Goal: Transaction & Acquisition: Purchase product/service

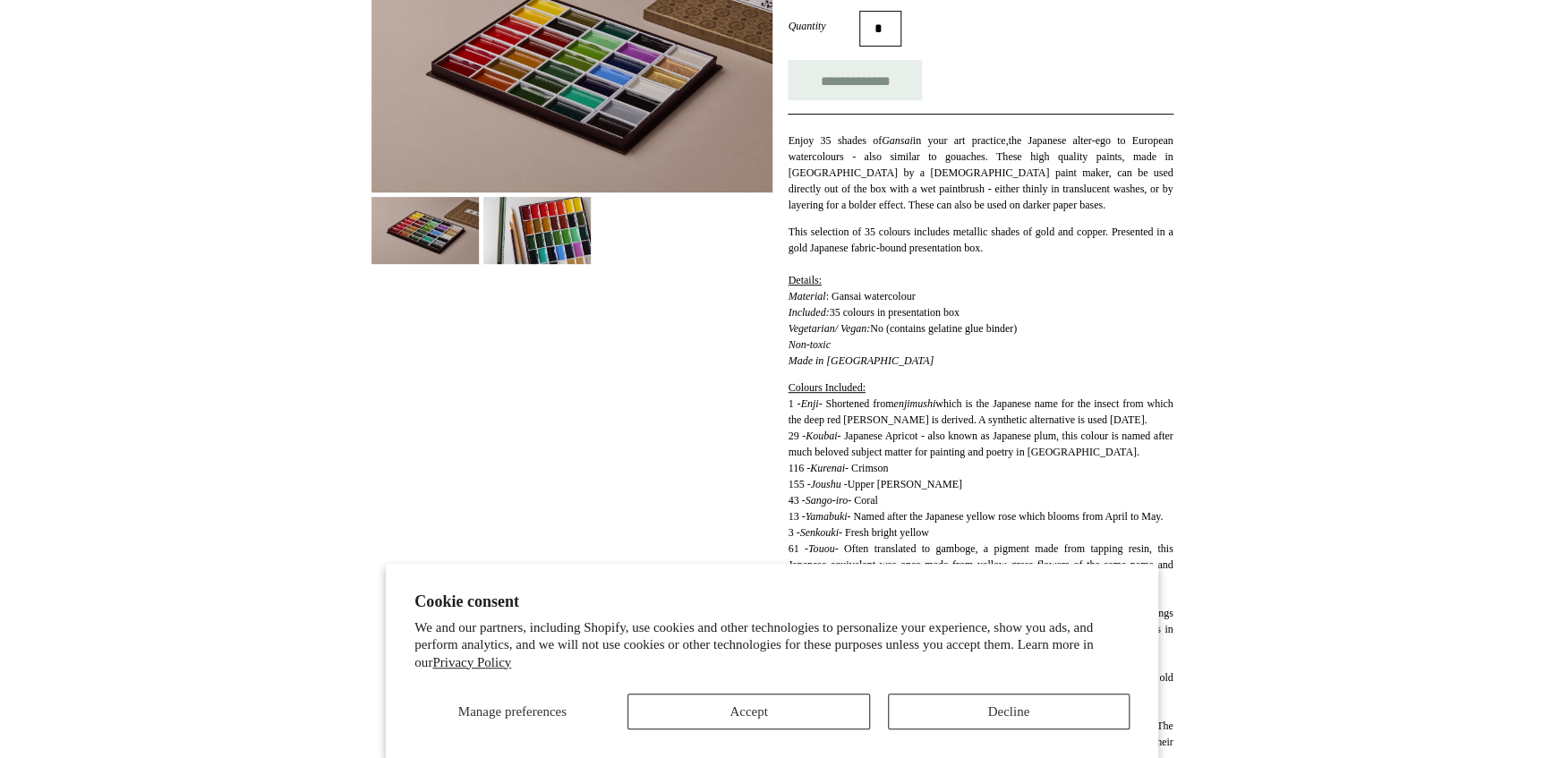
scroll to position [488, 0]
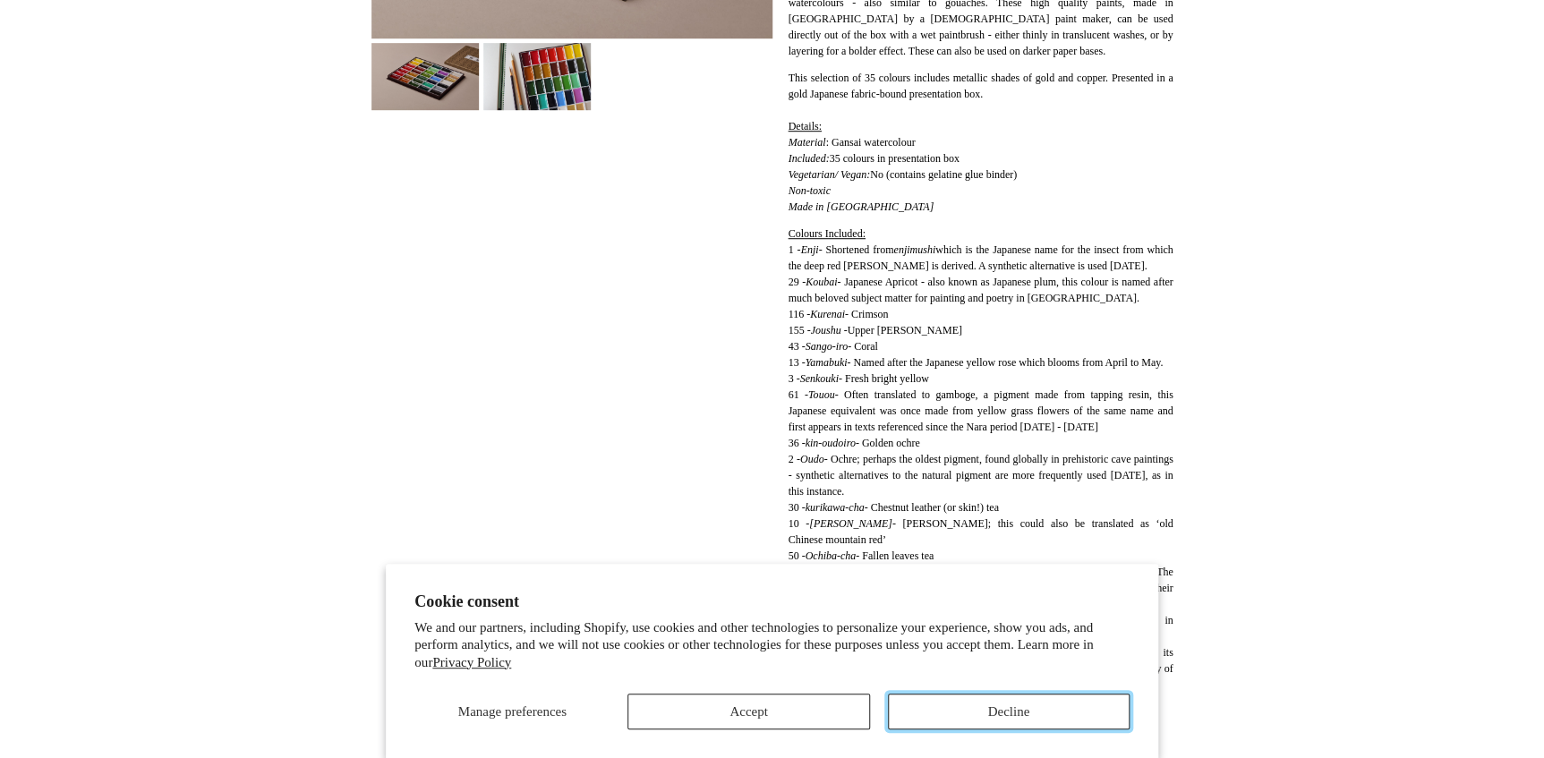
click at [925, 718] on button "Decline" at bounding box center [1009, 712] width 242 height 36
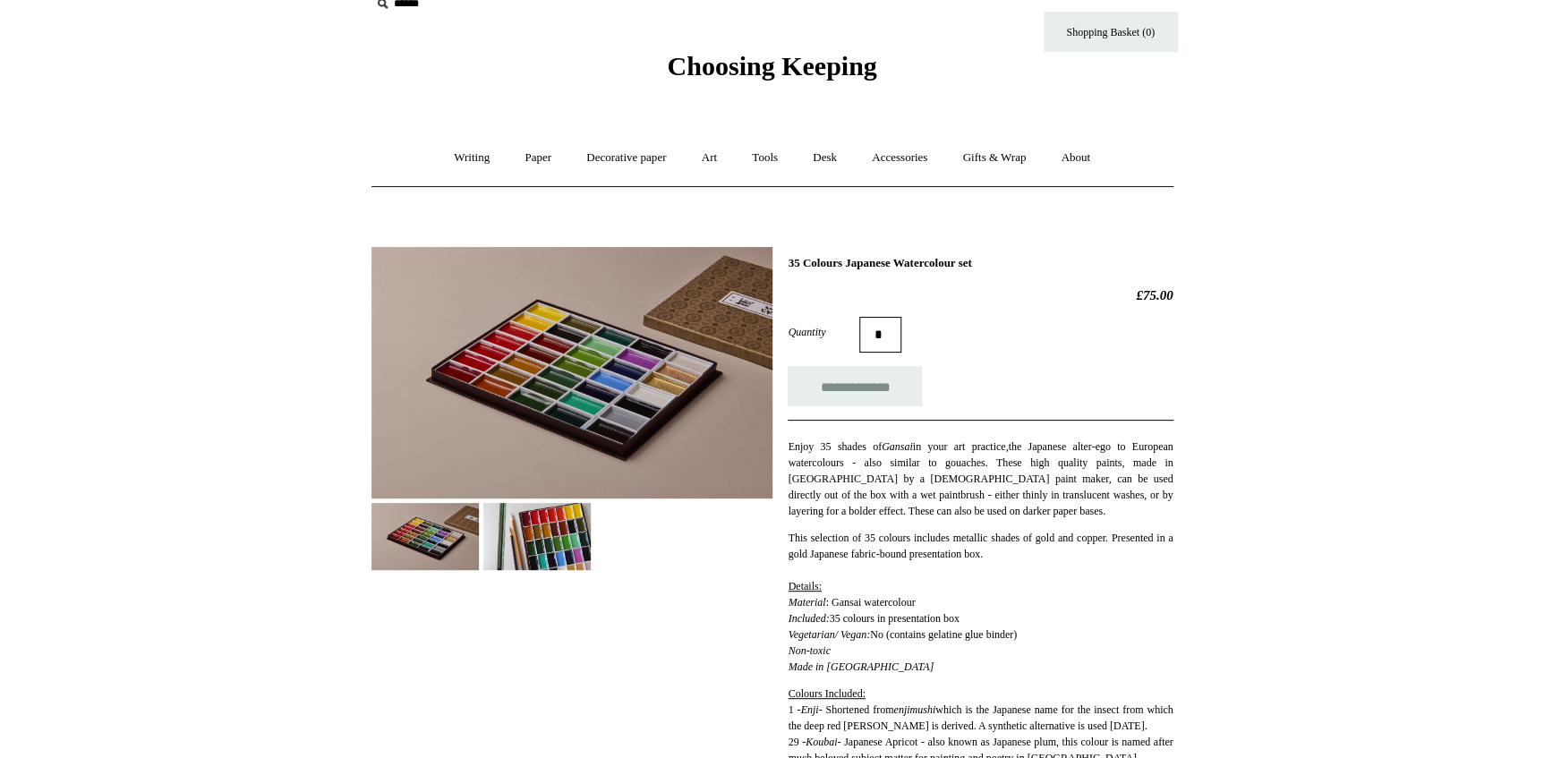
scroll to position [0, 0]
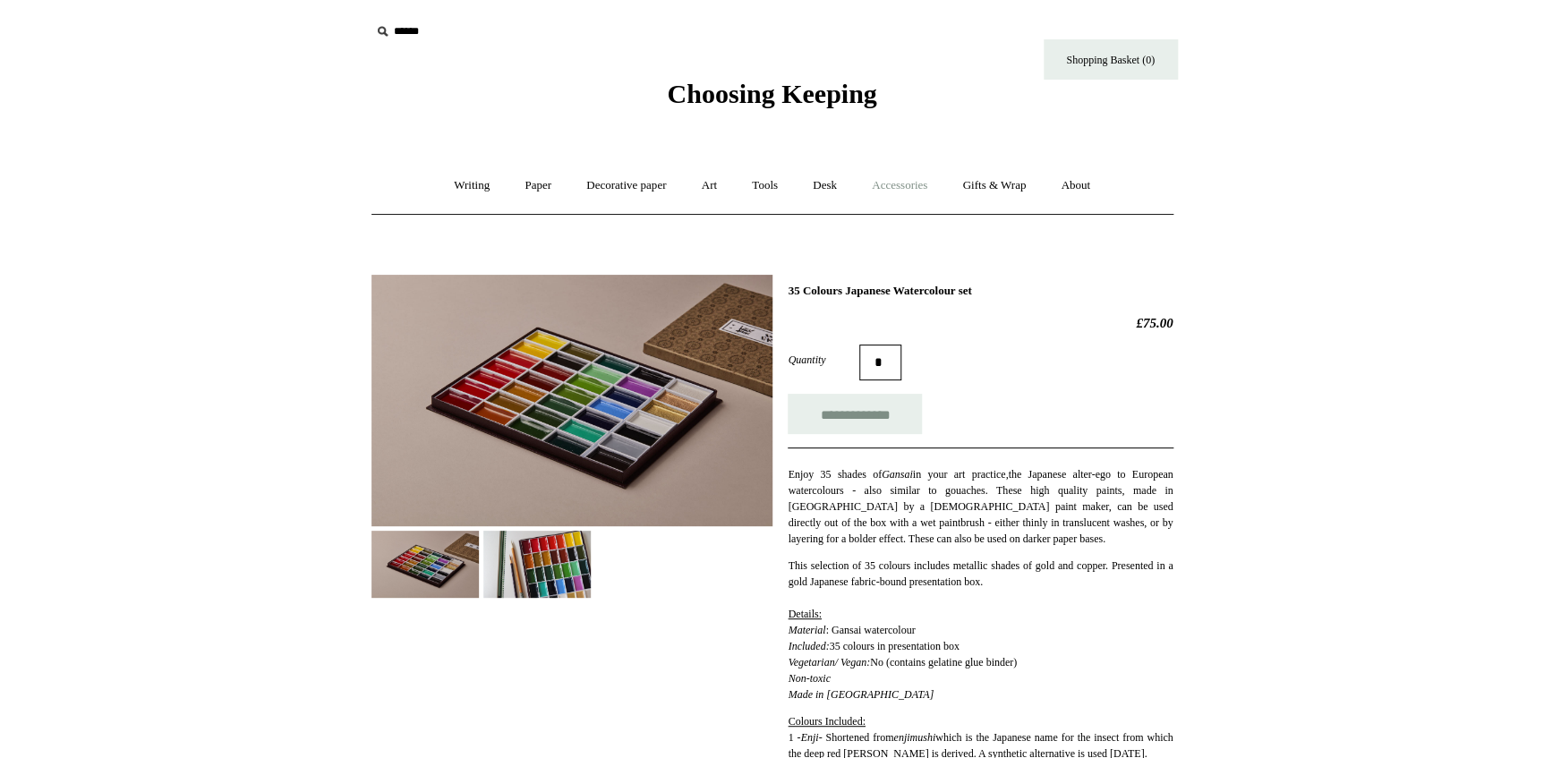
click at [920, 181] on link "Accessories +" at bounding box center [900, 185] width 88 height 47
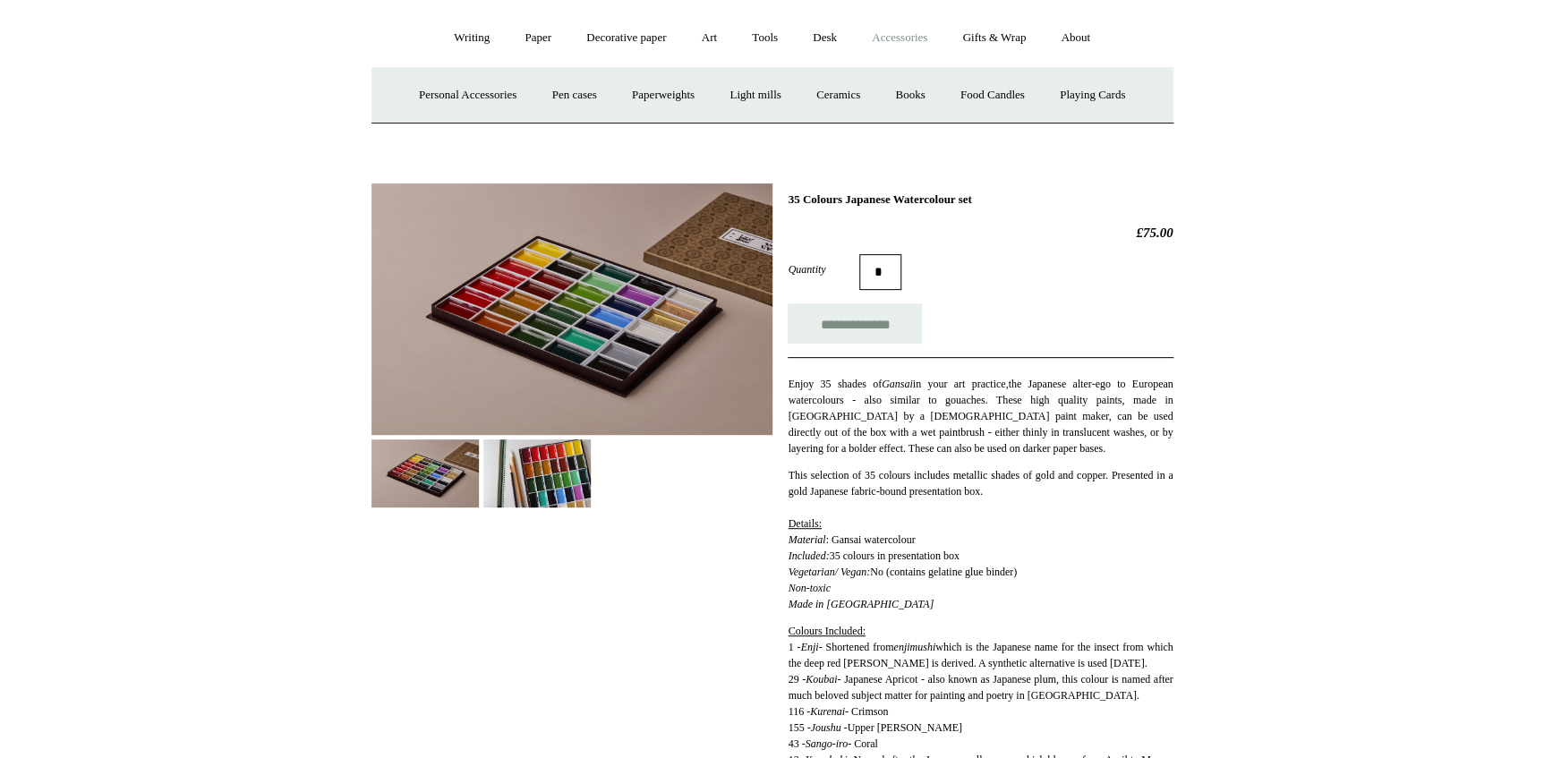
scroll to position [162, 0]
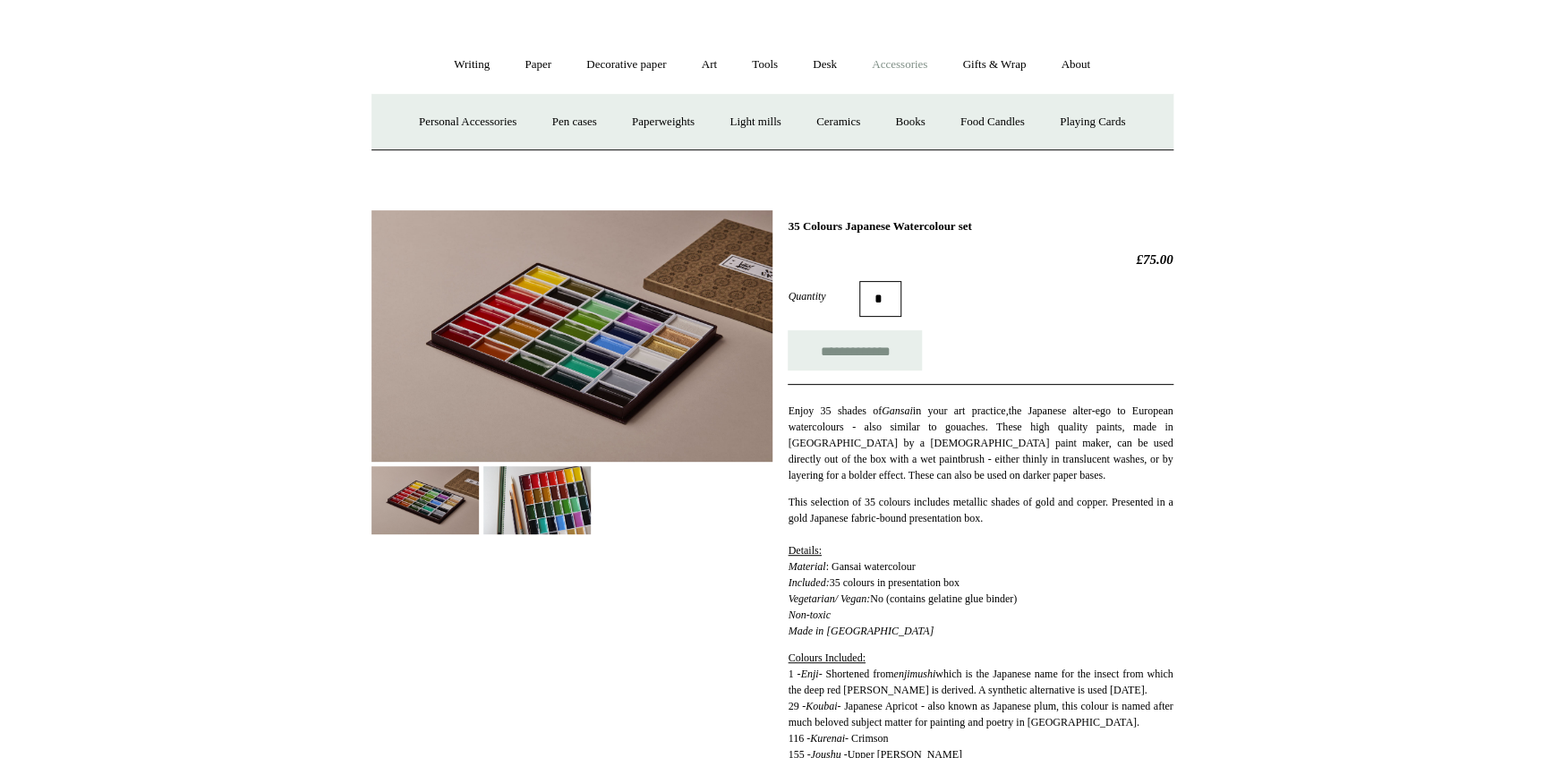
click at [564, 449] on div at bounding box center [572, 366] width 401 height 338
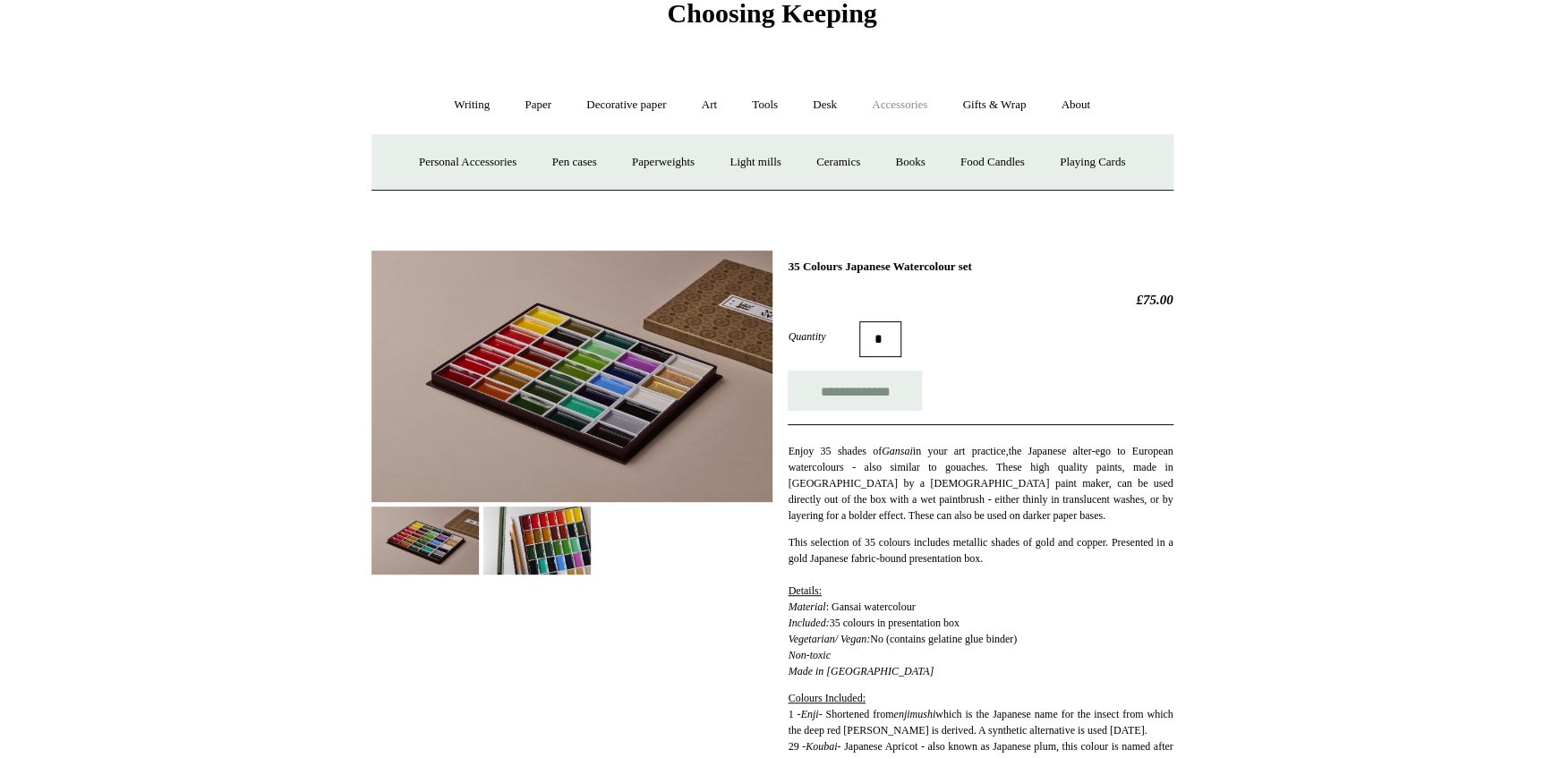
click at [555, 519] on img at bounding box center [536, 540] width 107 height 67
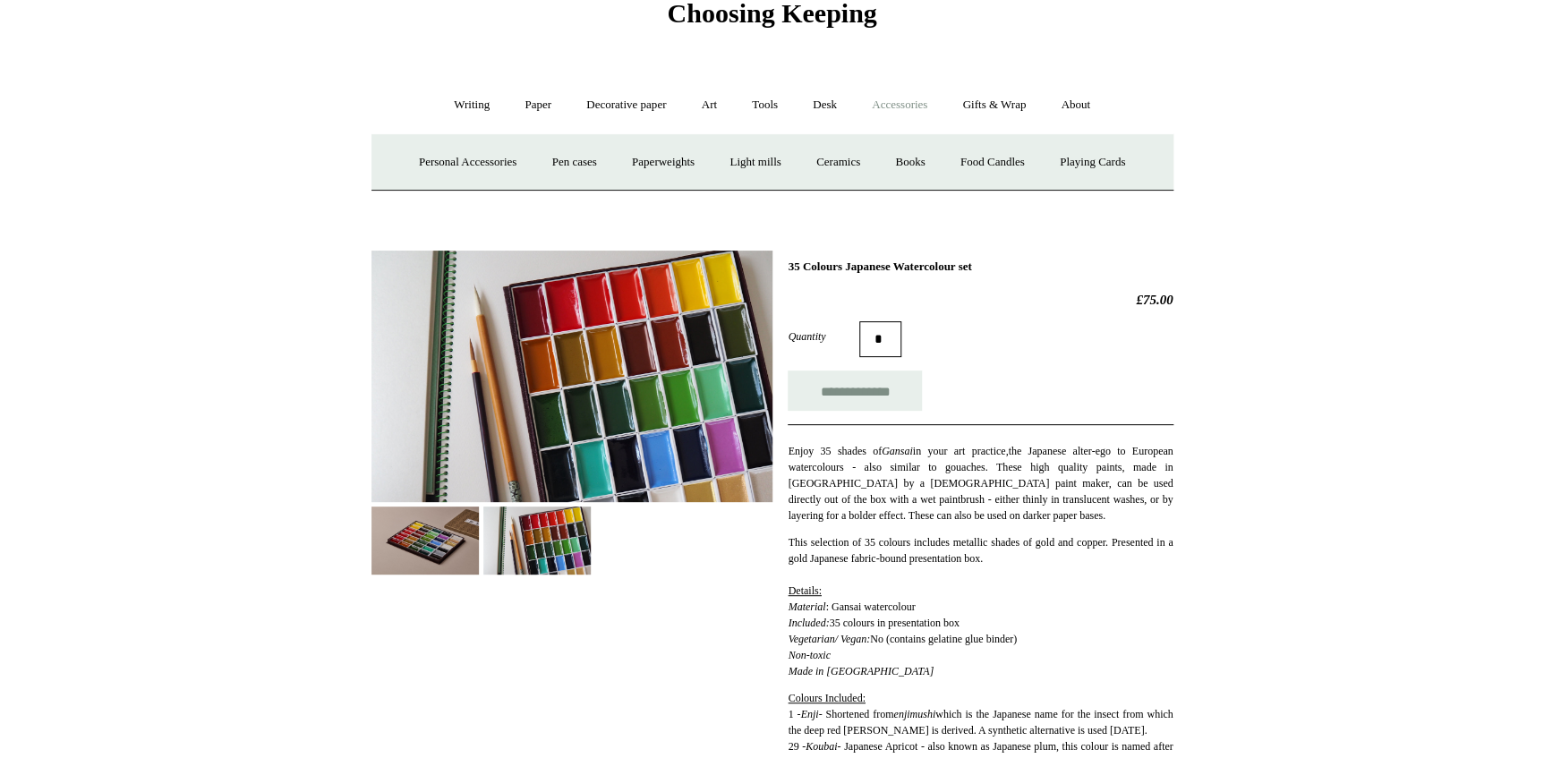
click at [424, 519] on img at bounding box center [425, 540] width 107 height 67
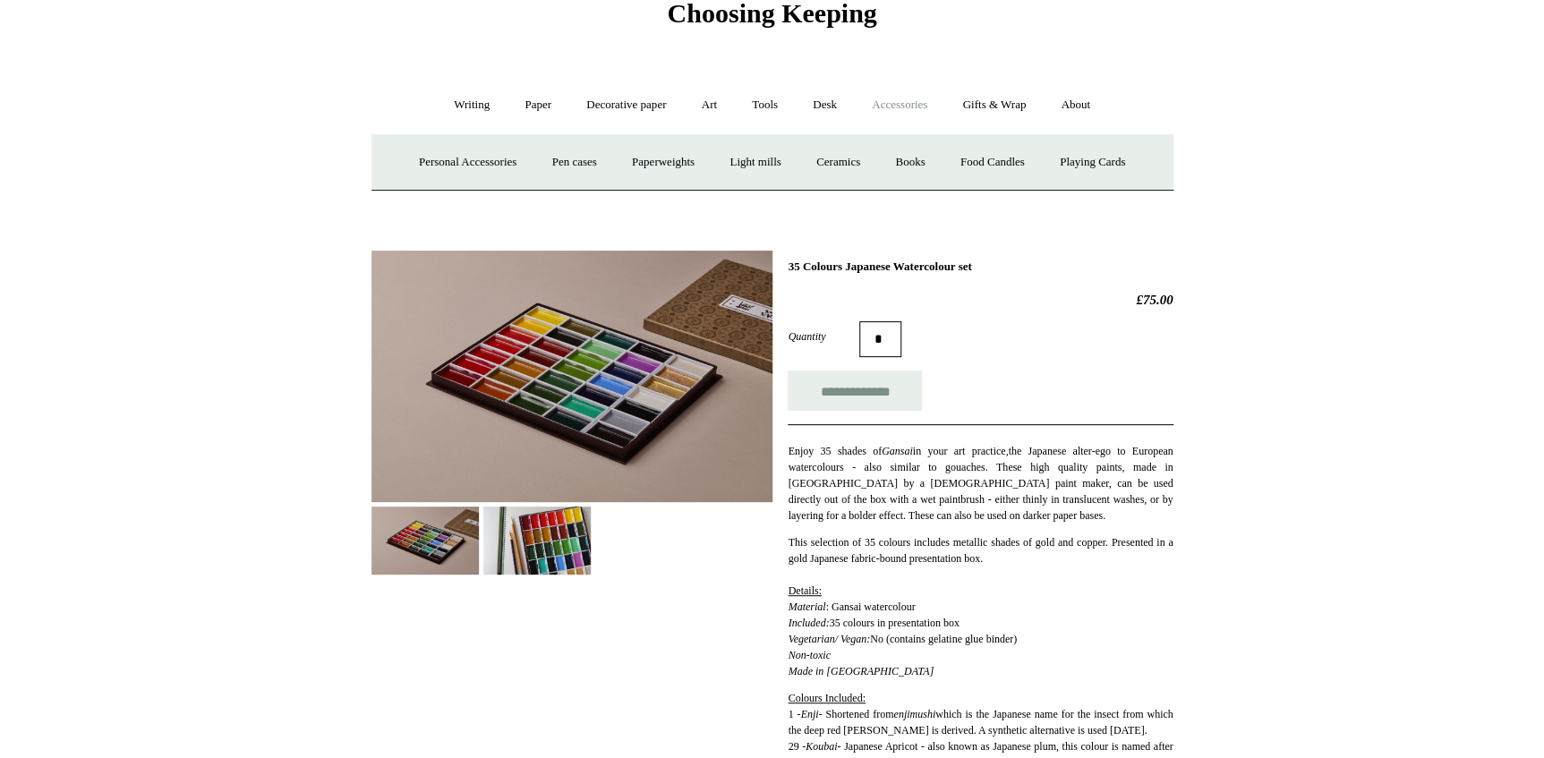
click at [588, 407] on img at bounding box center [572, 377] width 401 height 252
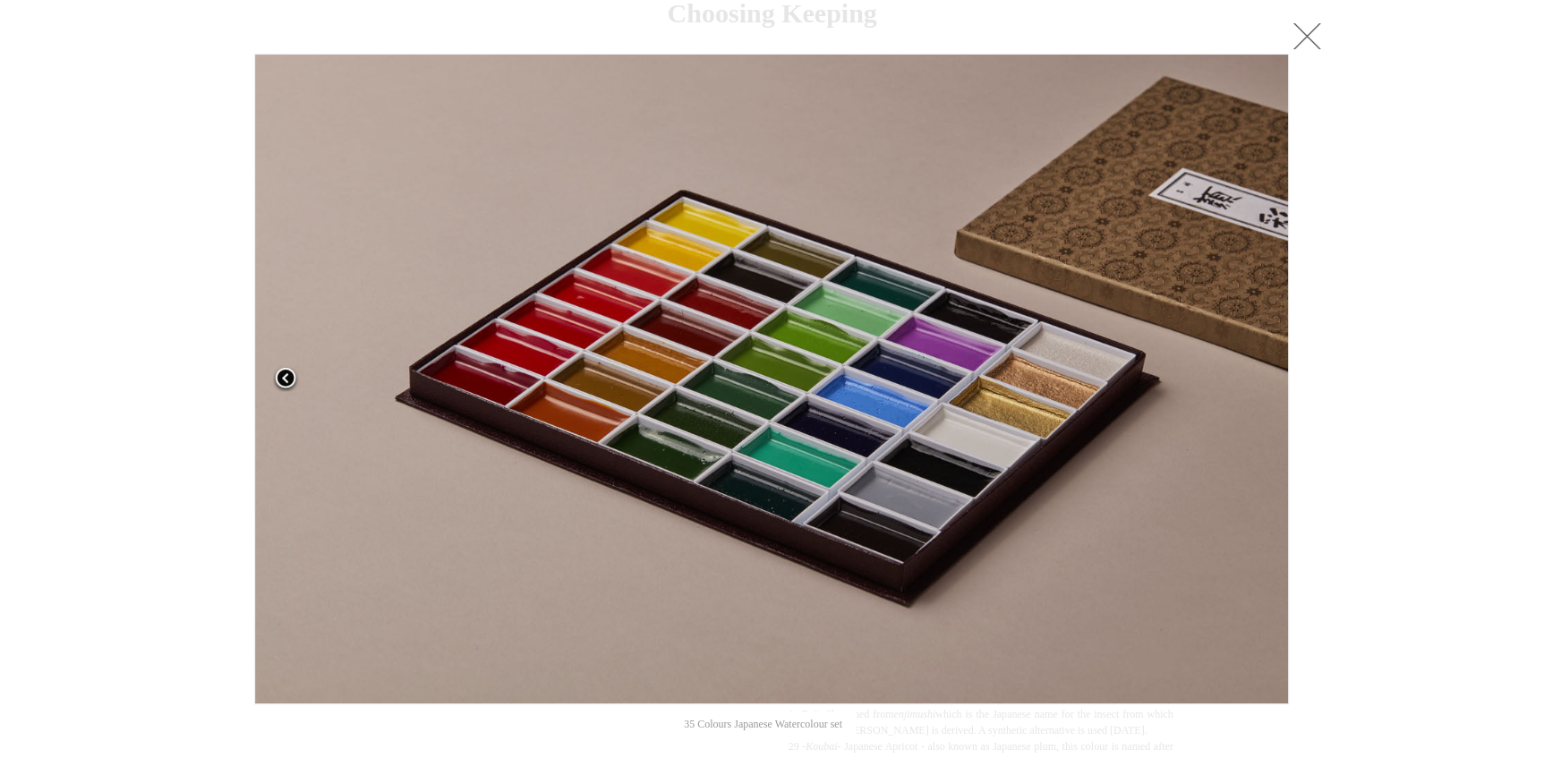
click at [271, 398] on link at bounding box center [435, 379] width 363 height 651
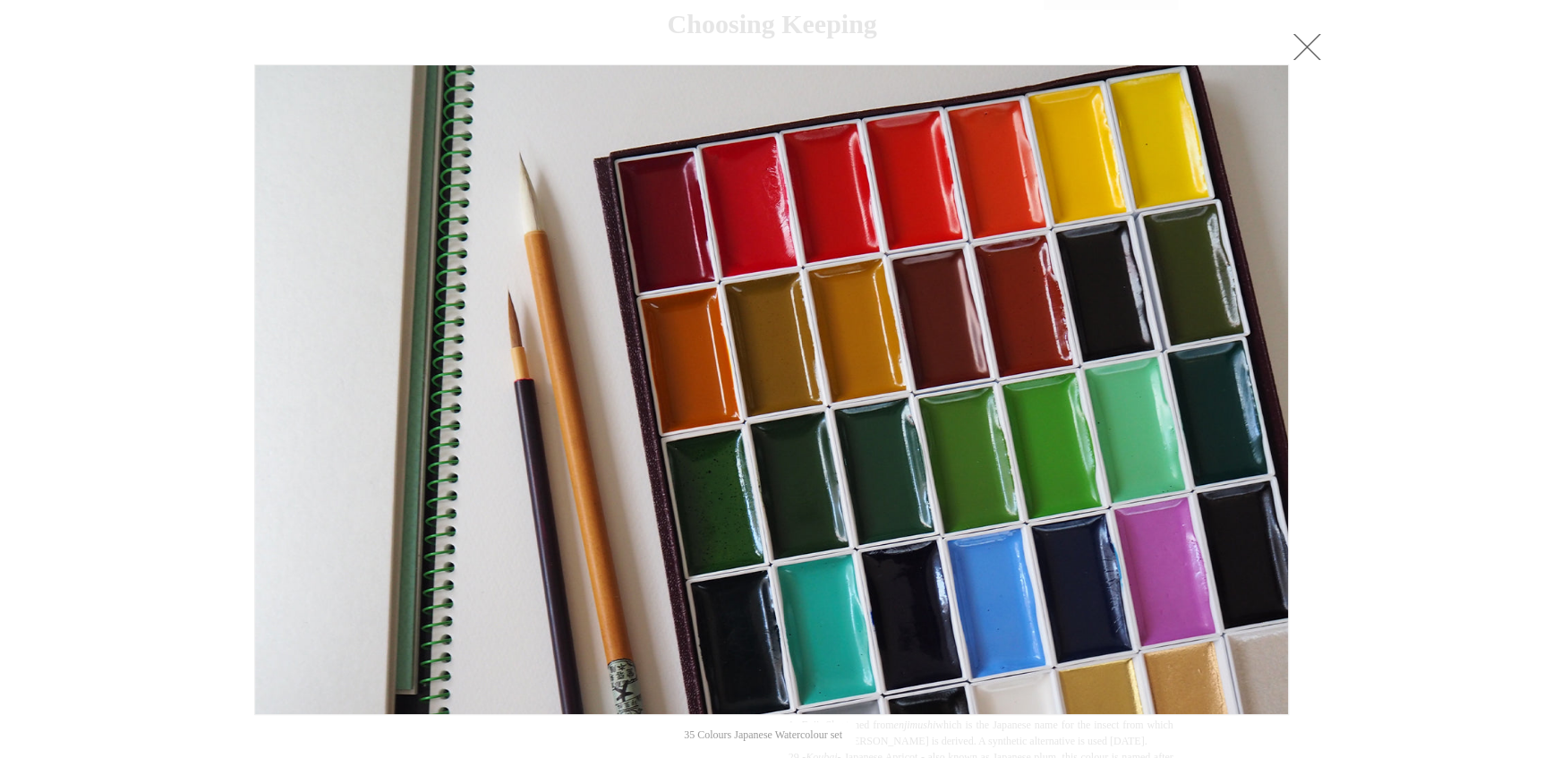
scroll to position [0, 0]
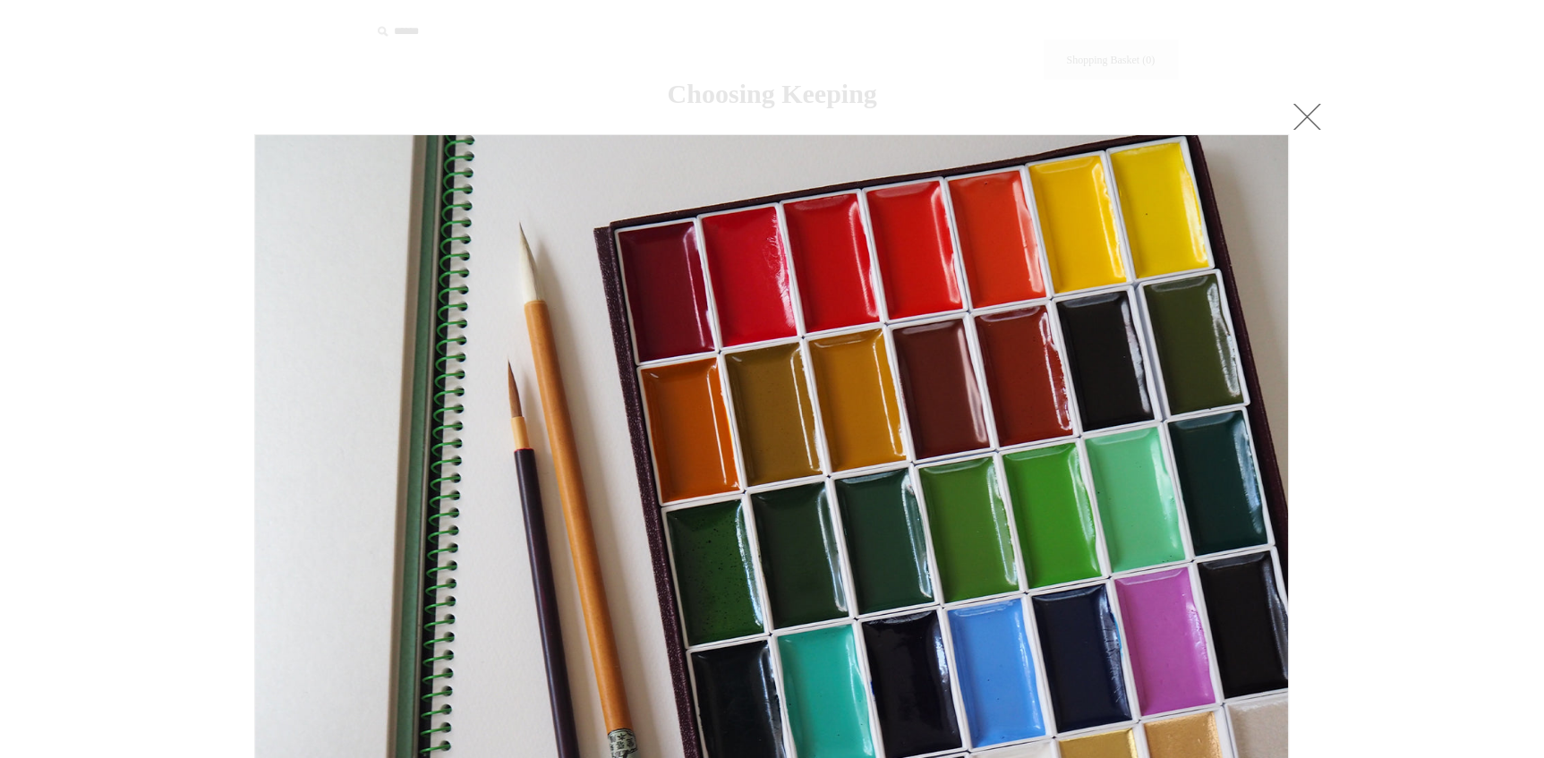
click at [1302, 107] on link at bounding box center [1307, 116] width 36 height 36
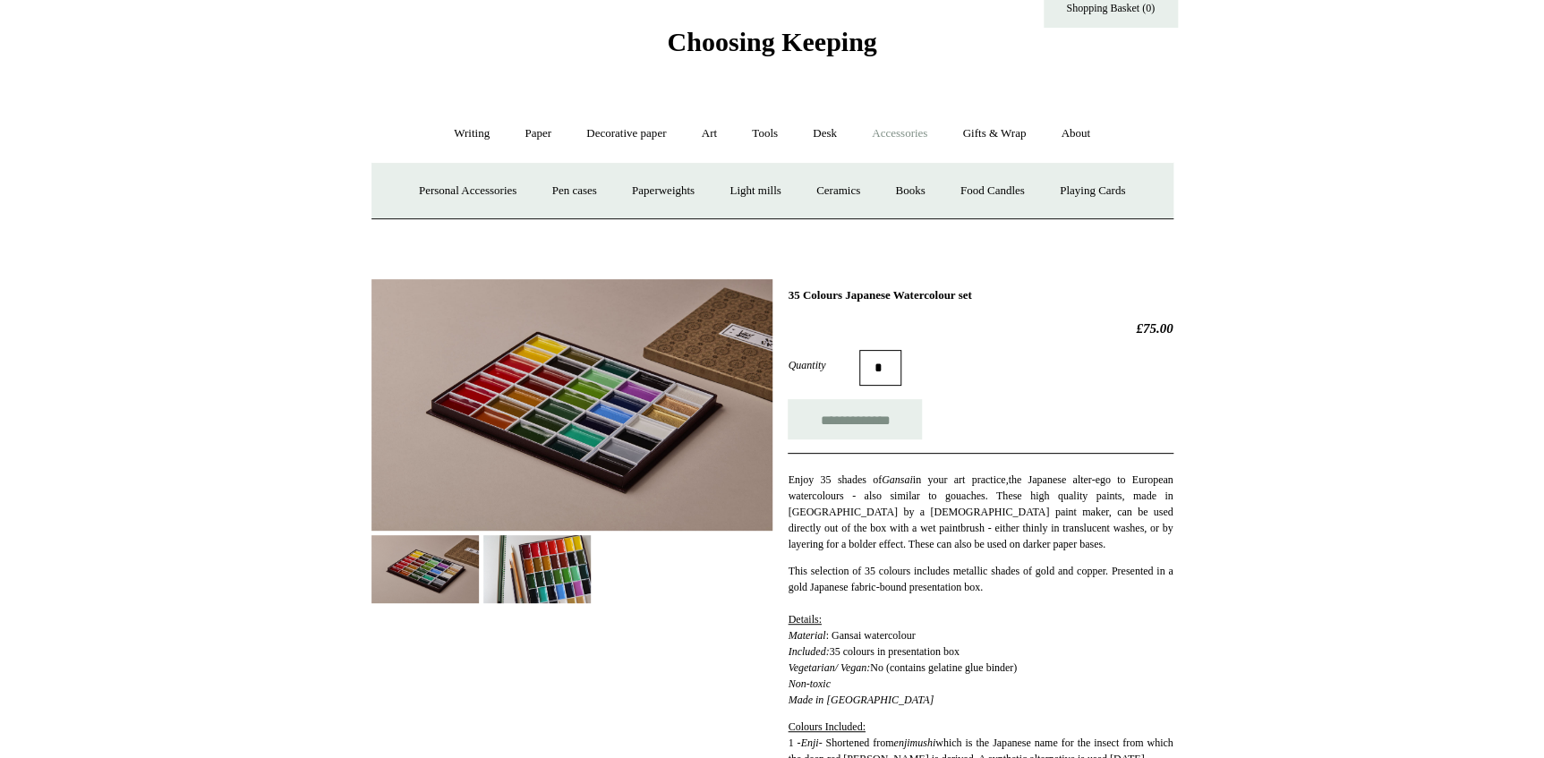
scroll to position [81, 0]
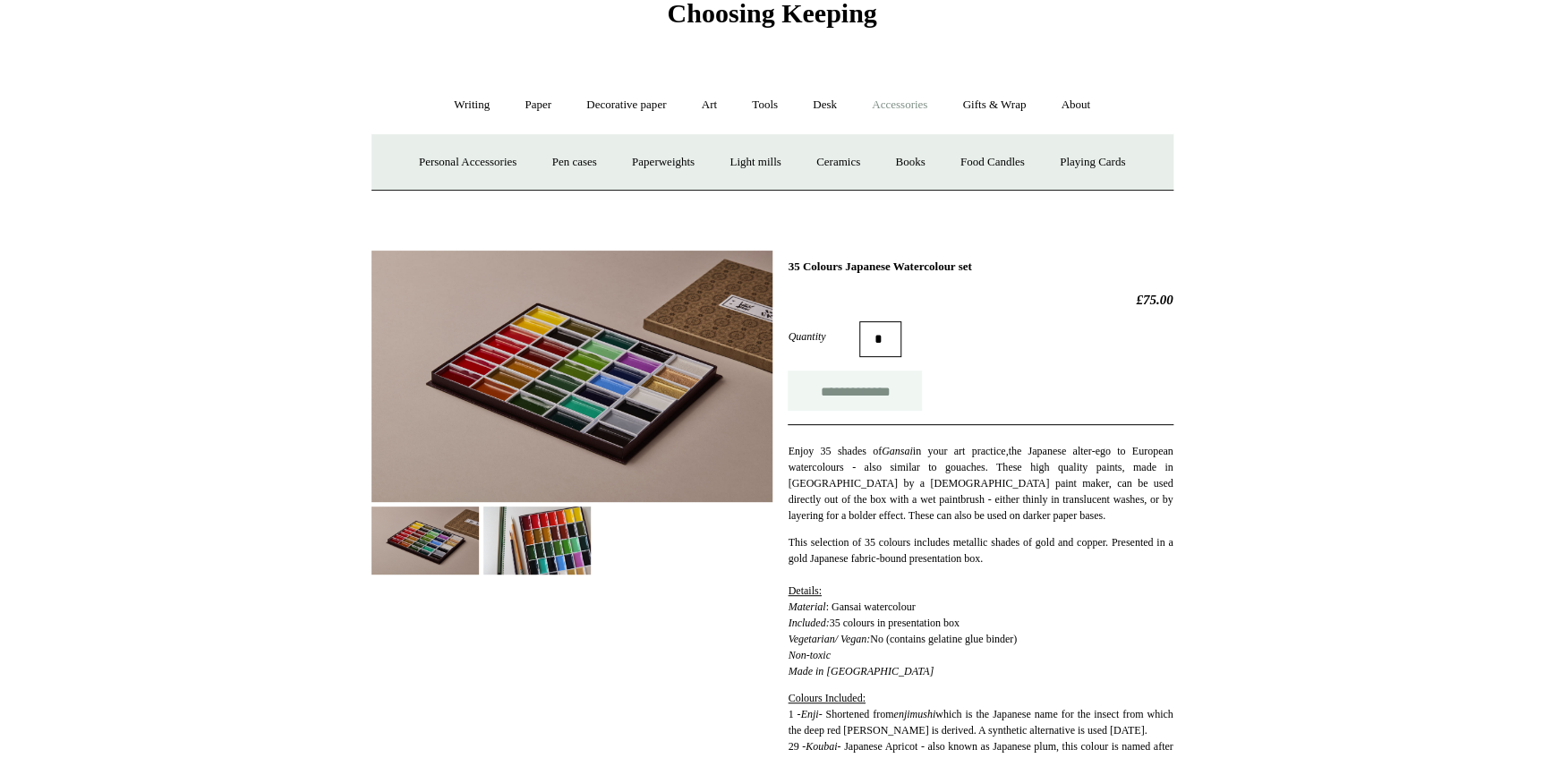
click at [849, 396] on input "**********" at bounding box center [855, 391] width 134 height 40
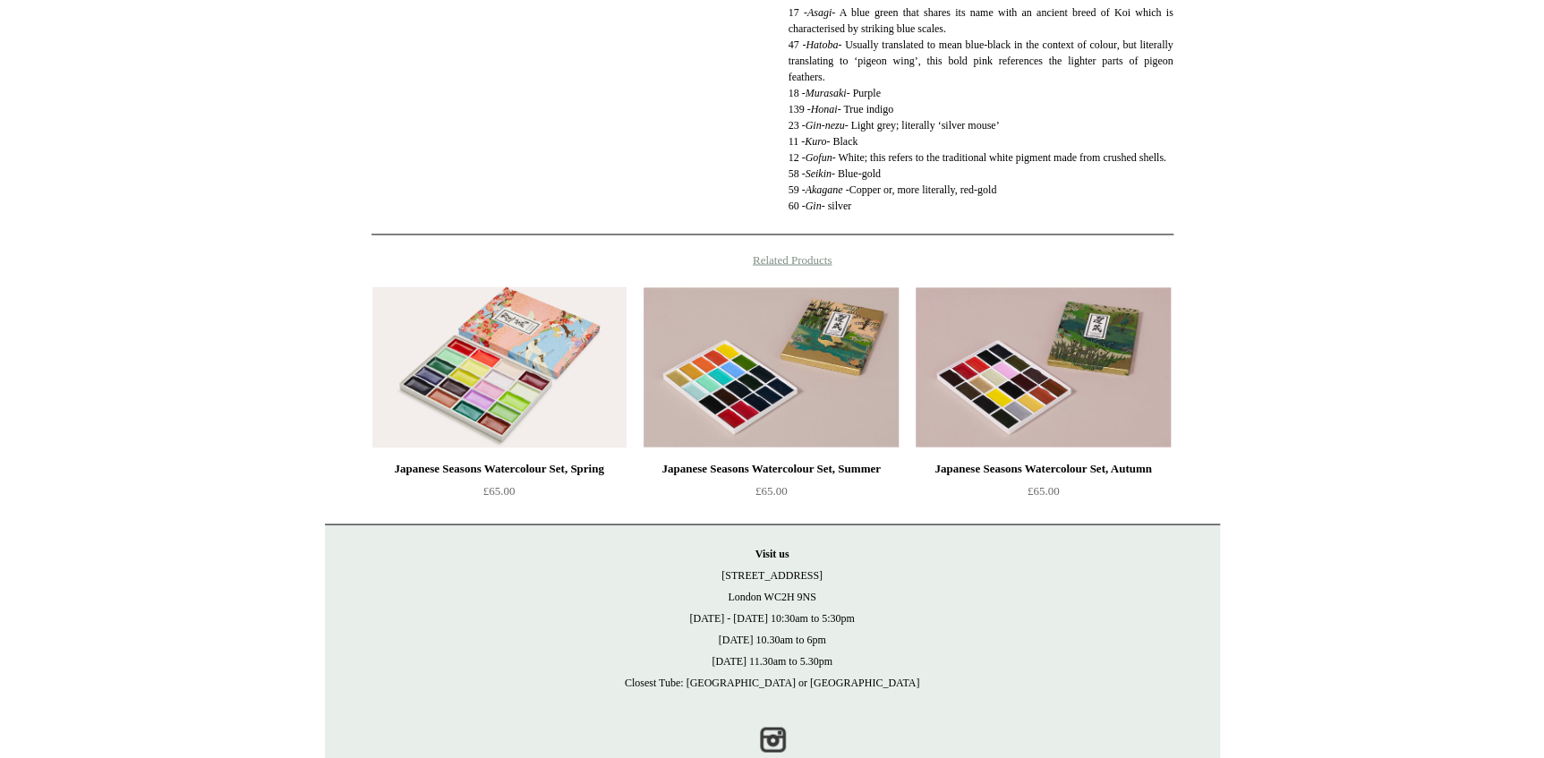
scroll to position [1570, 0]
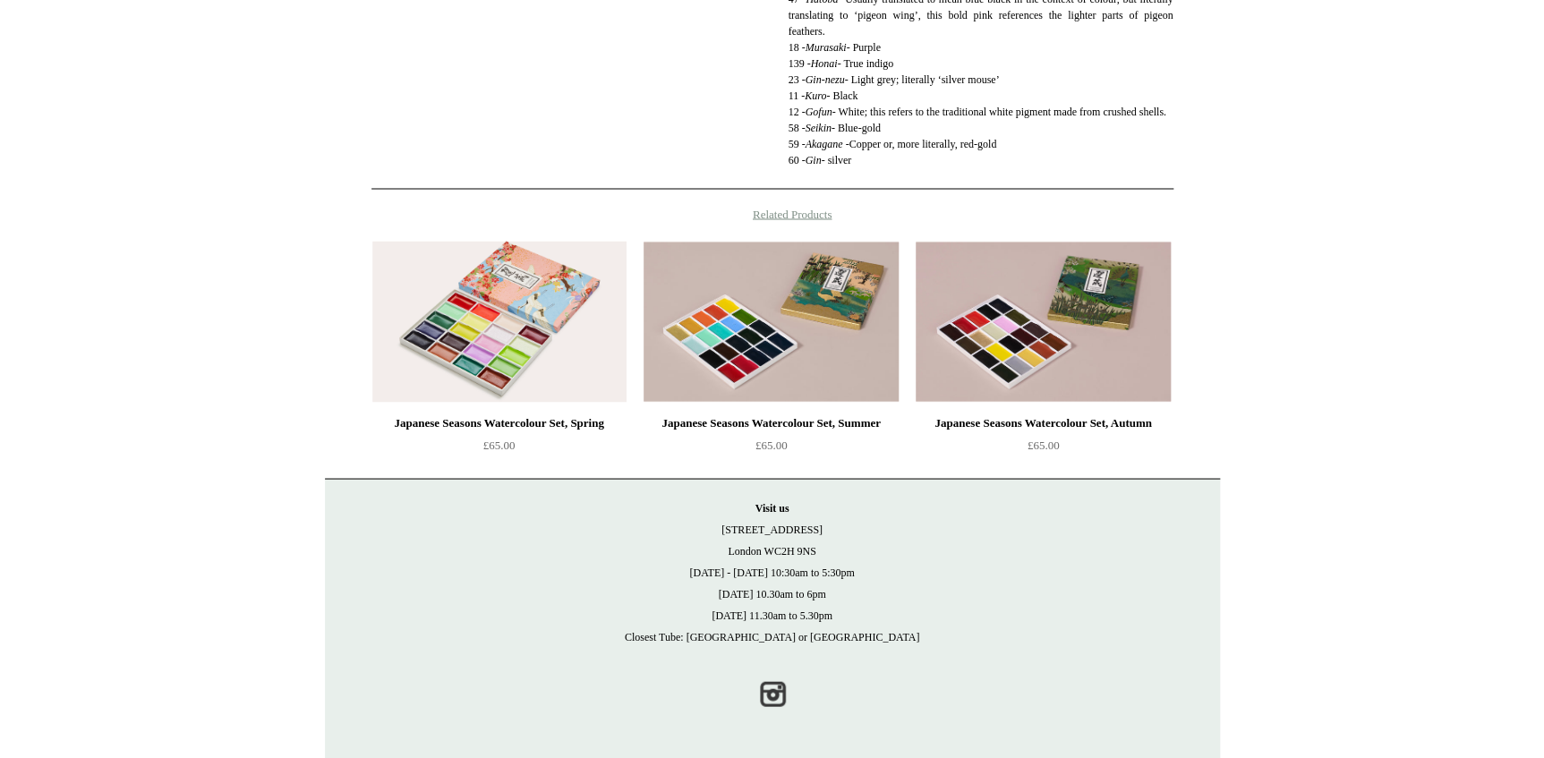
type input "**********"
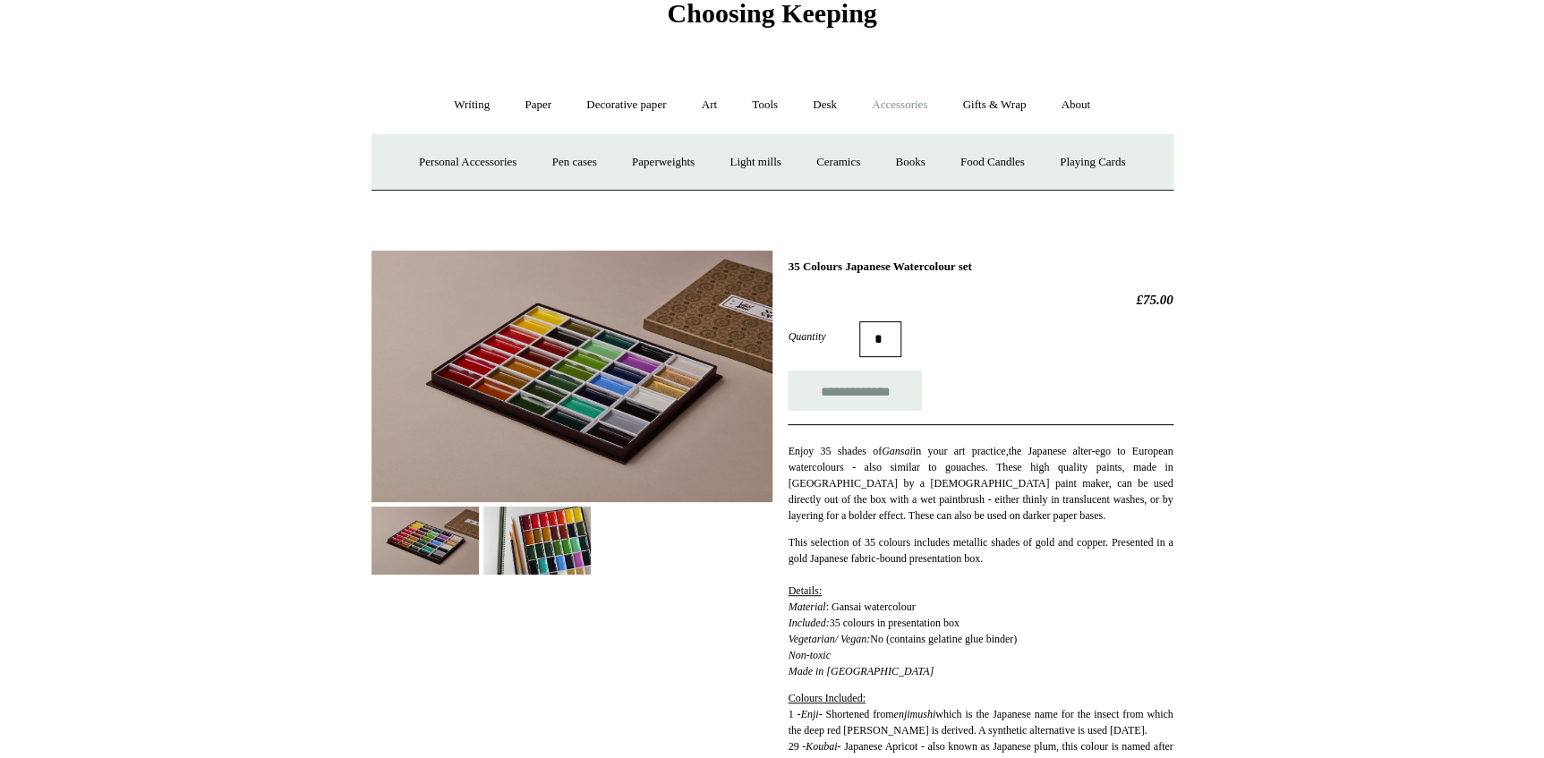
scroll to position [0, 0]
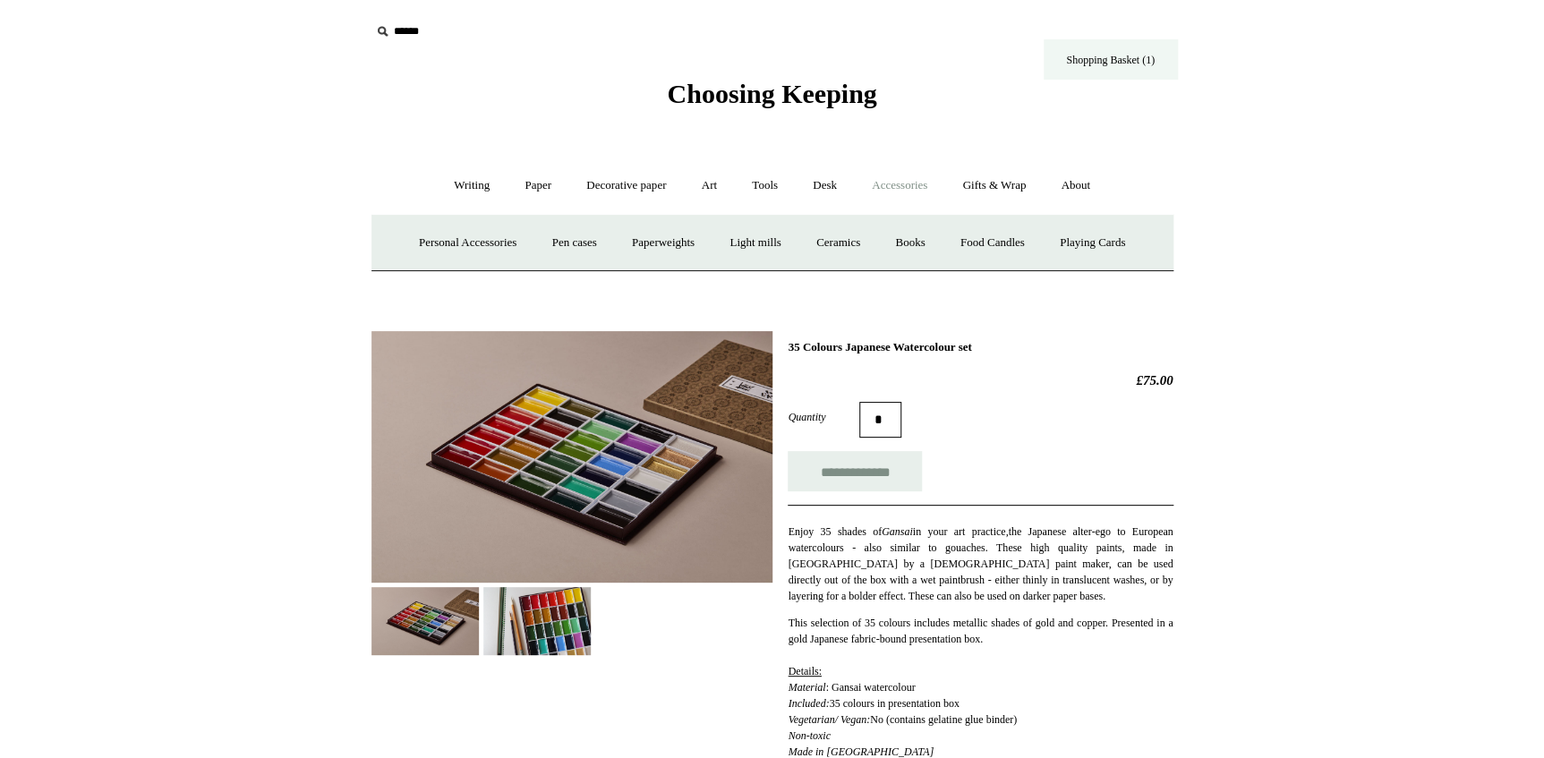
click at [1090, 53] on link "Shopping Basket (1)" at bounding box center [1111, 59] width 134 height 40
click at [445, 599] on img at bounding box center [425, 620] width 107 height 67
click at [714, 192] on link "Art +" at bounding box center [709, 185] width 47 height 47
click at [489, 243] on link "Watercolour & Paint" at bounding box center [445, 242] width 128 height 47
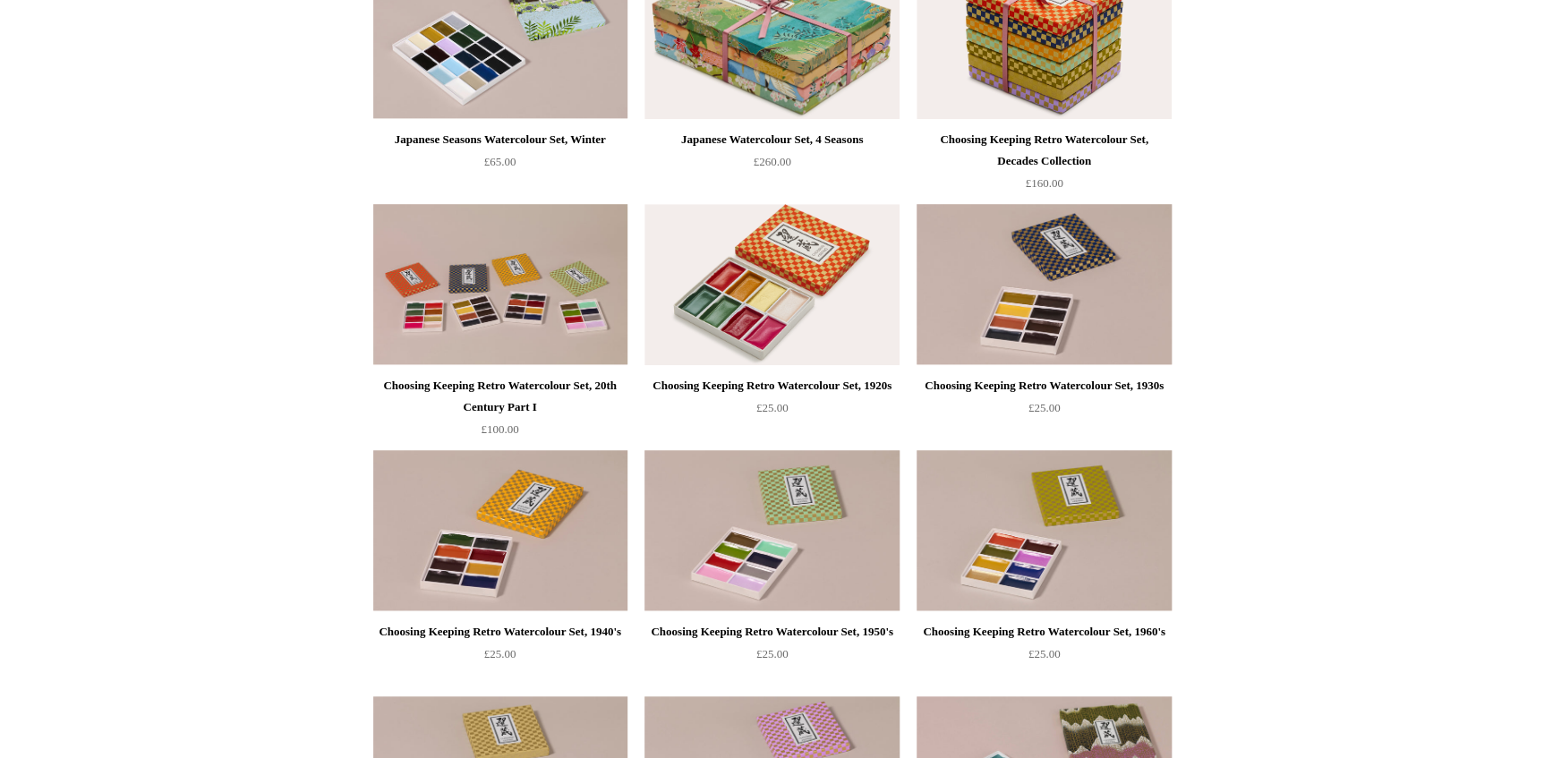
scroll to position [569, 0]
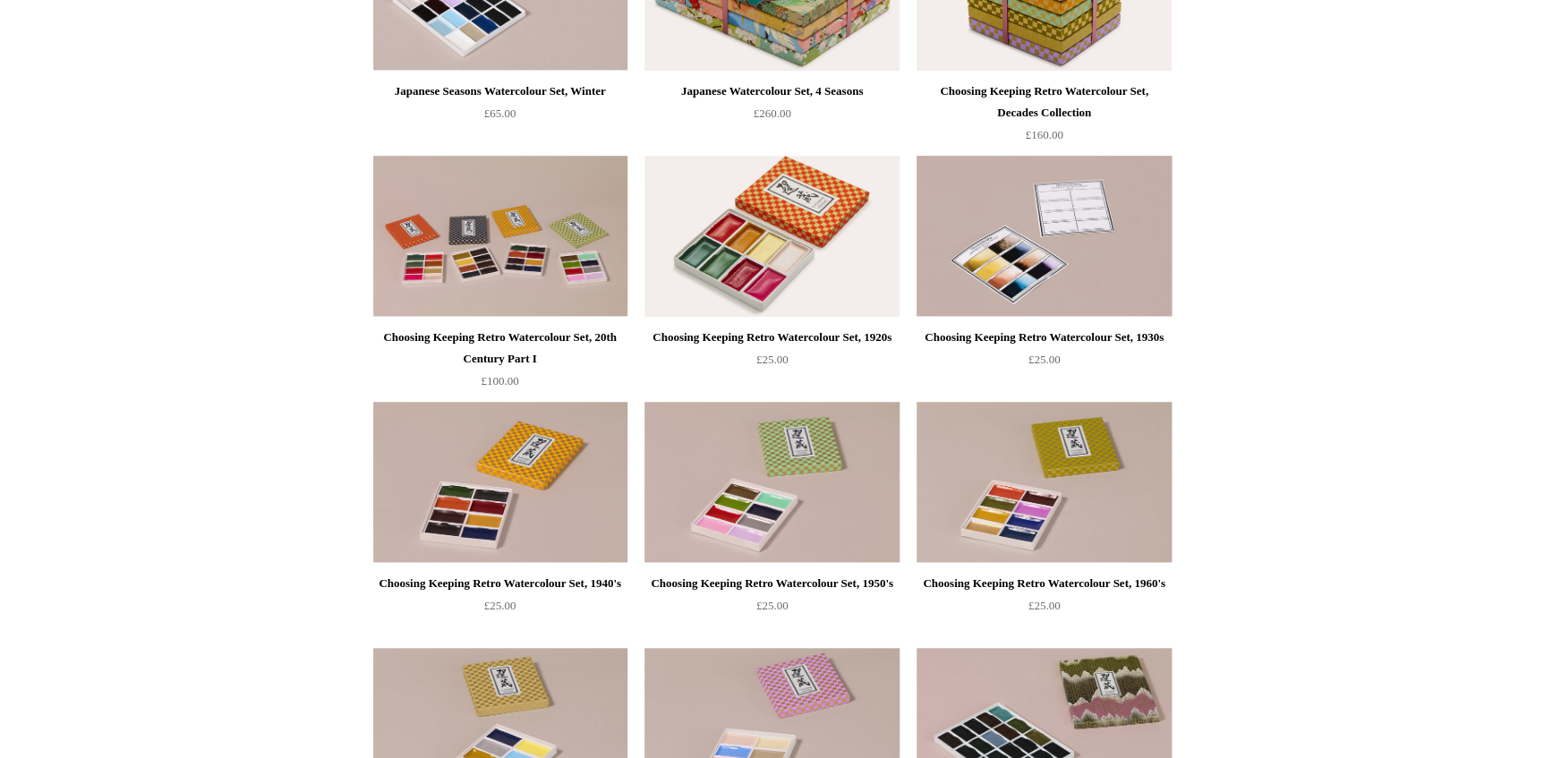
click at [1013, 235] on img at bounding box center [1044, 236] width 254 height 161
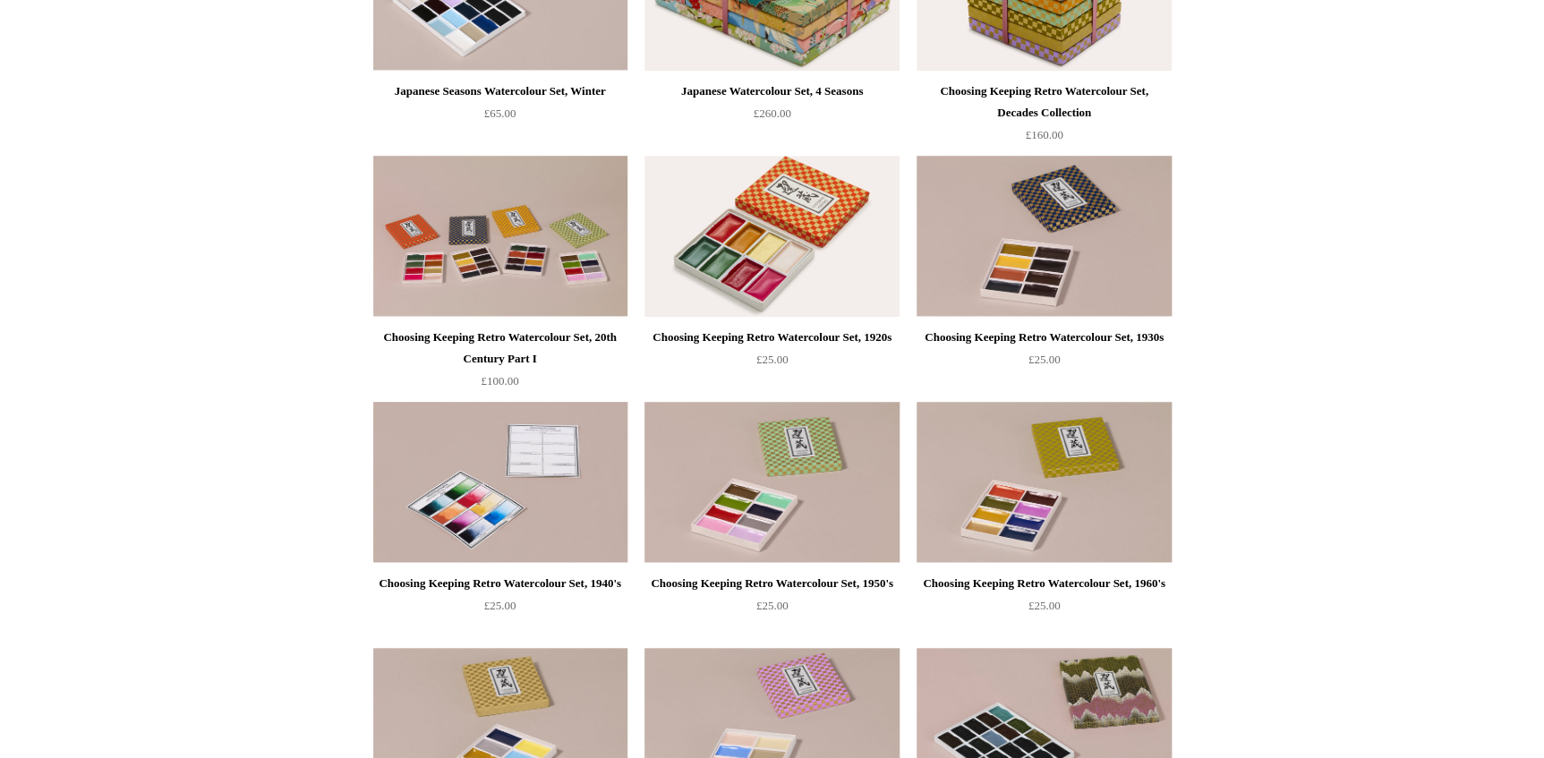
click at [506, 491] on img at bounding box center [500, 482] width 254 height 161
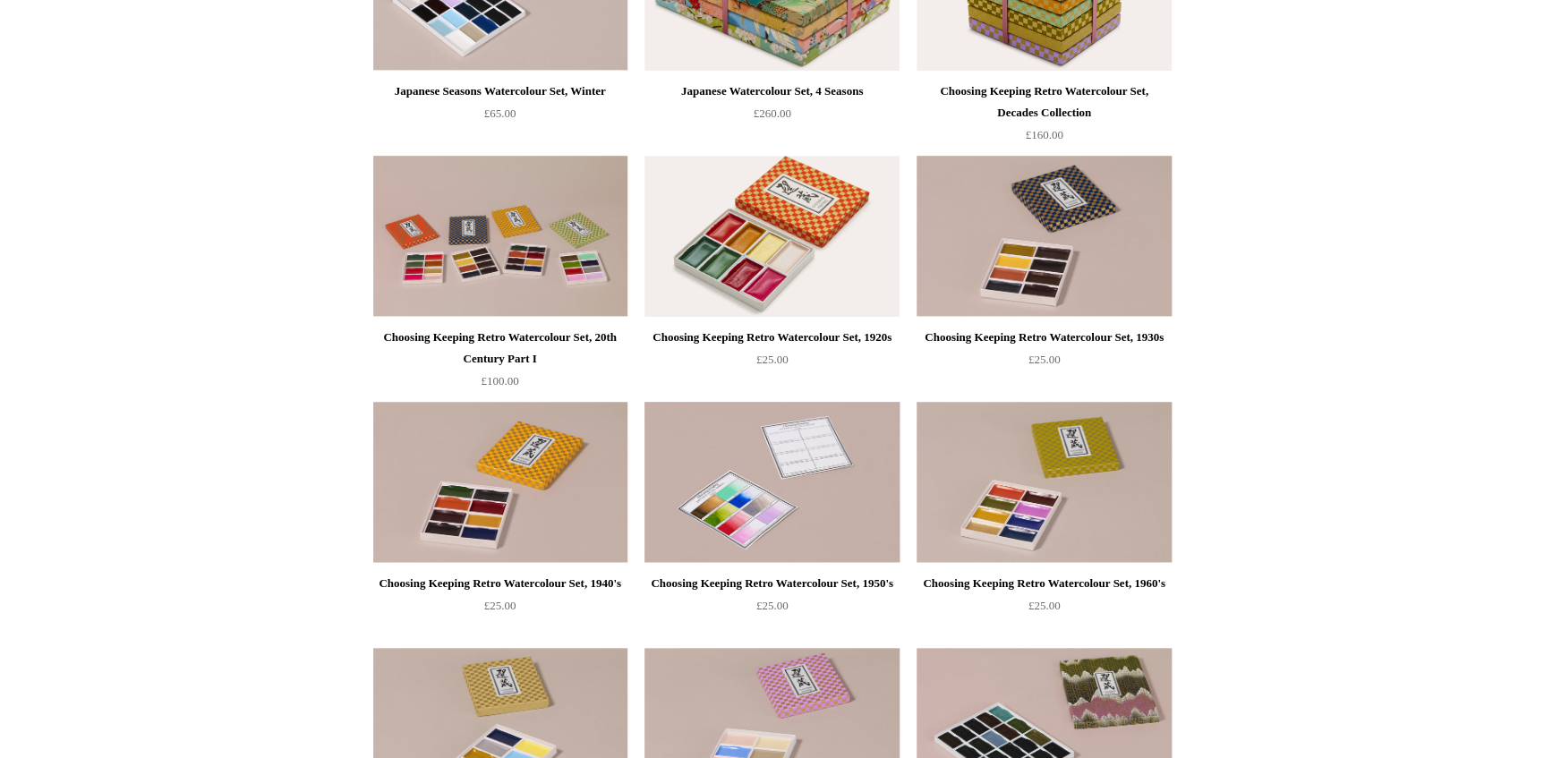
click at [765, 436] on img at bounding box center [772, 482] width 254 height 161
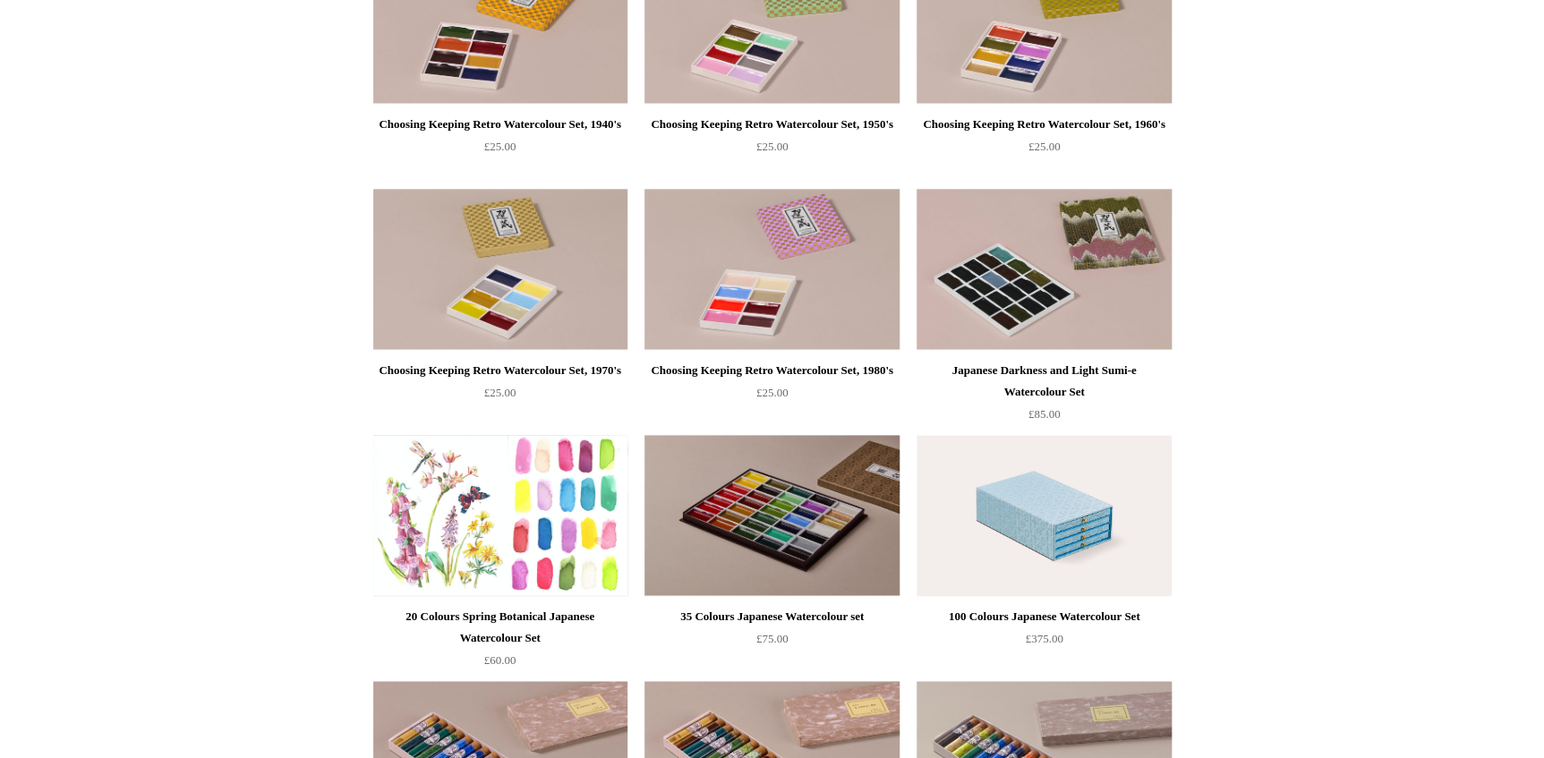
scroll to position [1057, 0]
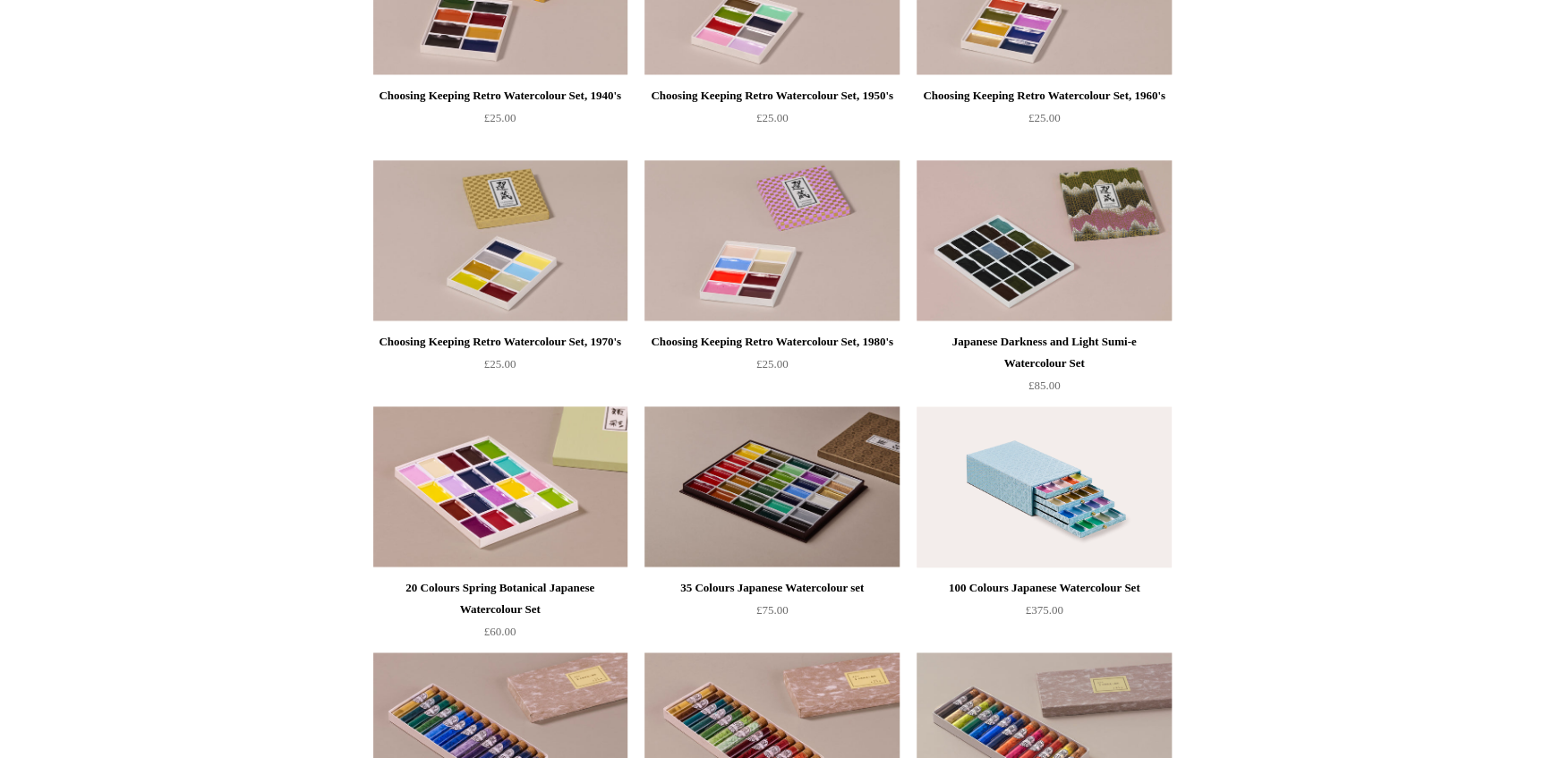
click at [1070, 485] on img at bounding box center [1044, 486] width 254 height 161
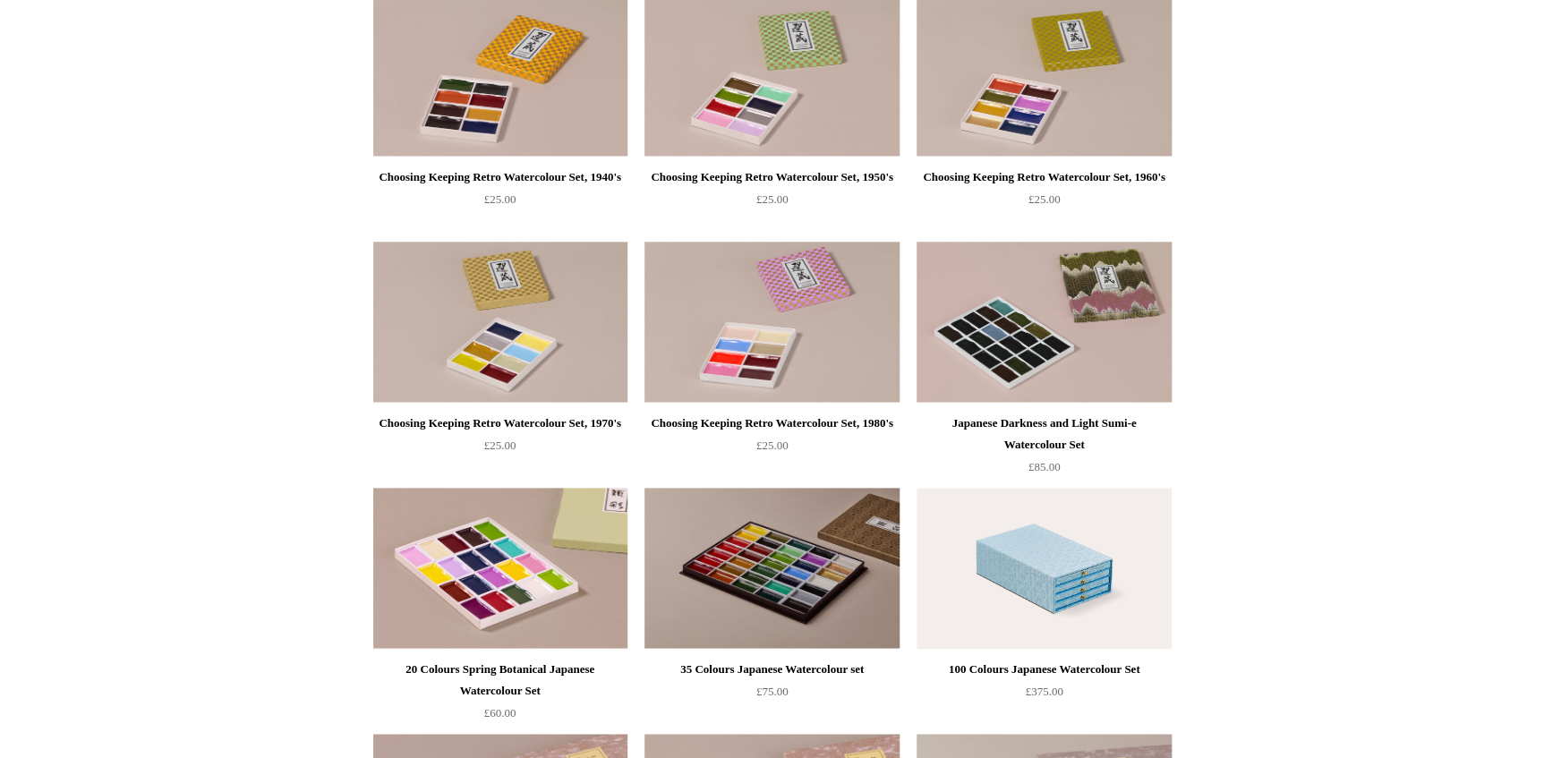
click at [507, 422] on div "Choosing Keeping Retro Watercolour Set, 1970's" at bounding box center [500, 423] width 245 height 21
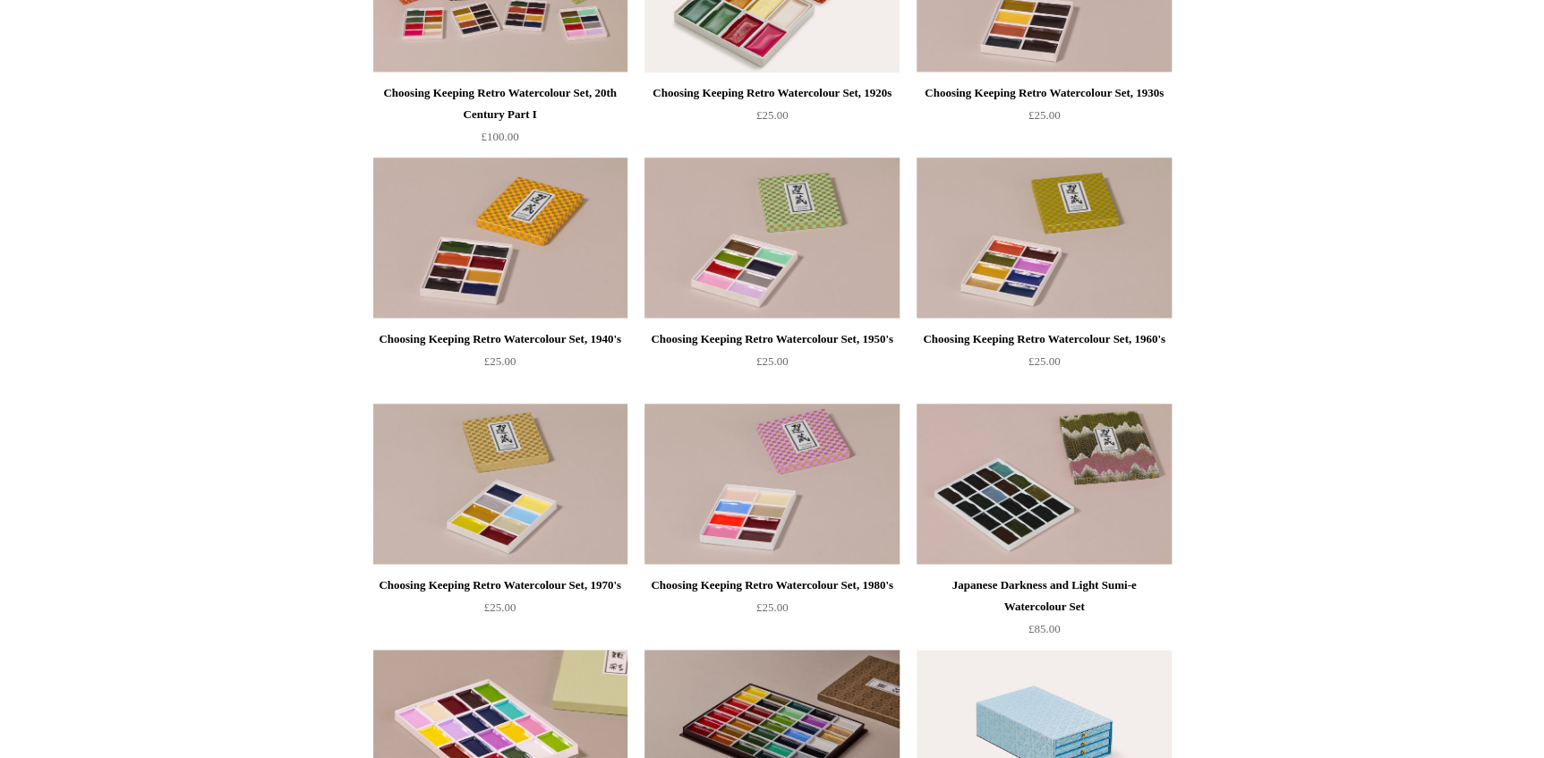
scroll to position [732, 0]
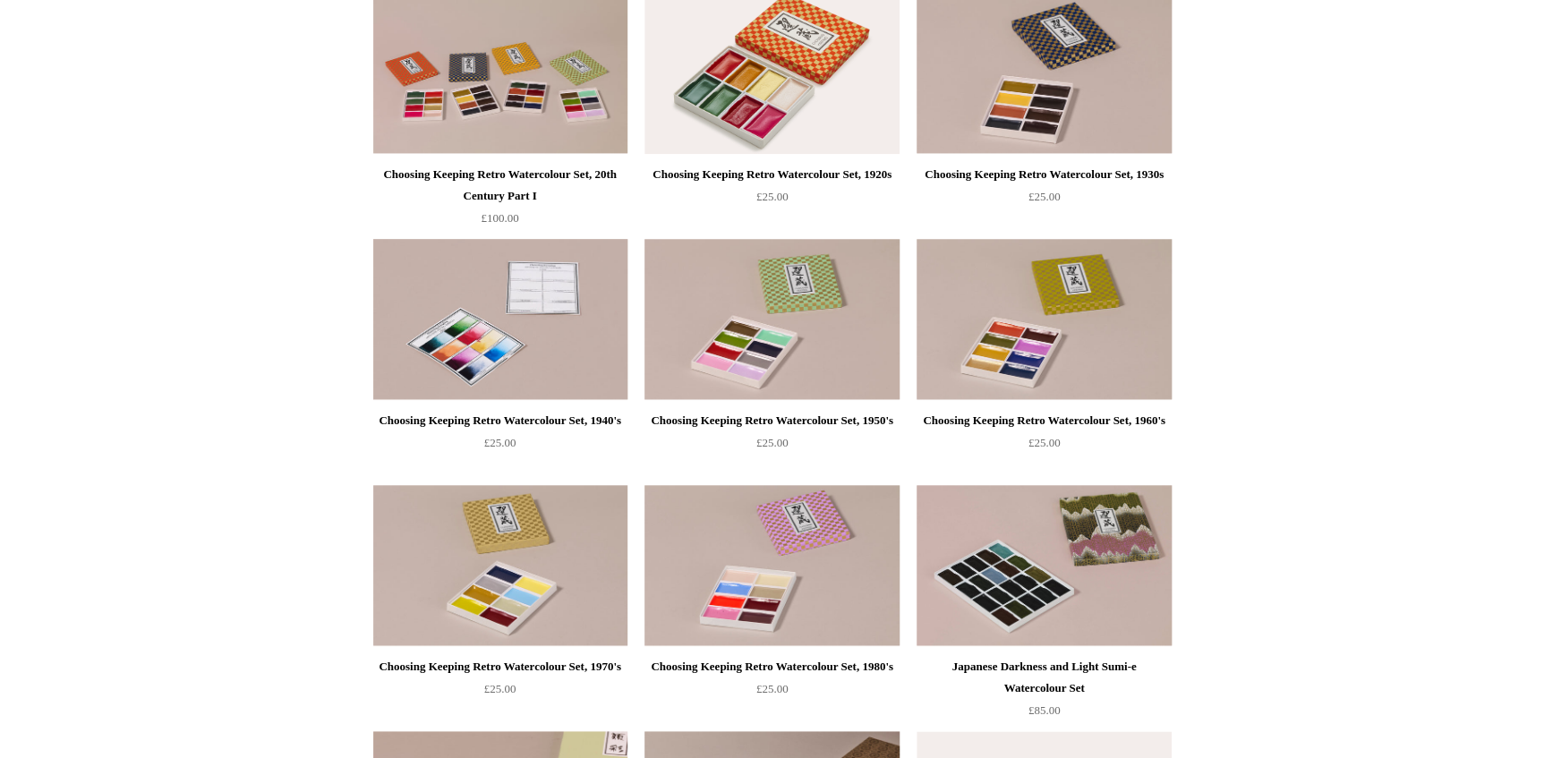
click at [474, 358] on img at bounding box center [500, 319] width 254 height 161
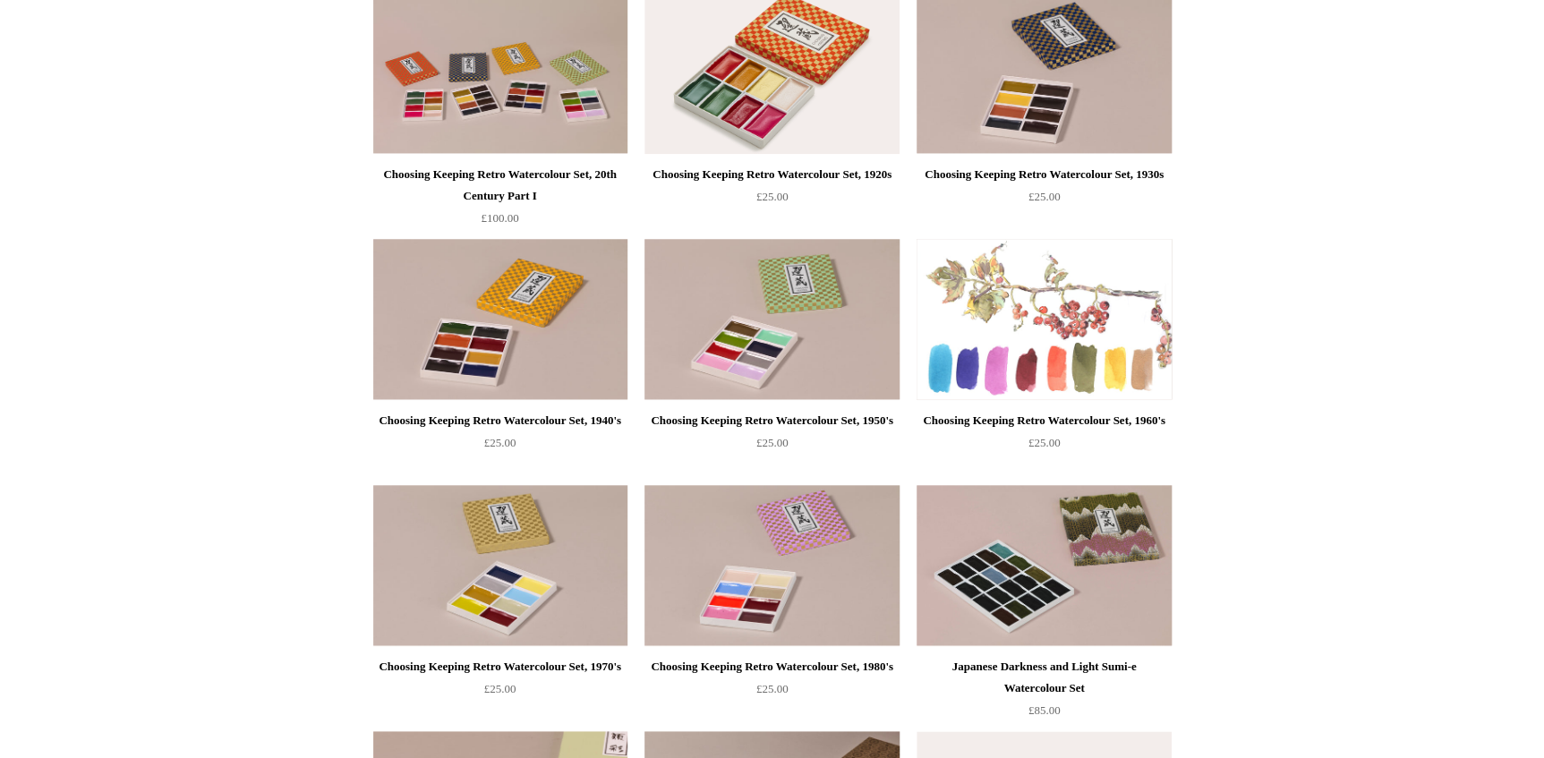
click at [1045, 321] on img at bounding box center [1044, 319] width 254 height 161
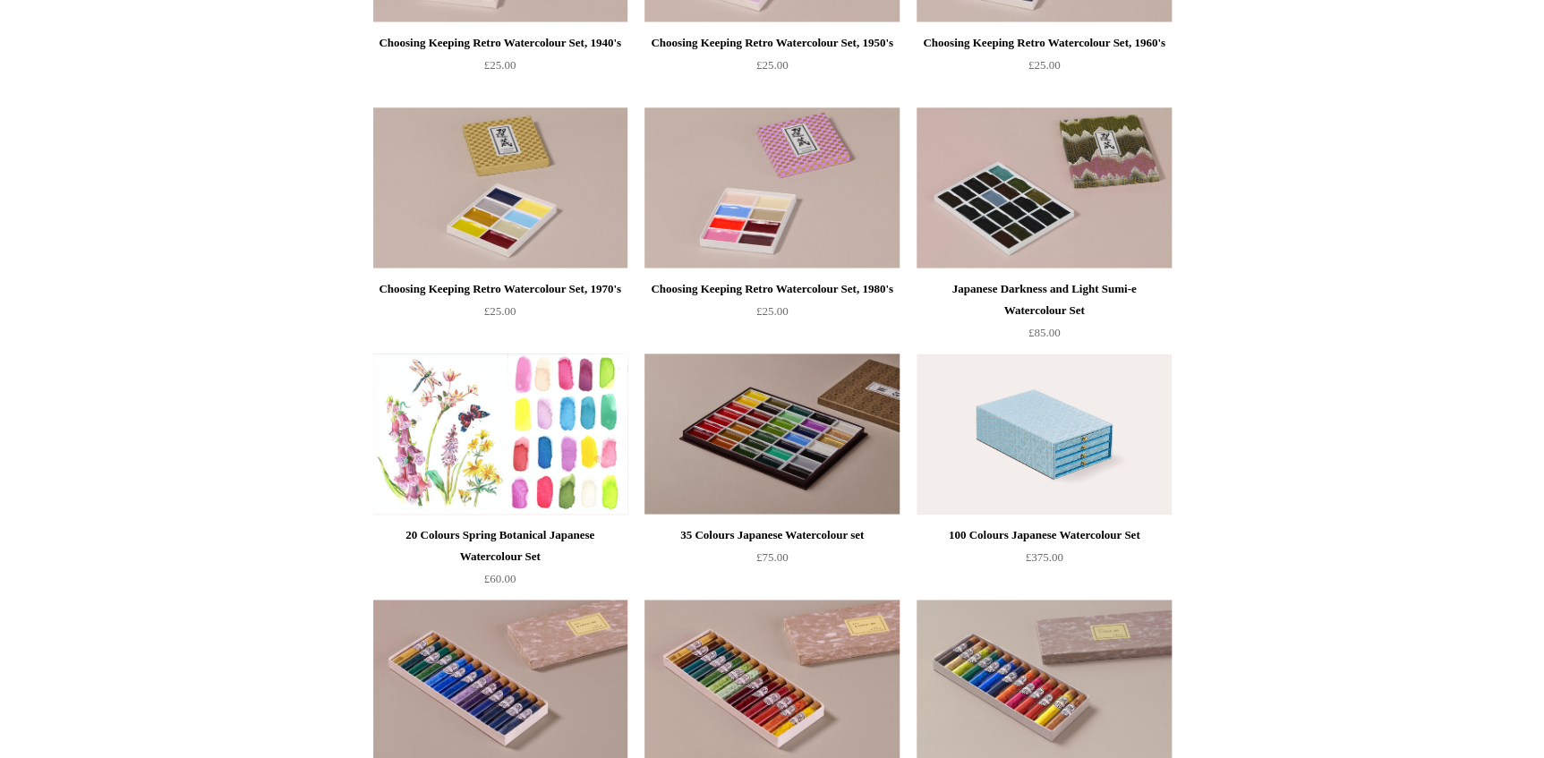
scroll to position [1139, 0]
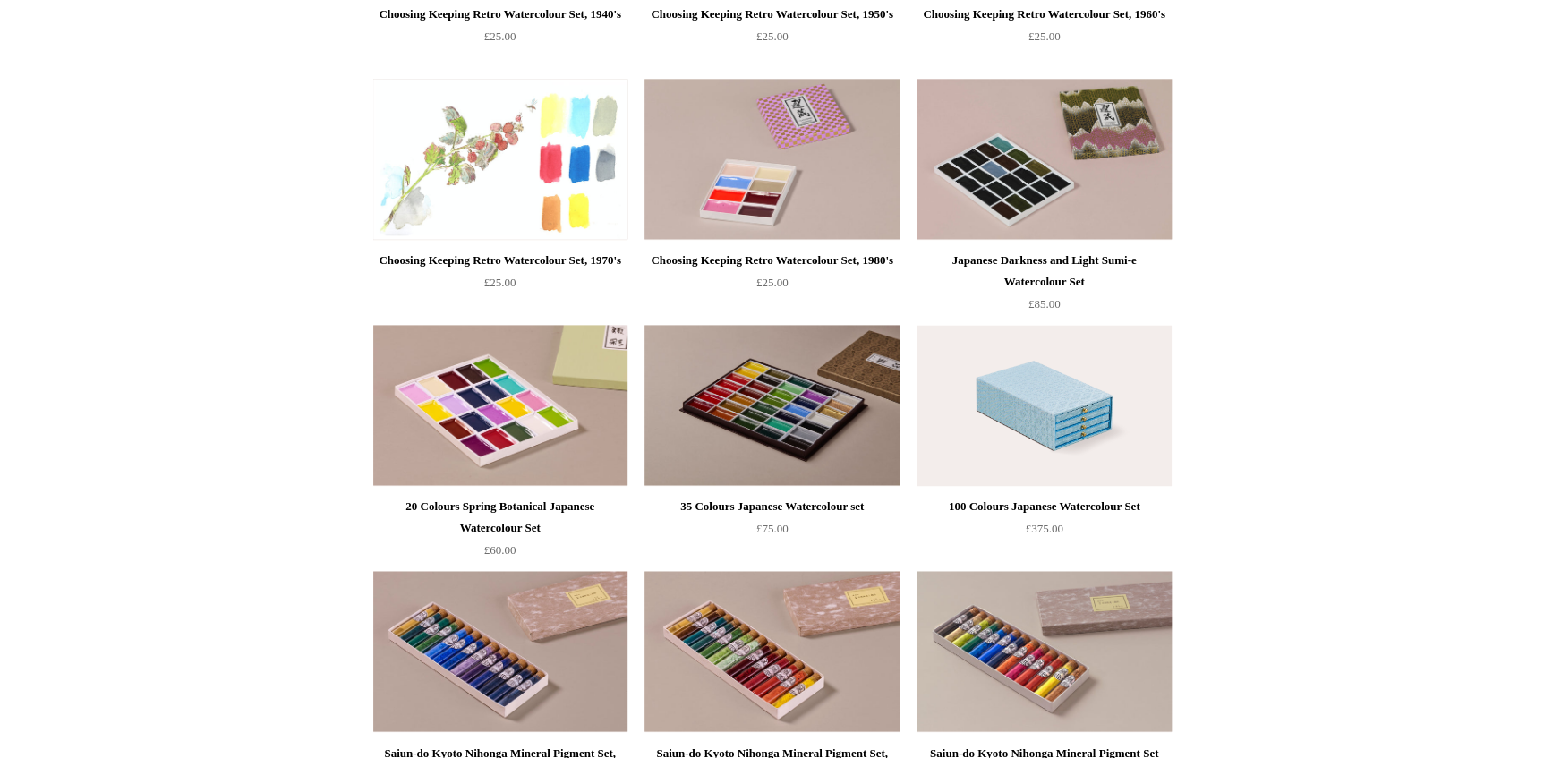
click at [479, 167] on img at bounding box center [500, 159] width 254 height 161
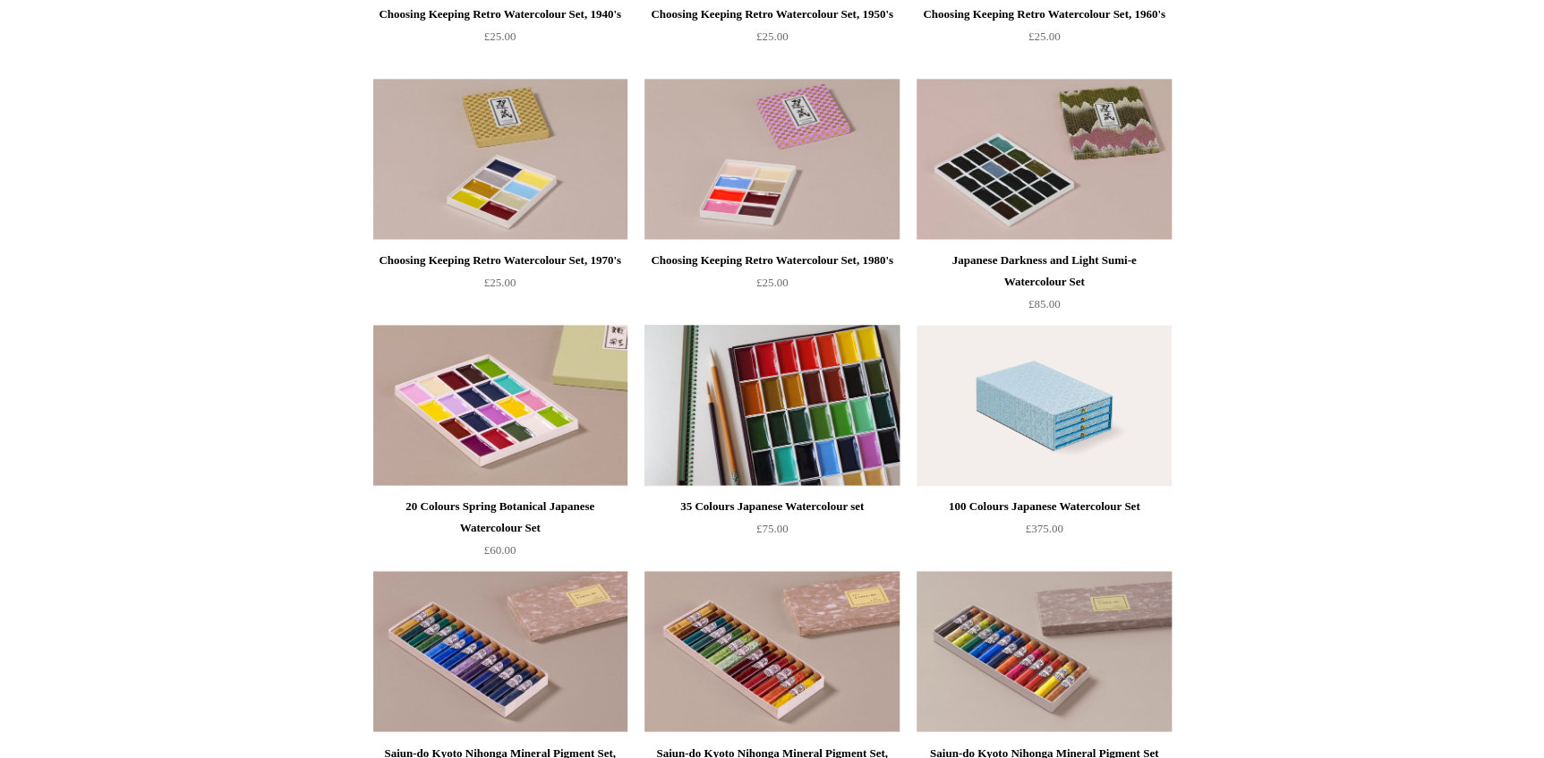
click at [735, 428] on img at bounding box center [772, 405] width 254 height 161
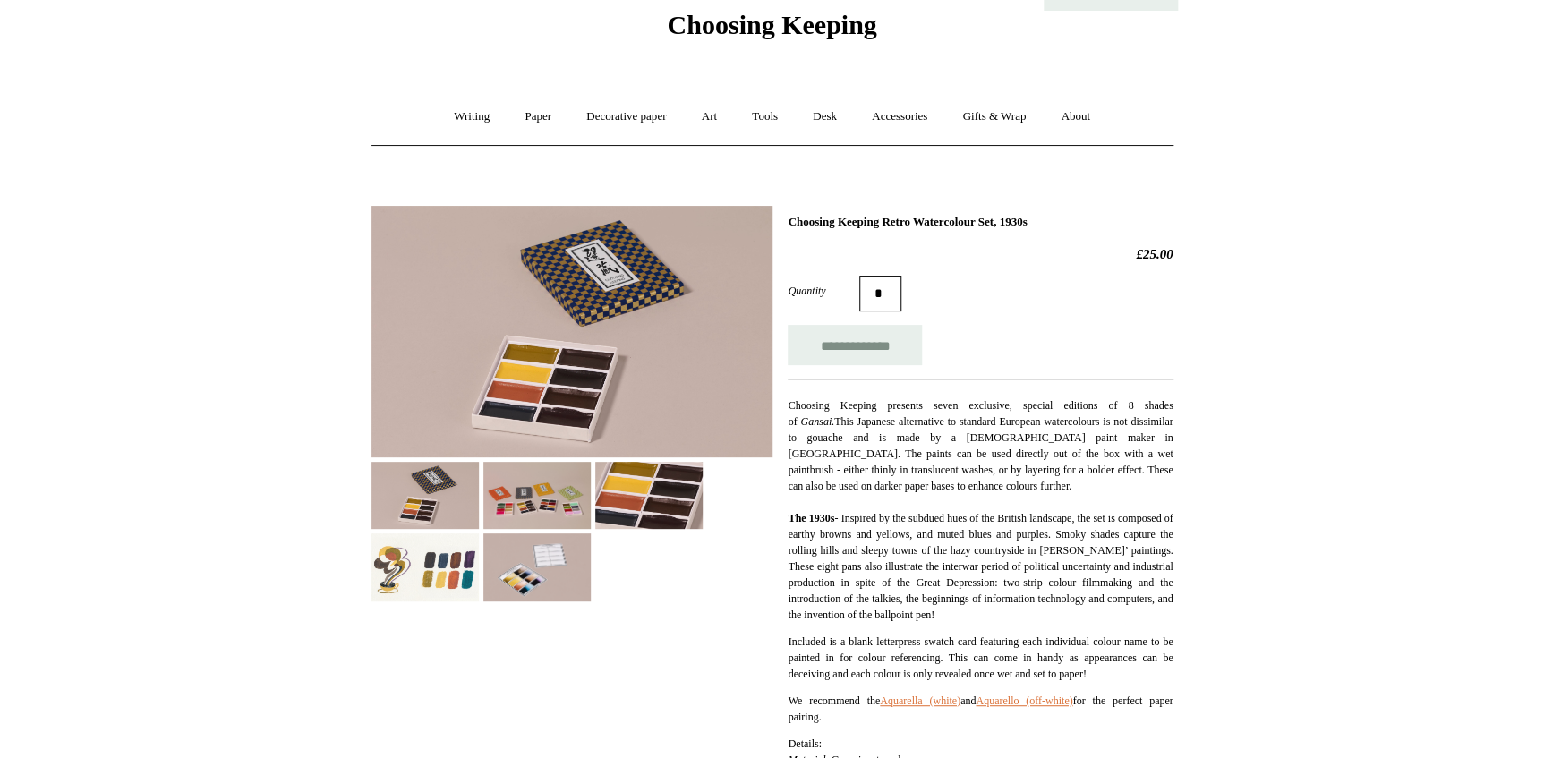
scroll to position [162, 0]
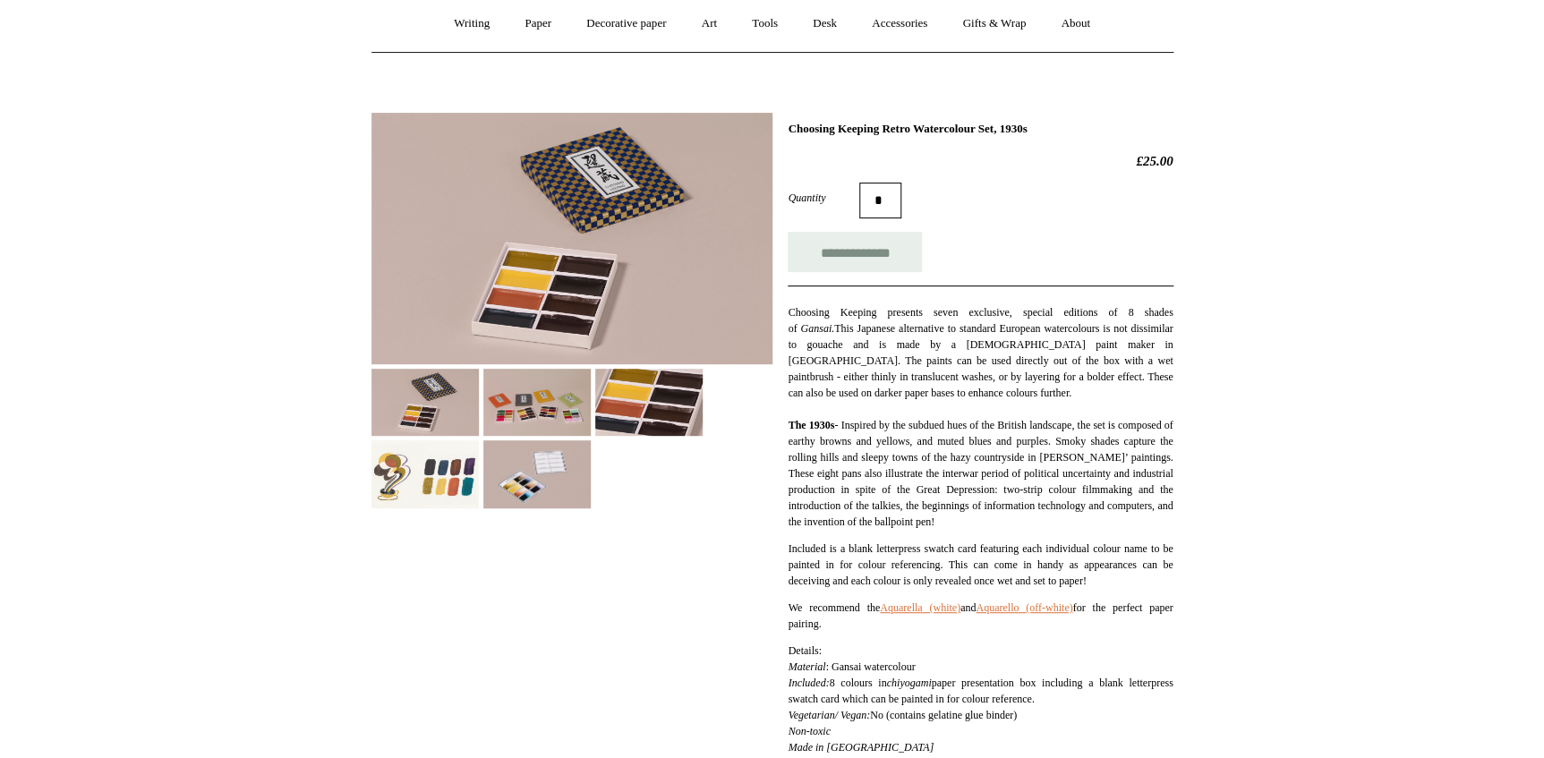
click at [657, 416] on img at bounding box center [648, 402] width 107 height 67
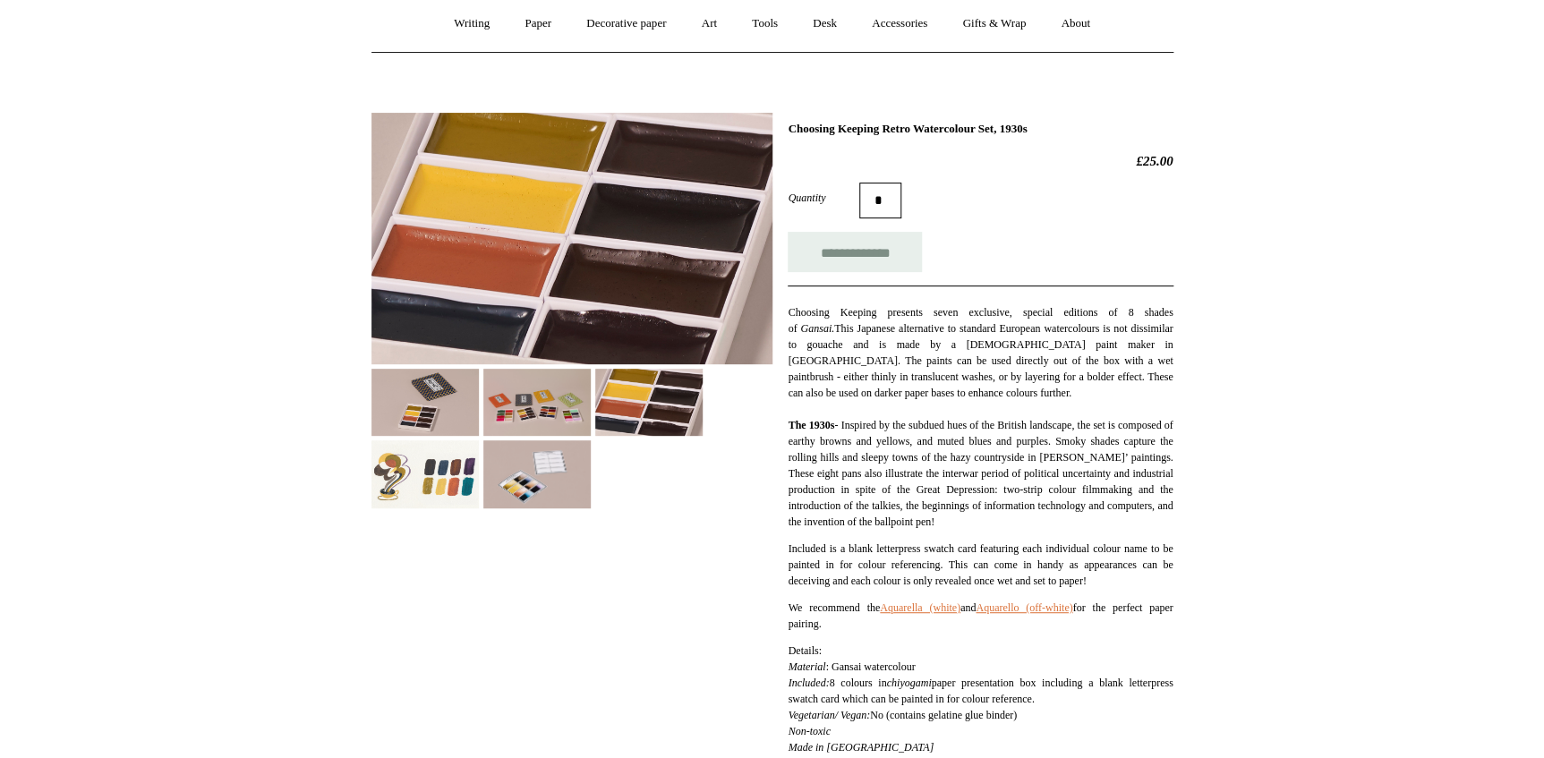
click at [435, 483] on img at bounding box center [425, 473] width 107 height 67
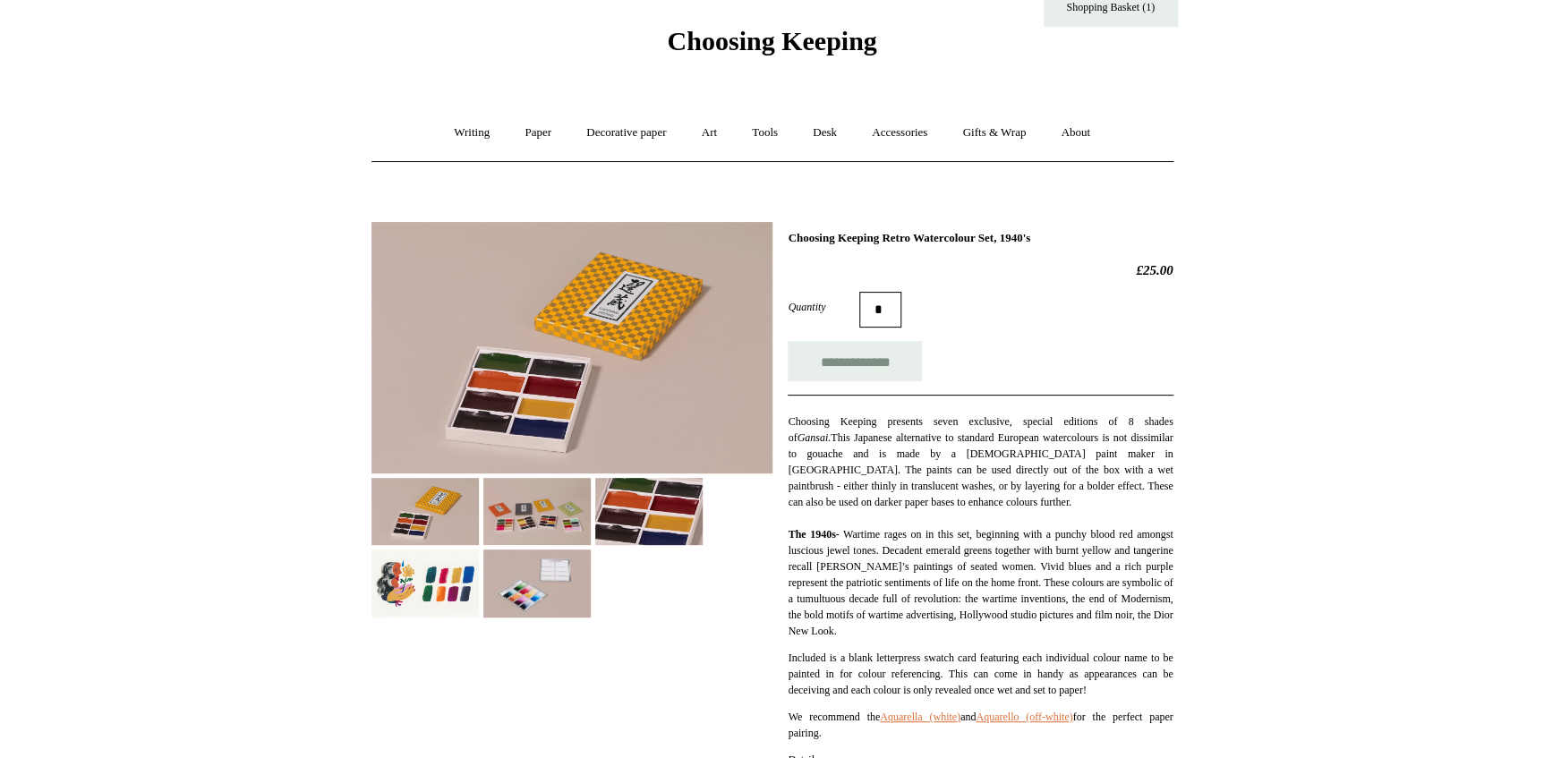
scroll to position [81, 0]
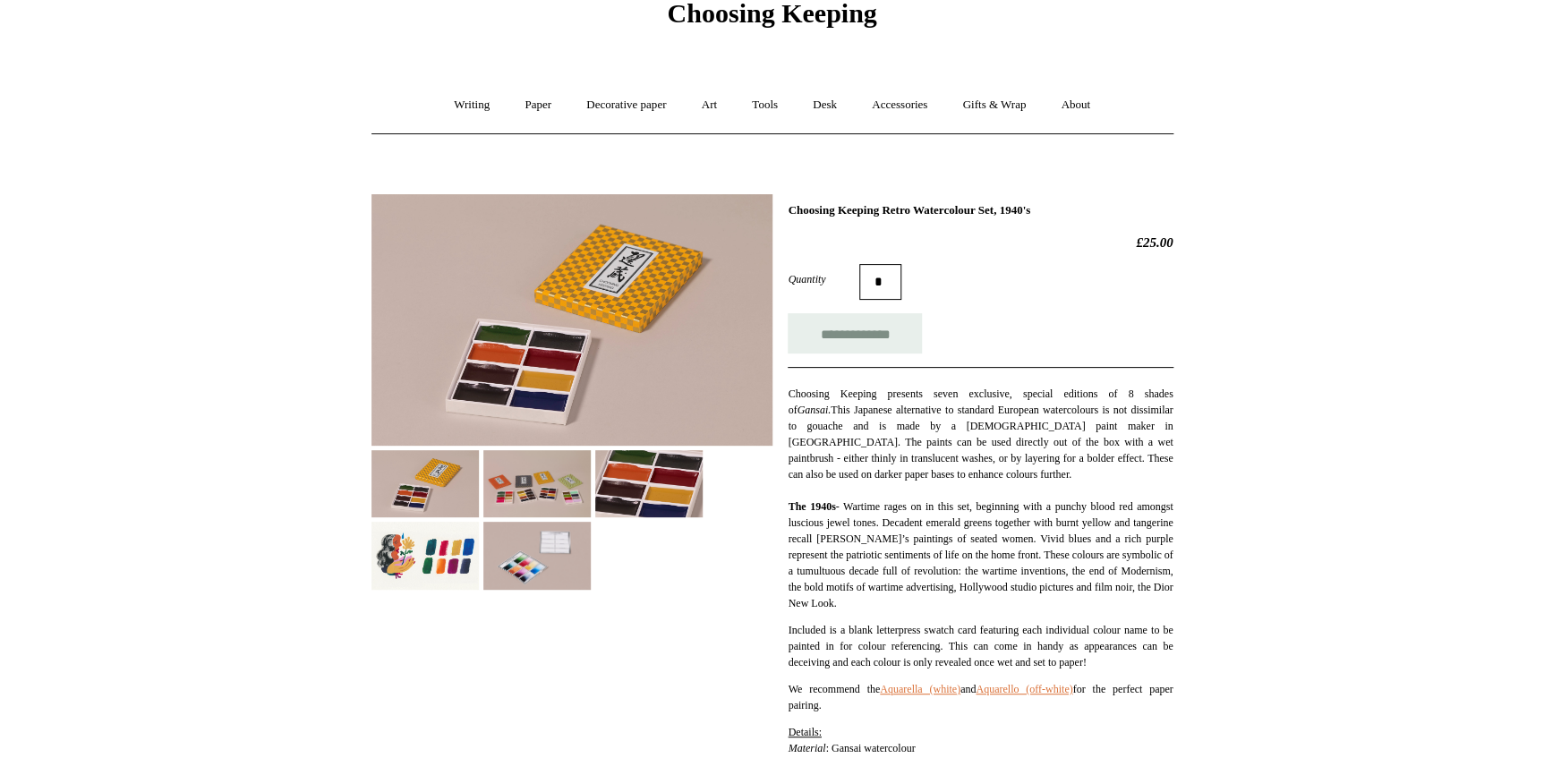
click at [595, 494] on img at bounding box center [648, 483] width 107 height 67
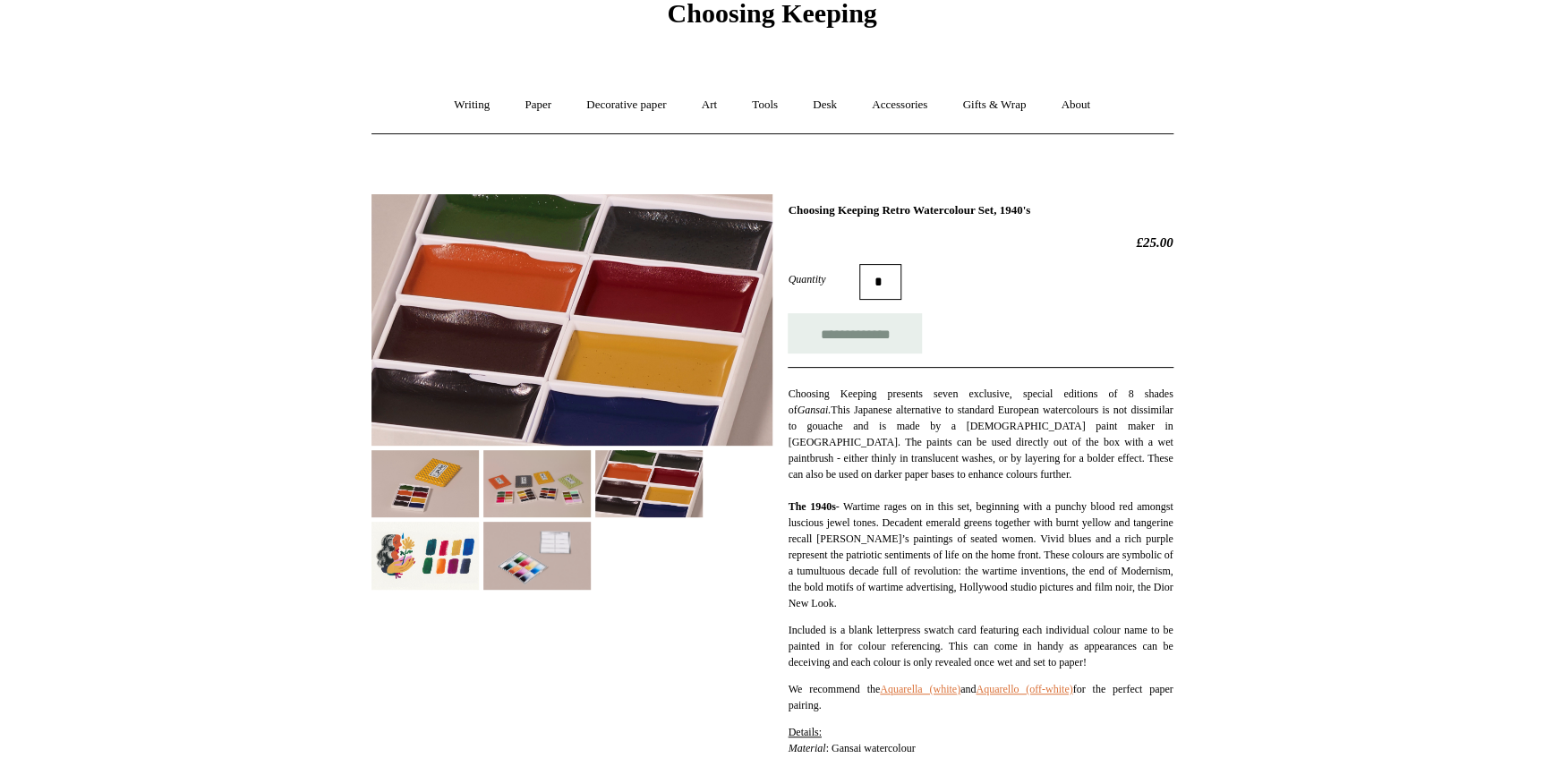
click at [451, 562] on img at bounding box center [425, 555] width 107 height 67
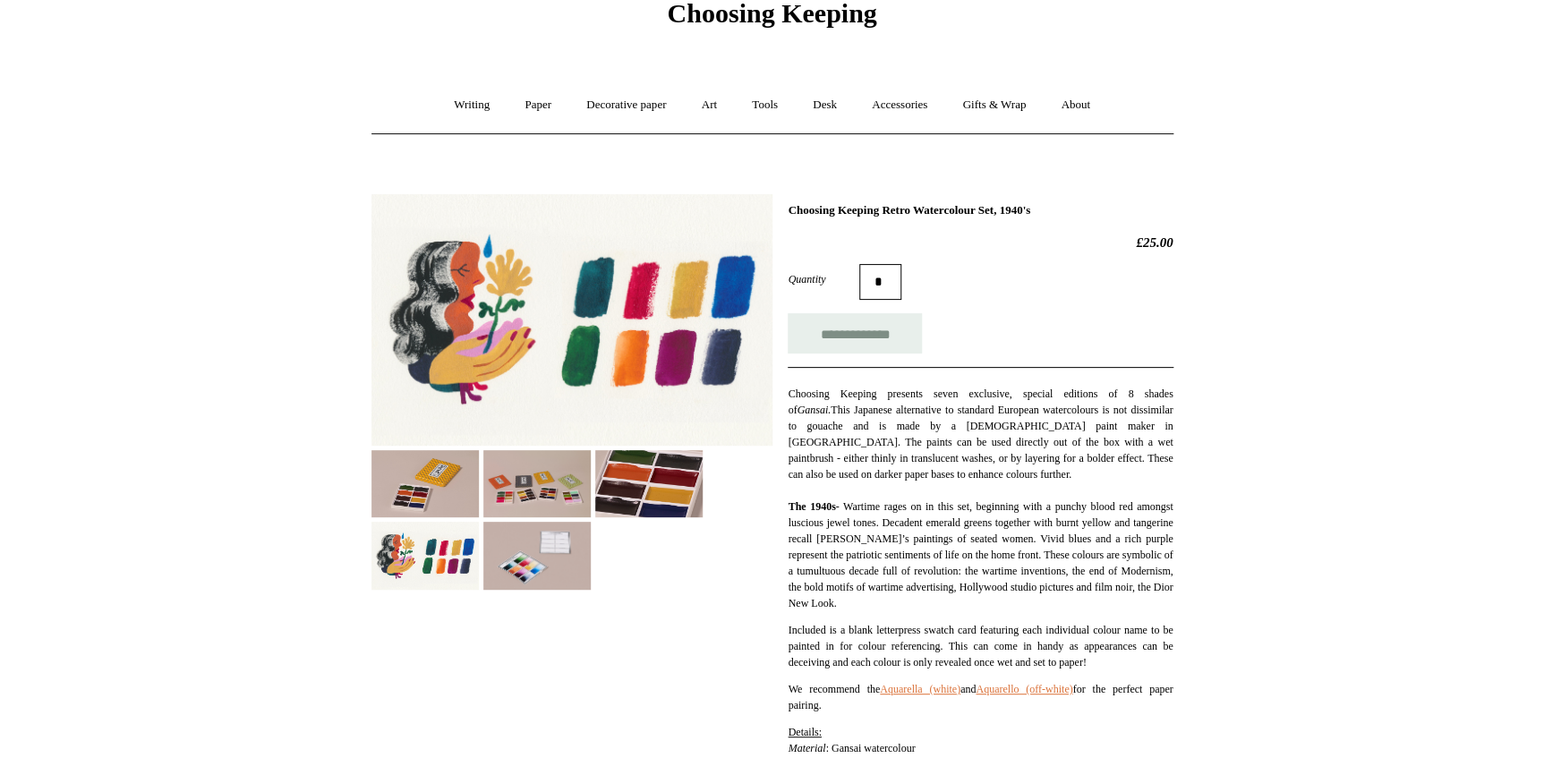
drag, startPoint x: 73, startPoint y: 1, endPoint x: 125, endPoint y: 157, distance: 164.2
click at [125, 157] on html "Menu Choosing Keeping * Shipping Information Shopping Basket (1) * ⤺ + +" at bounding box center [772, 767] width 1544 height 1697
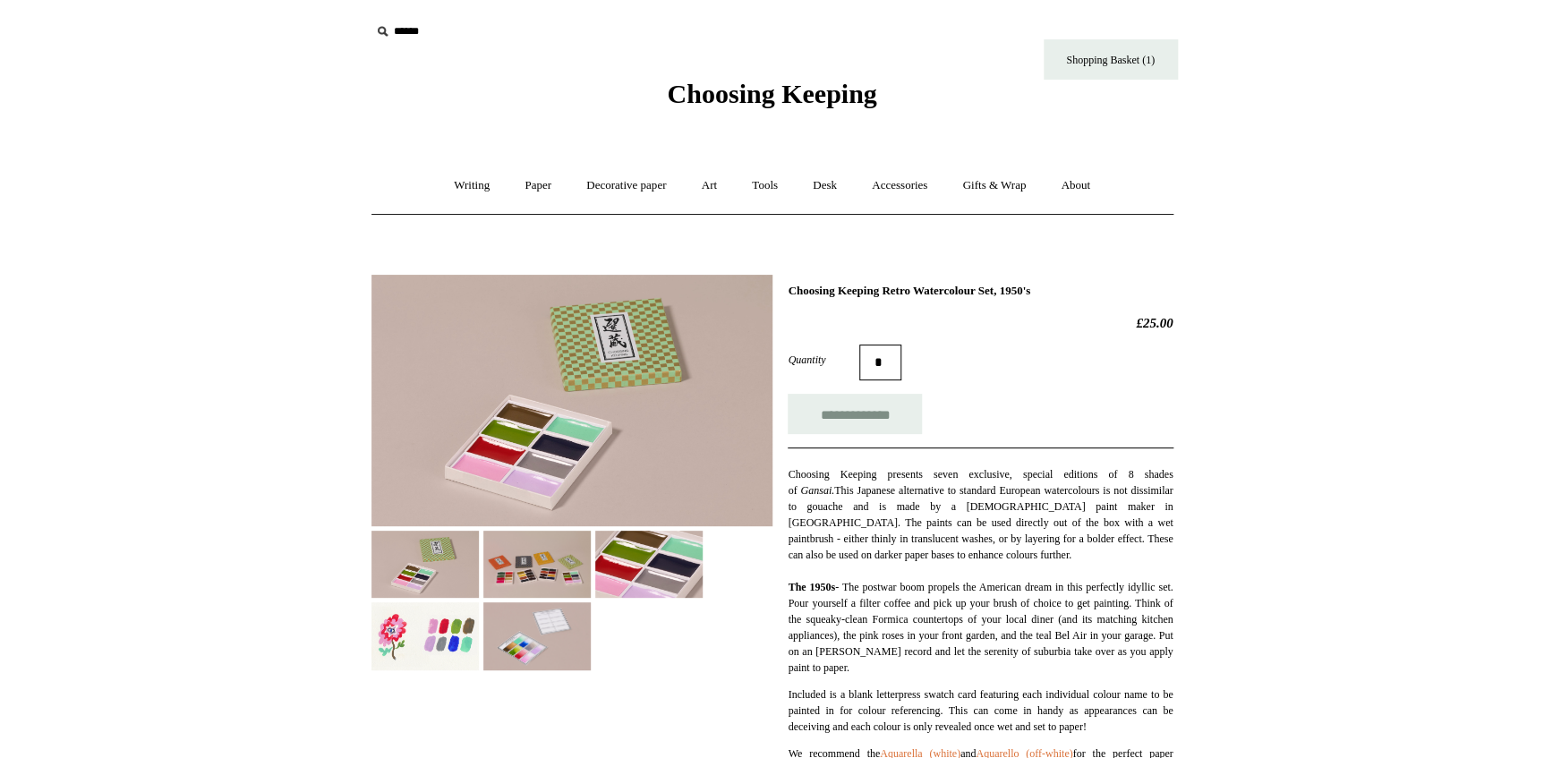
click at [449, 637] on img at bounding box center [425, 636] width 107 height 67
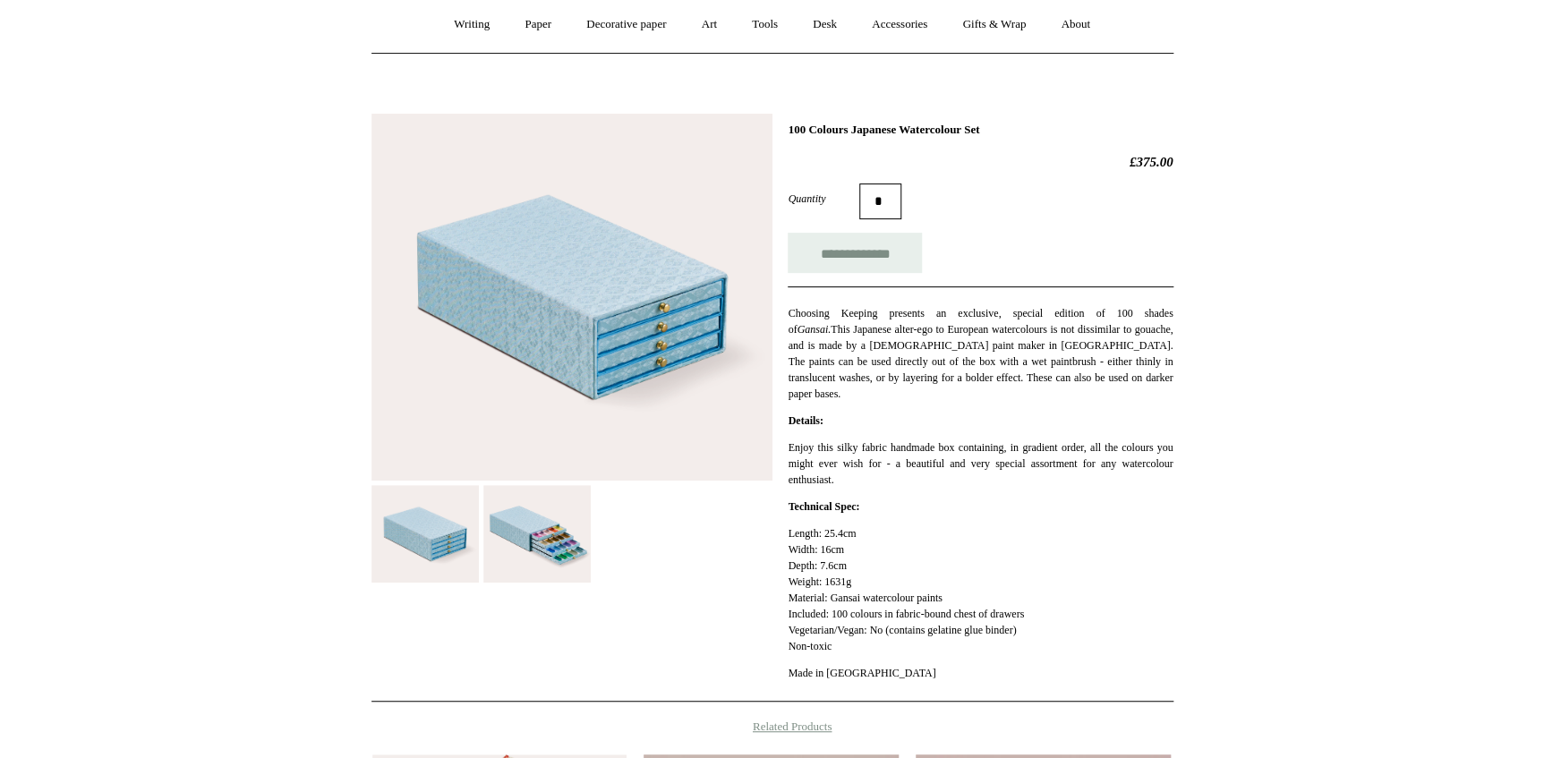
scroll to position [162, 0]
click at [535, 535] on img at bounding box center [536, 533] width 107 height 98
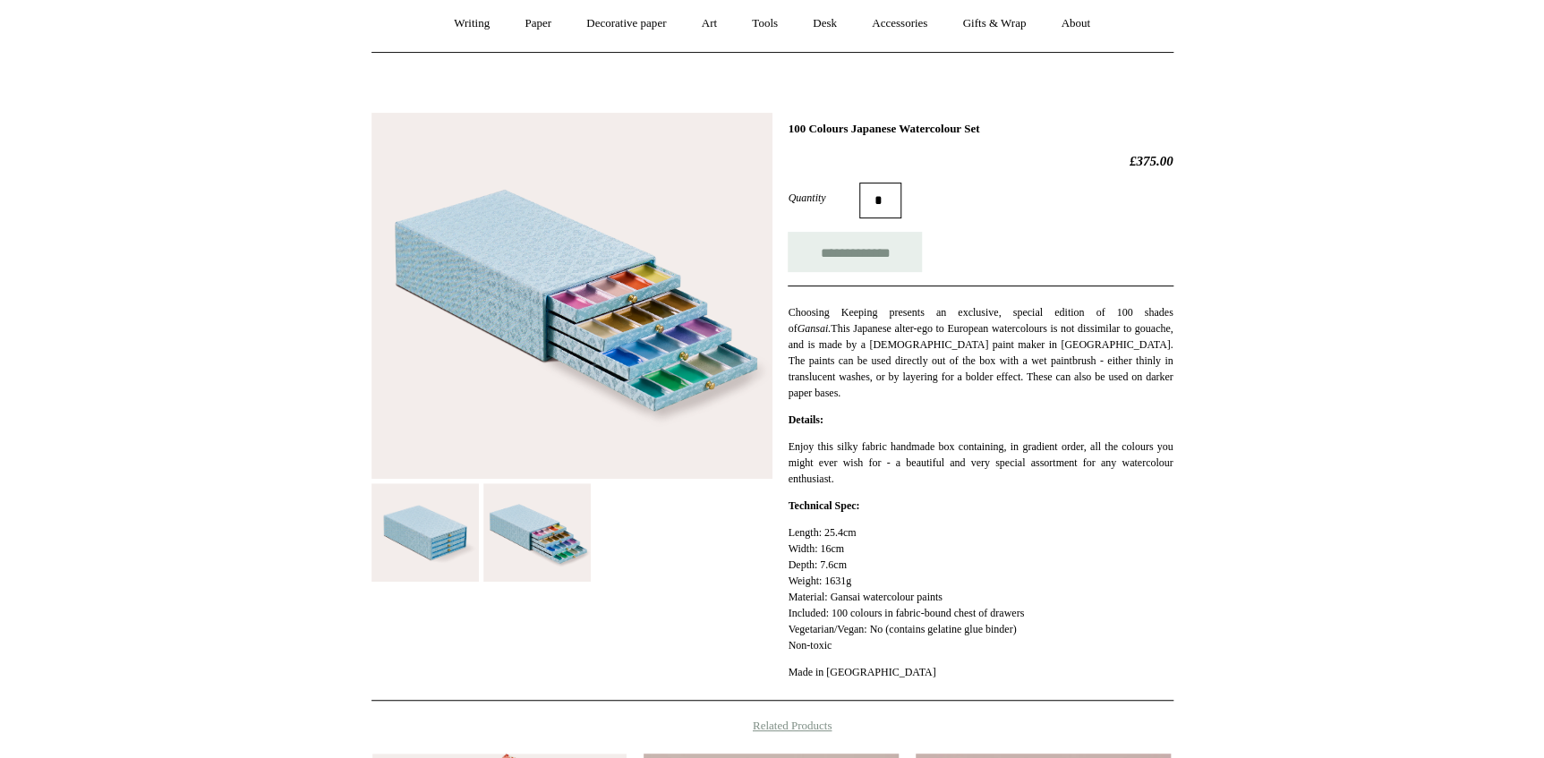
click at [595, 333] on img at bounding box center [572, 296] width 401 height 367
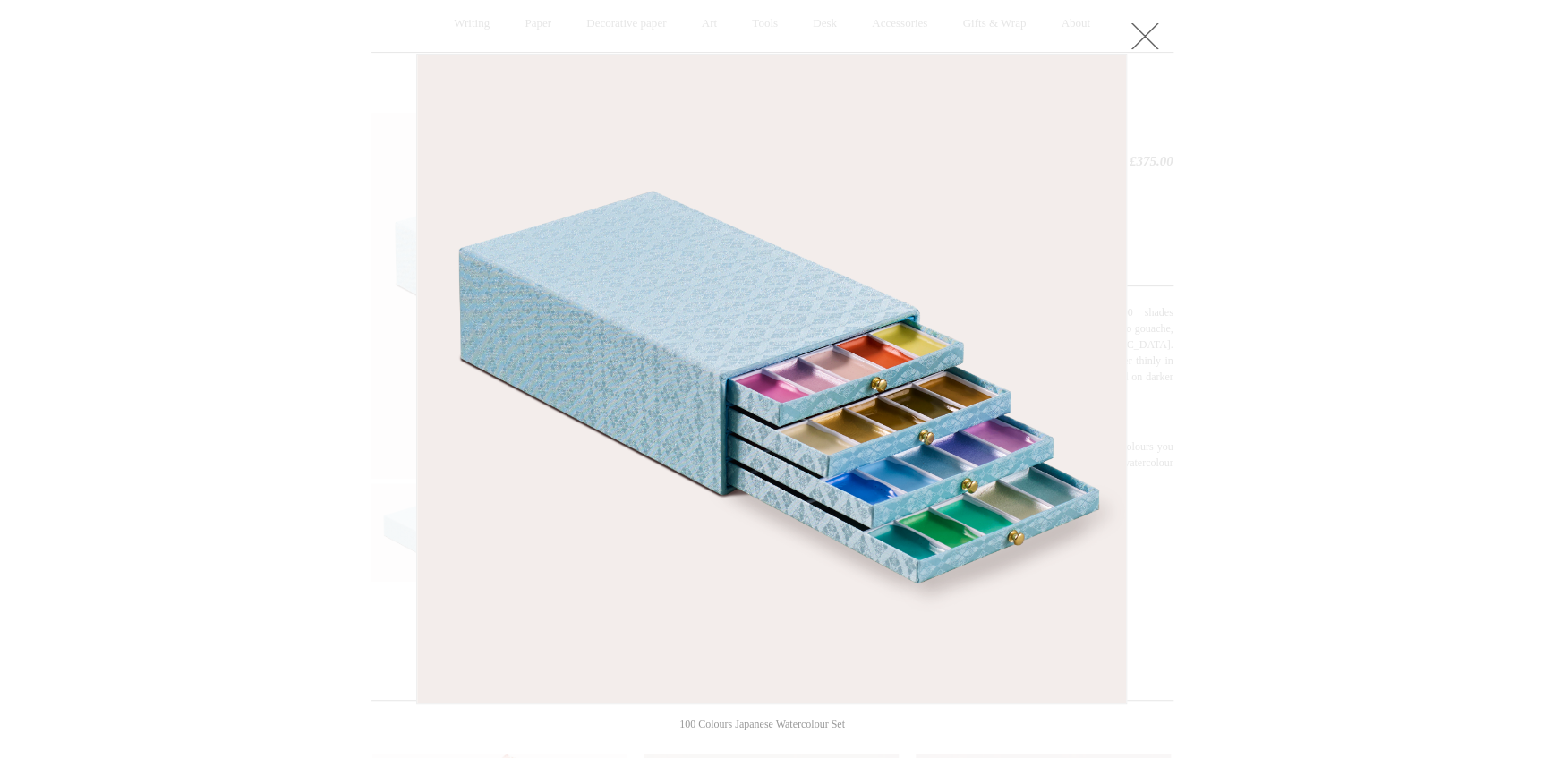
click at [322, 337] on div at bounding box center [772, 555] width 1544 height 1434
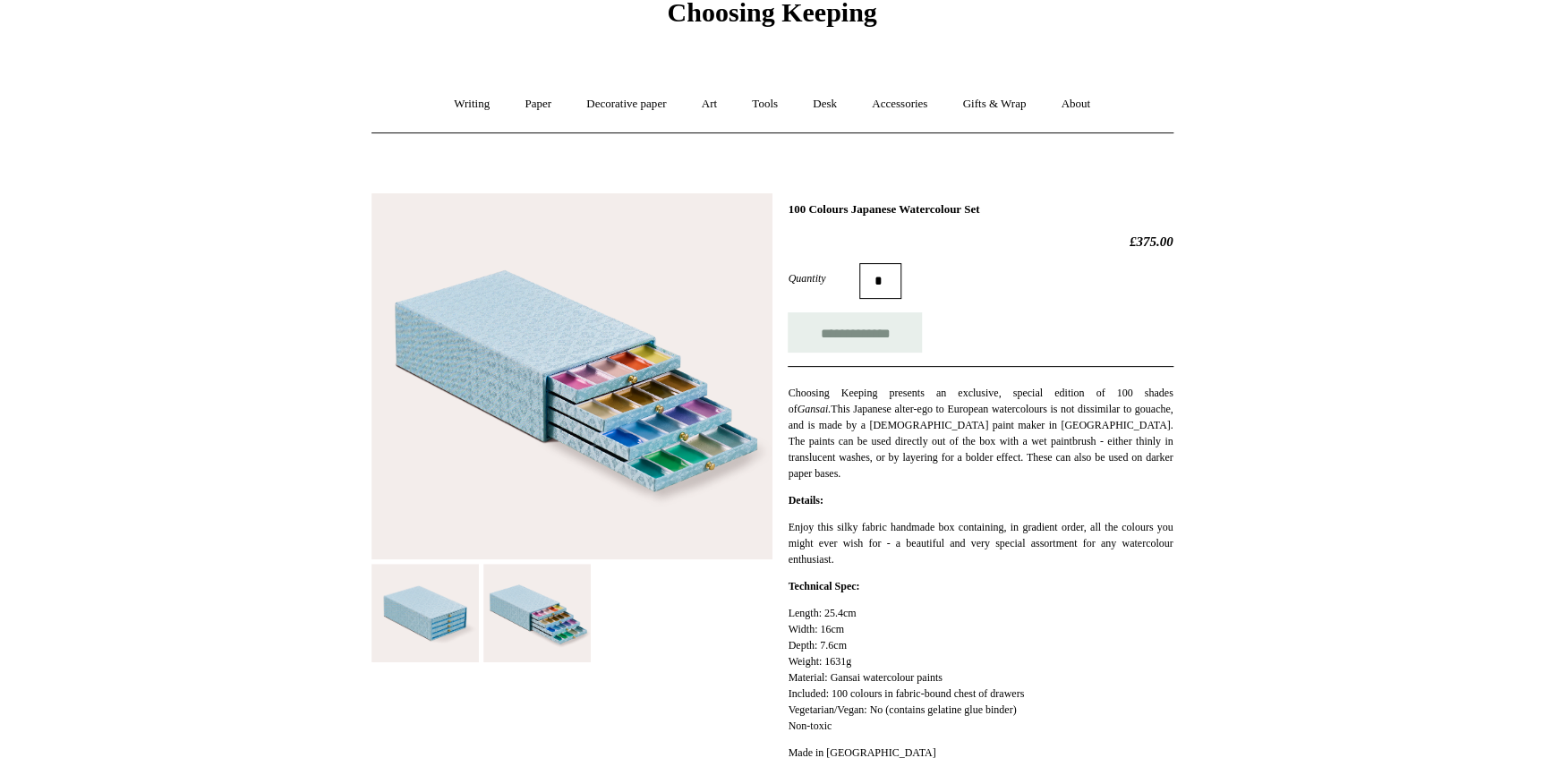
scroll to position [81, 0]
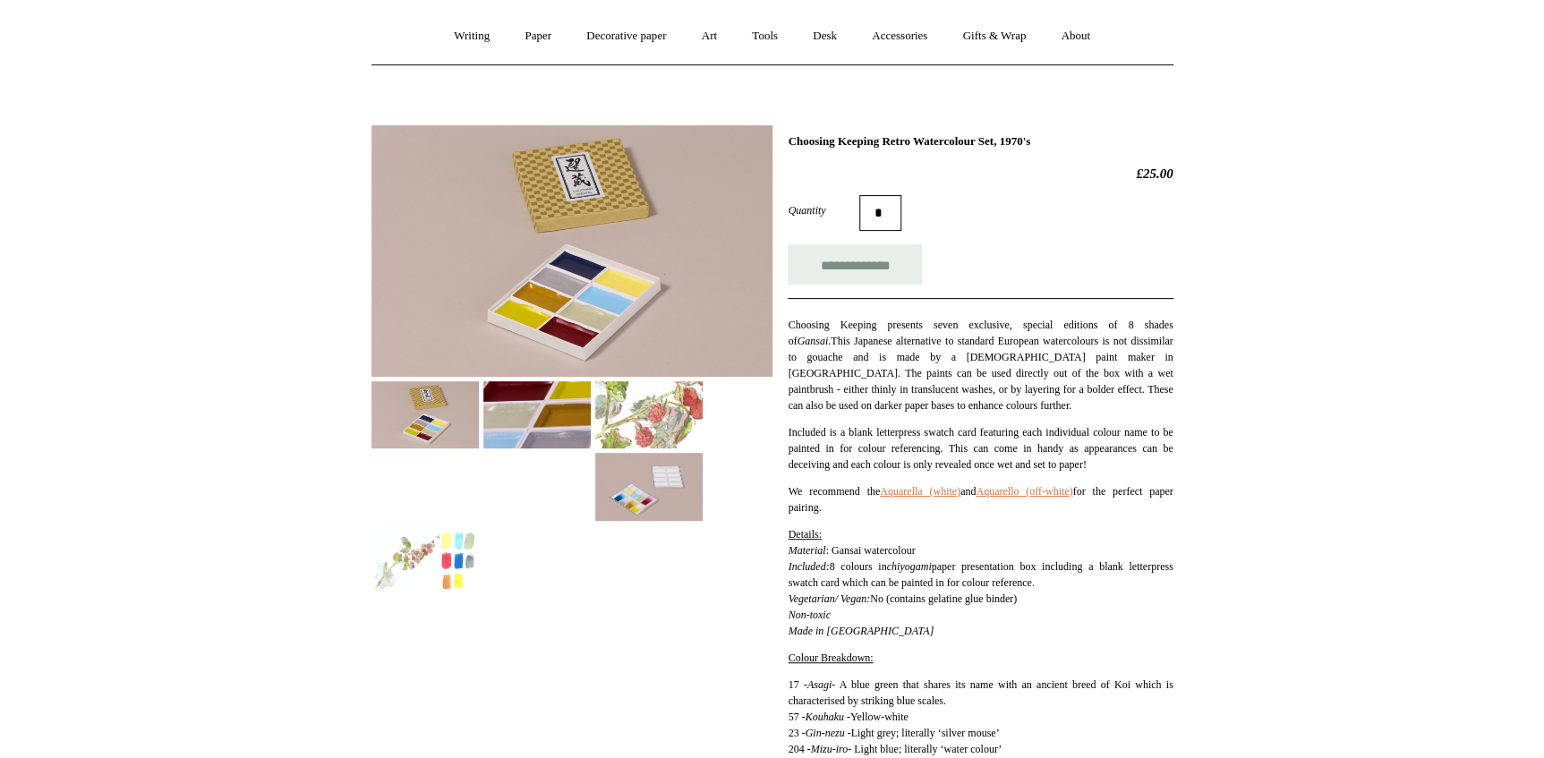
scroll to position [162, 0]
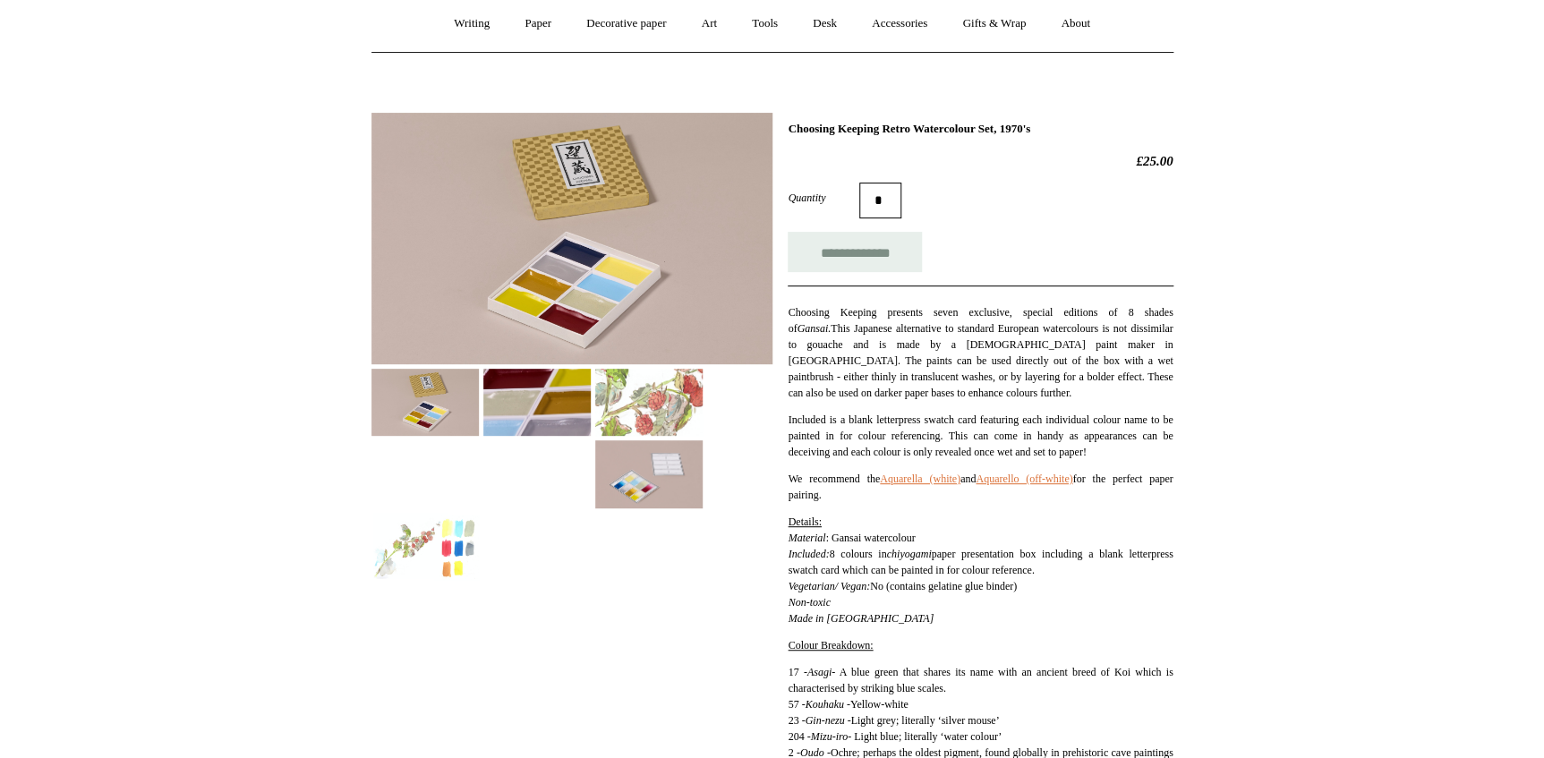
click at [459, 525] on img at bounding box center [425, 546] width 107 height 67
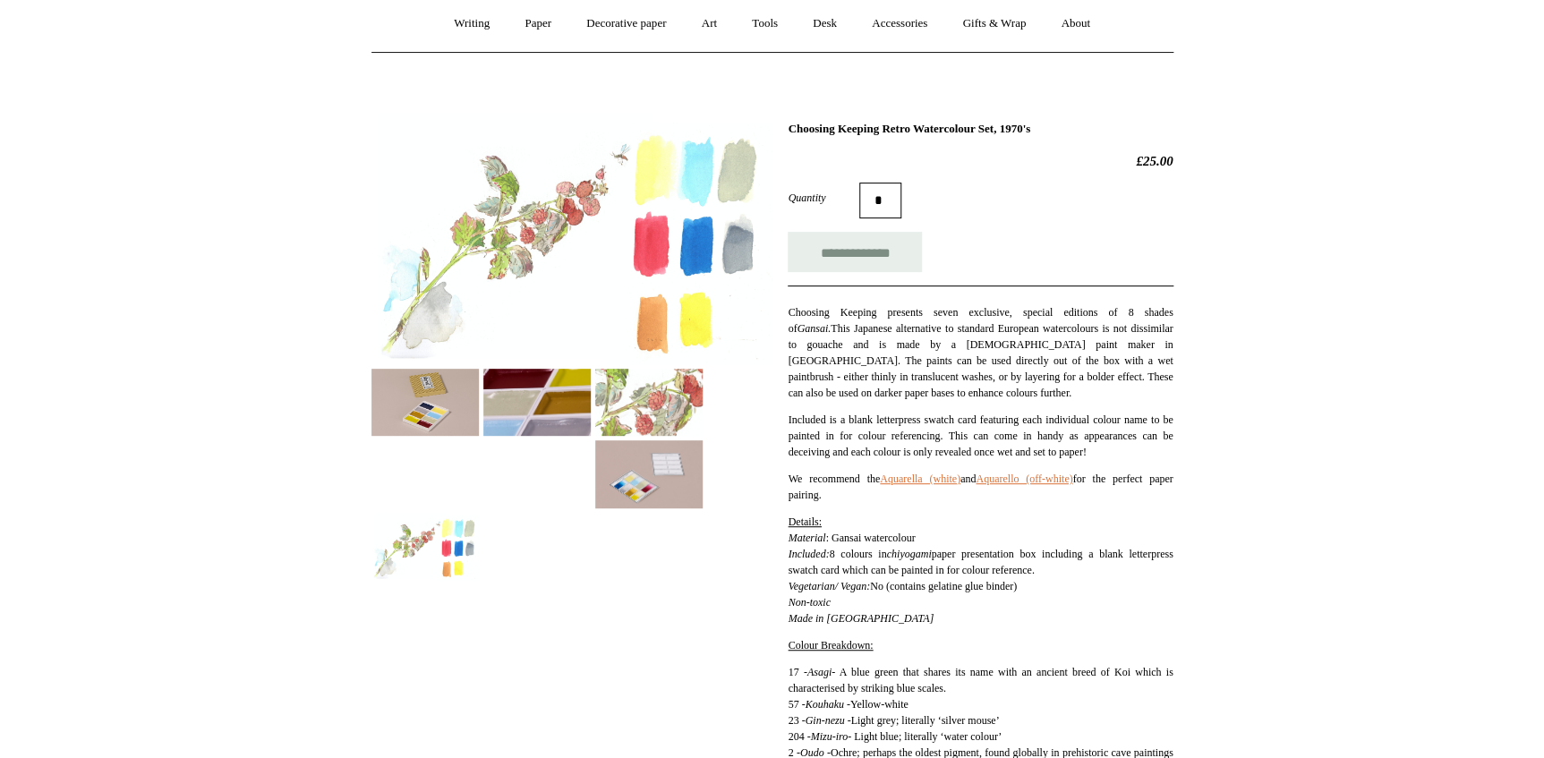
click at [649, 388] on img at bounding box center [648, 402] width 107 height 67
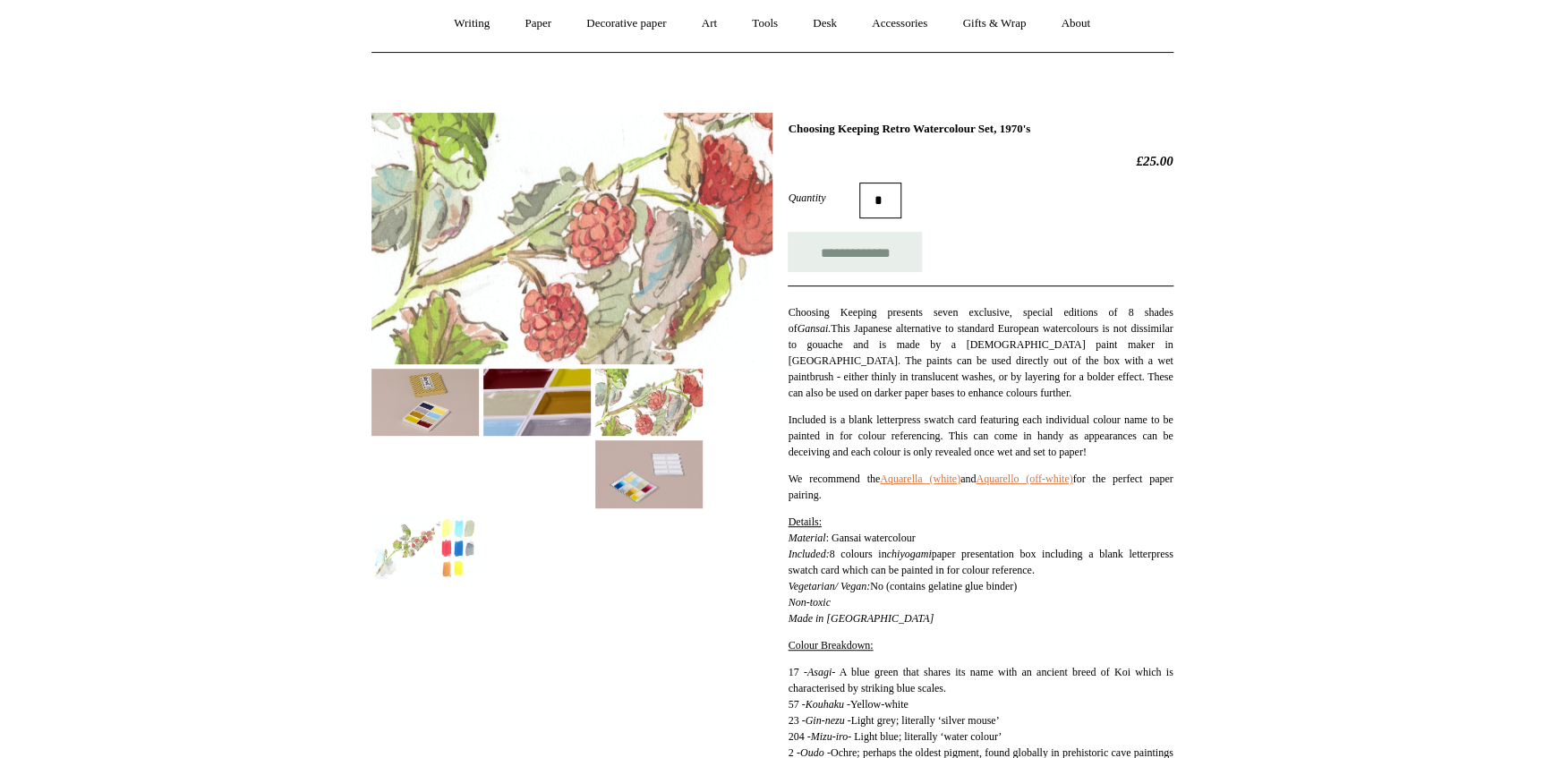
click at [437, 403] on img at bounding box center [425, 402] width 107 height 67
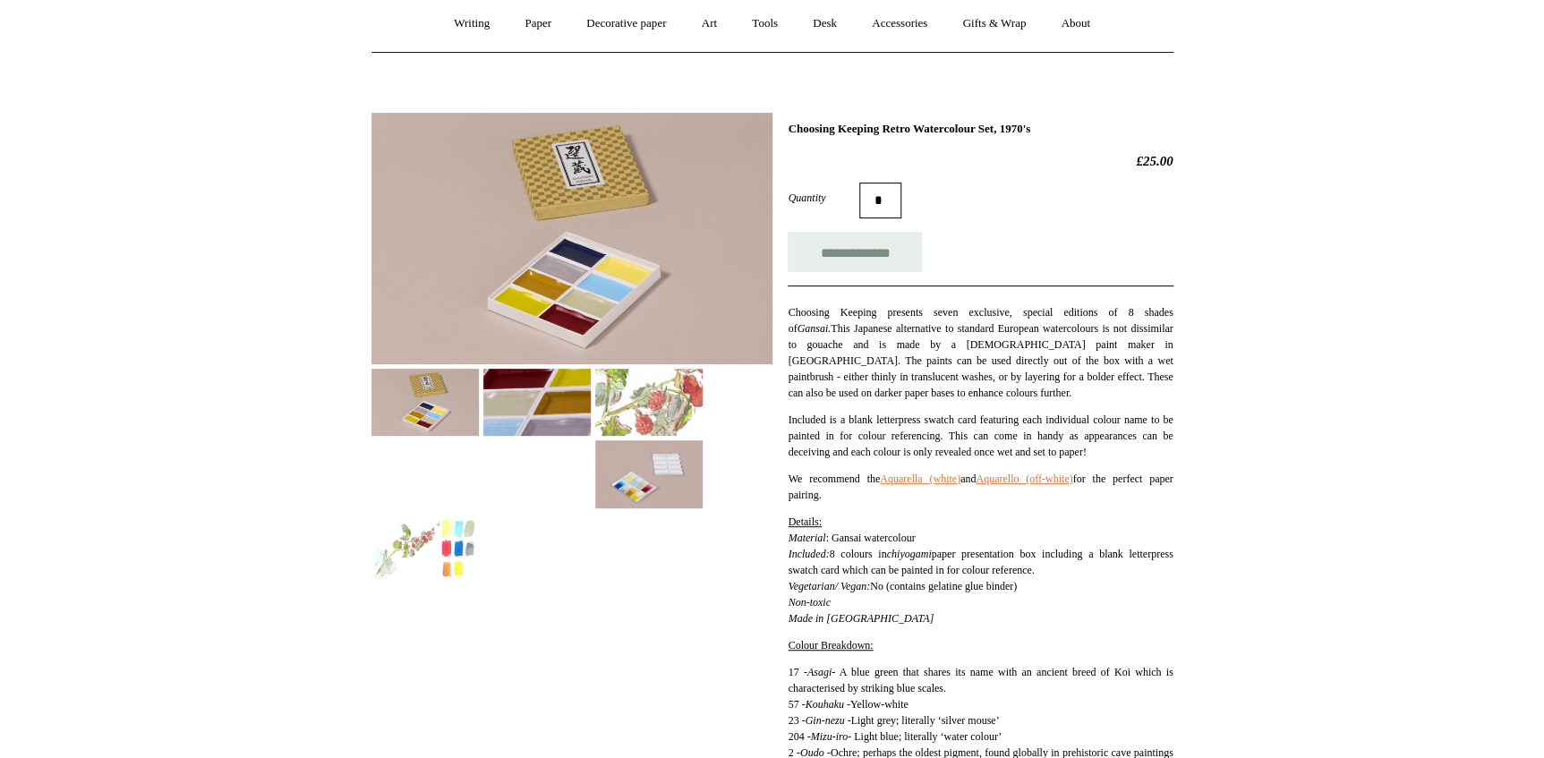
click at [546, 379] on img at bounding box center [536, 402] width 107 height 67
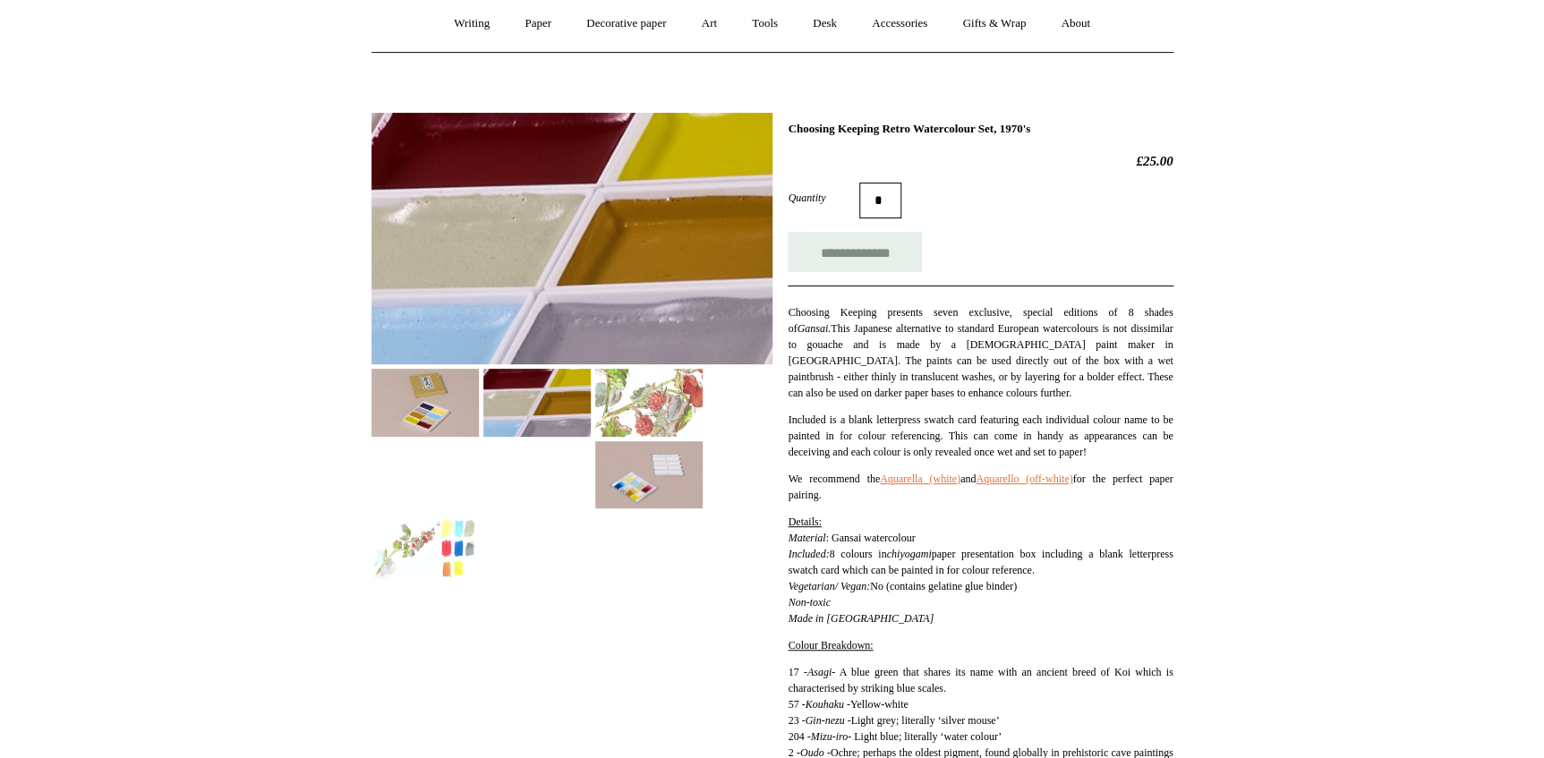
click at [456, 426] on img at bounding box center [425, 402] width 107 height 67
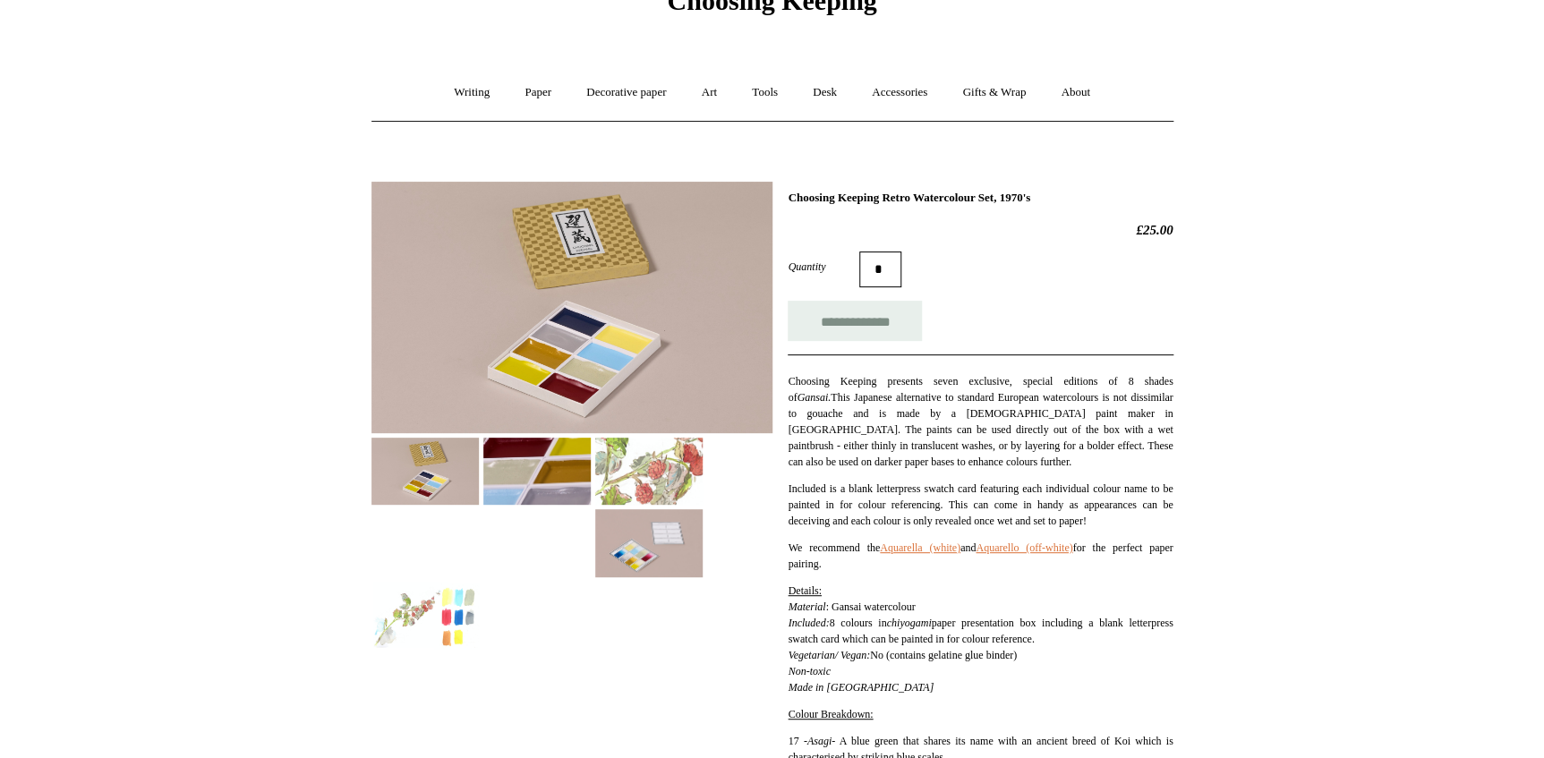
scroll to position [0, 0]
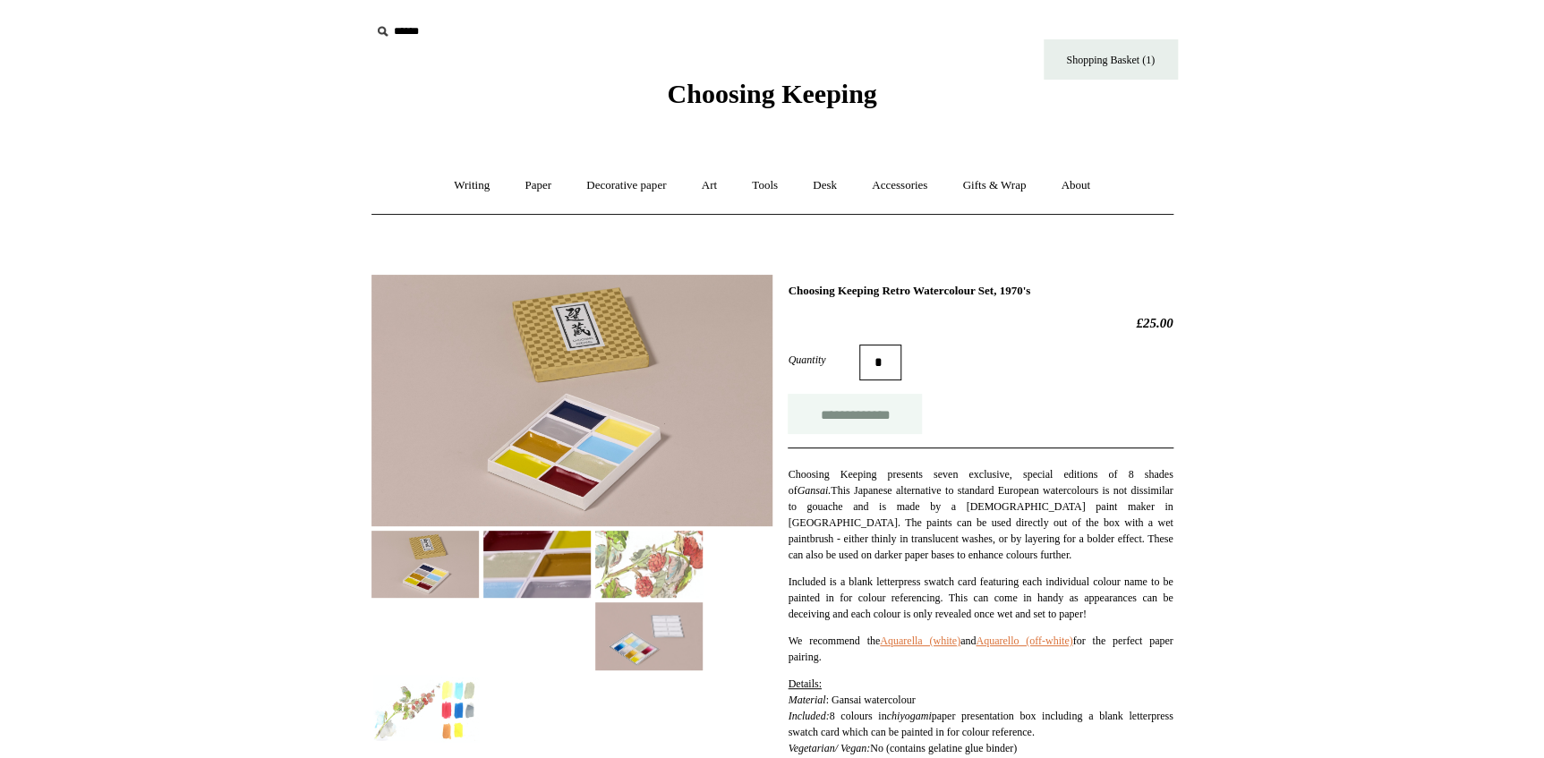
click at [868, 423] on input "**********" at bounding box center [855, 414] width 134 height 40
type input "**********"
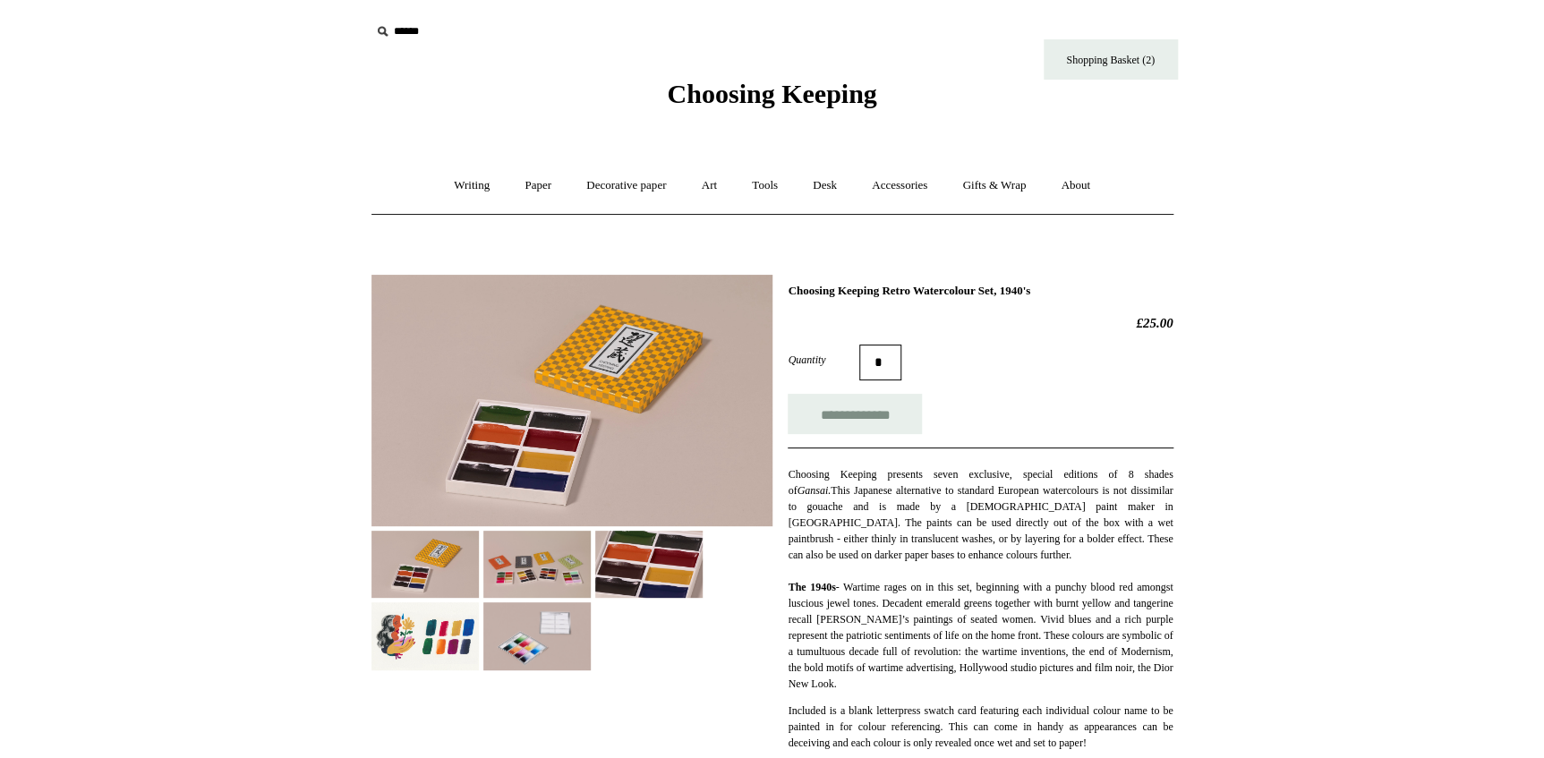
click at [428, 627] on img at bounding box center [425, 636] width 107 height 67
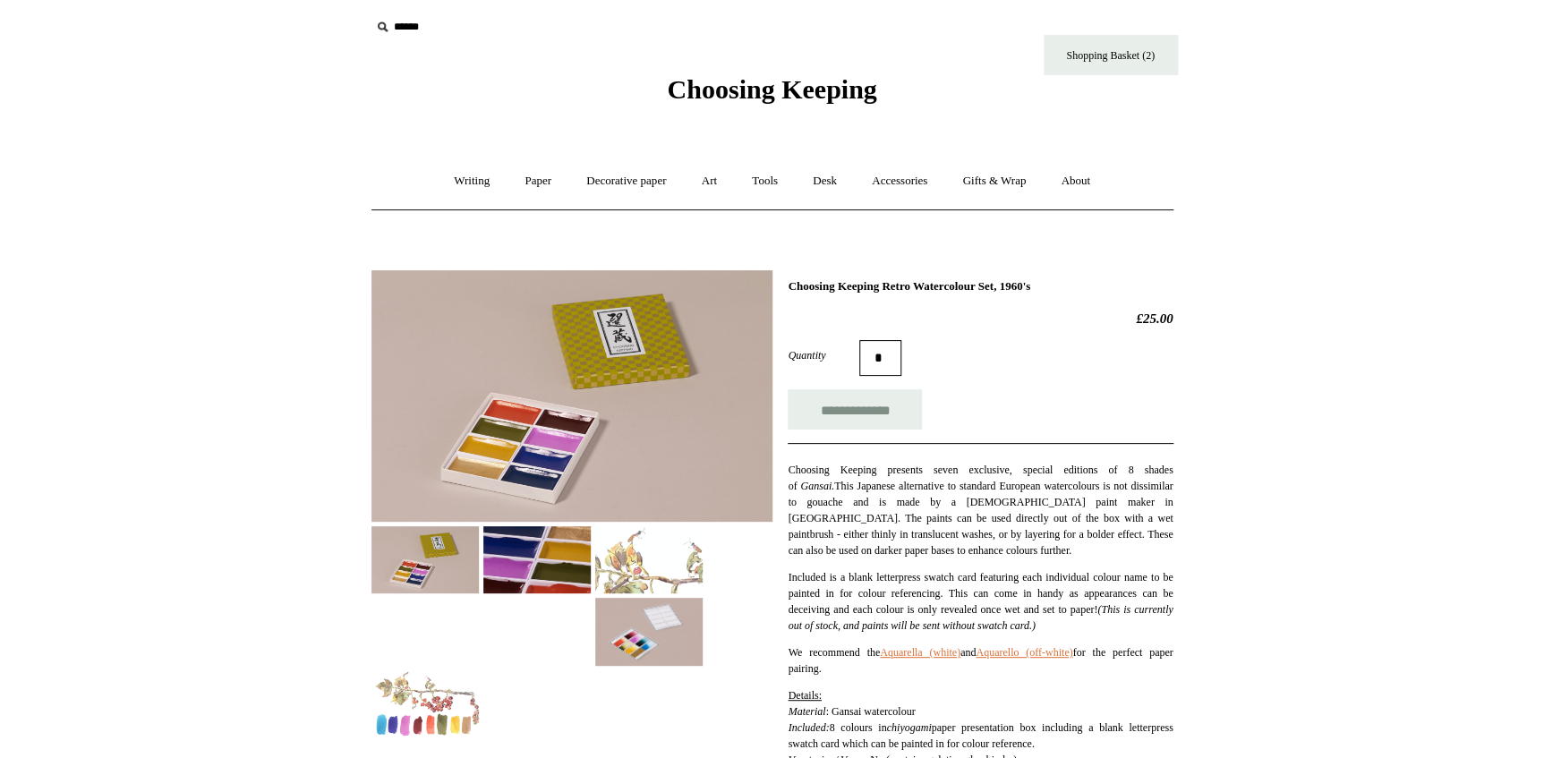
scroll to position [162, 0]
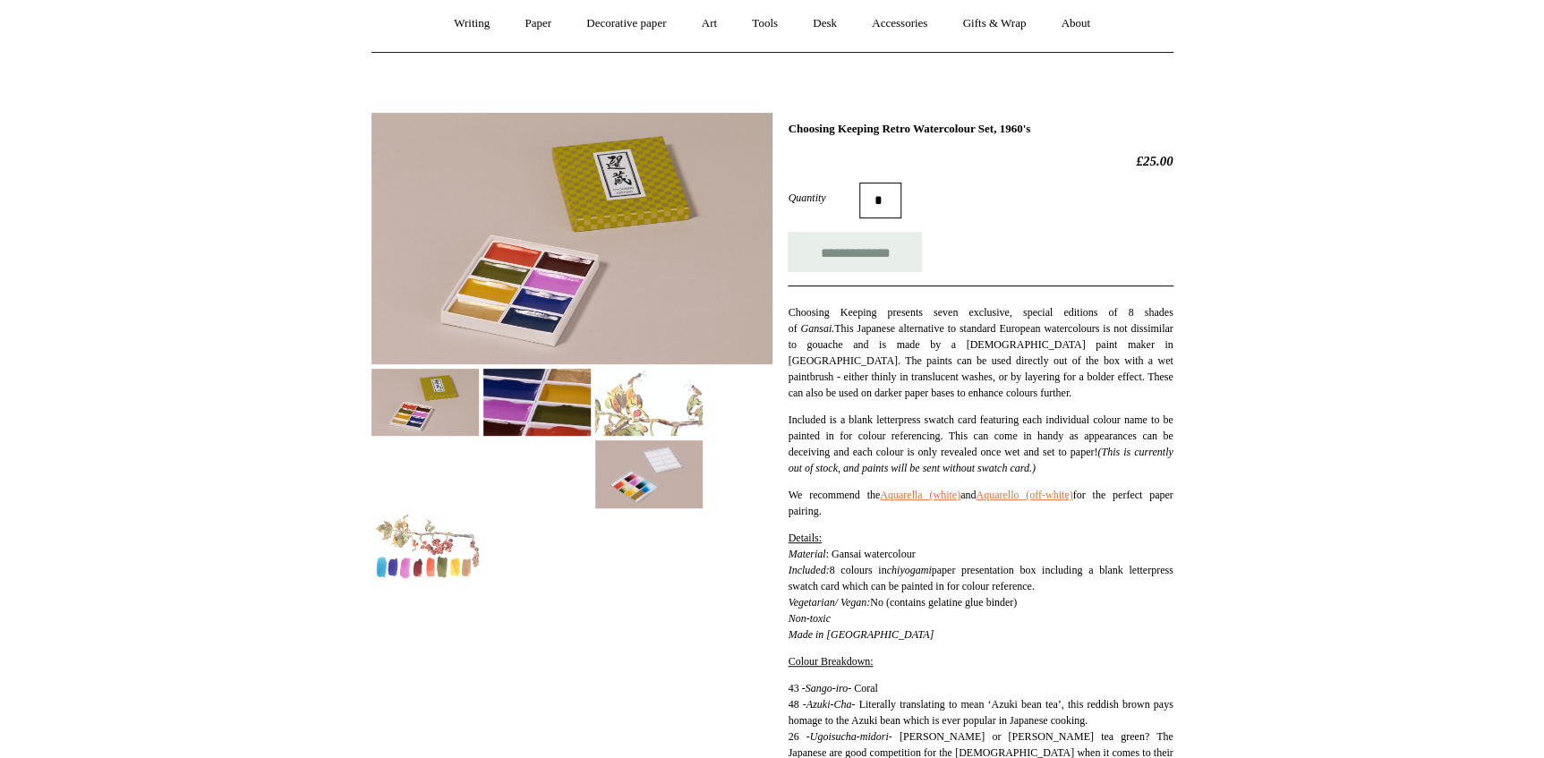
click at [632, 408] on img at bounding box center [648, 402] width 107 height 67
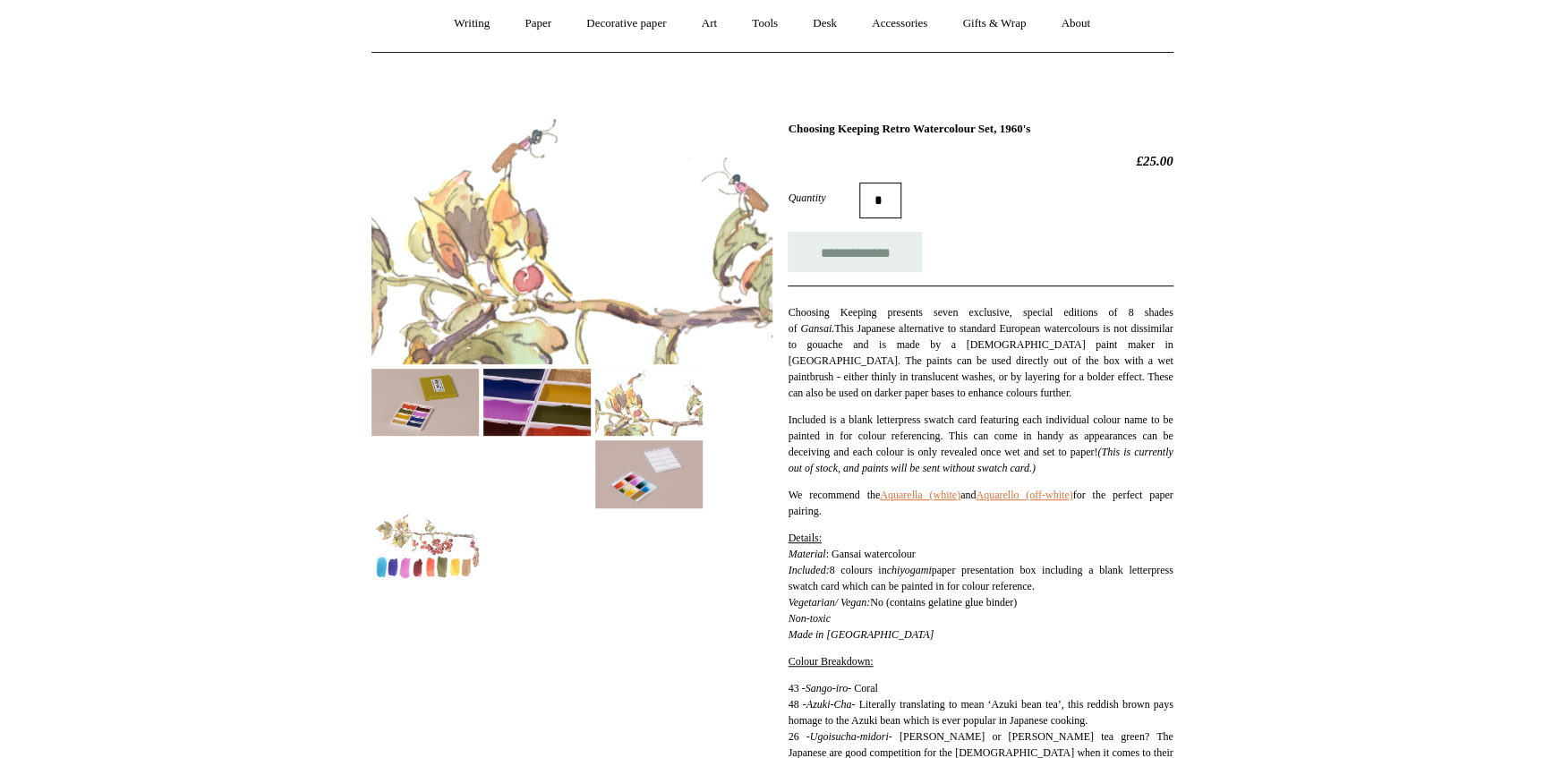
click at [533, 402] on img at bounding box center [536, 402] width 107 height 67
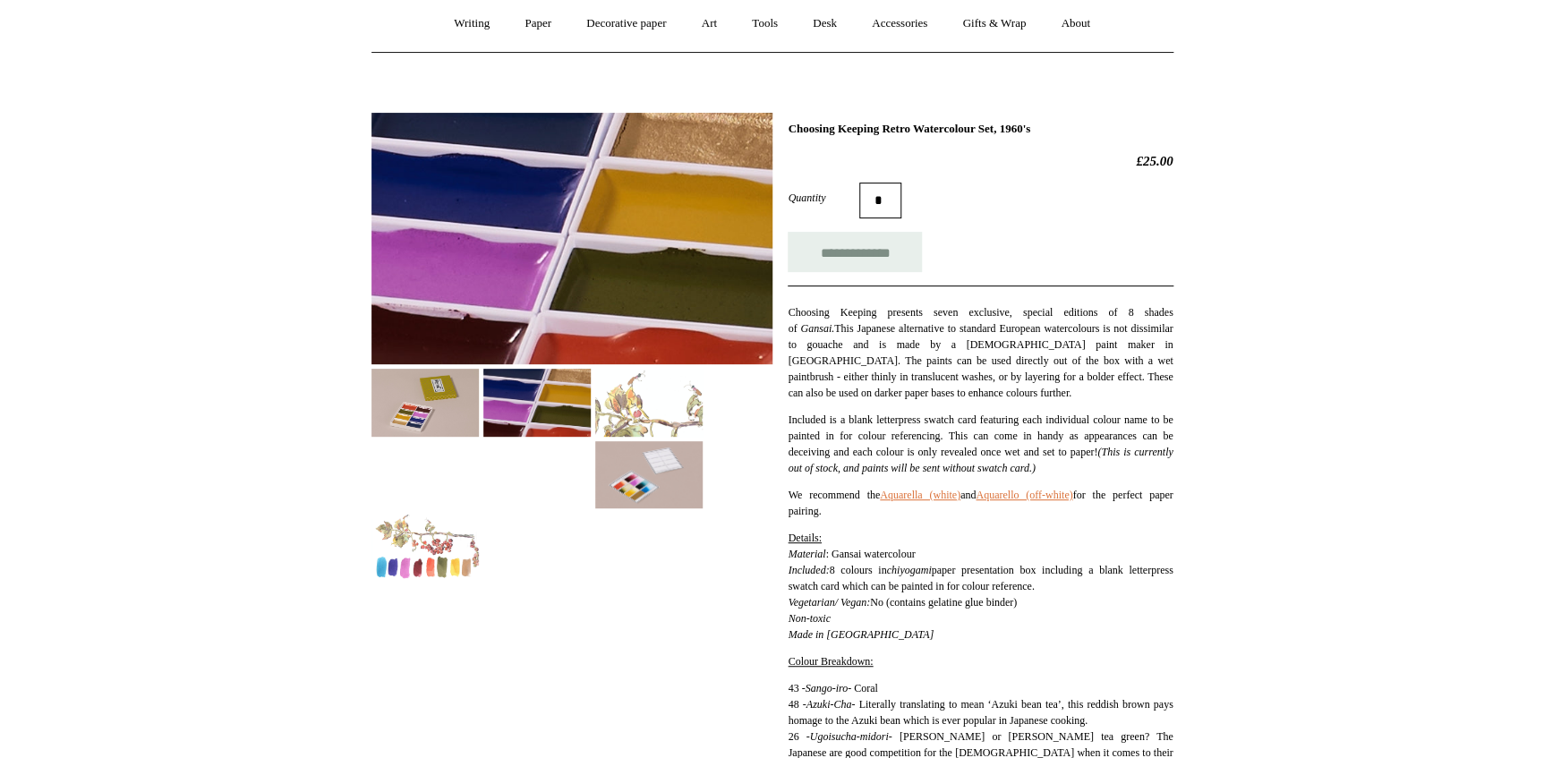
click at [437, 388] on img at bounding box center [425, 402] width 107 height 67
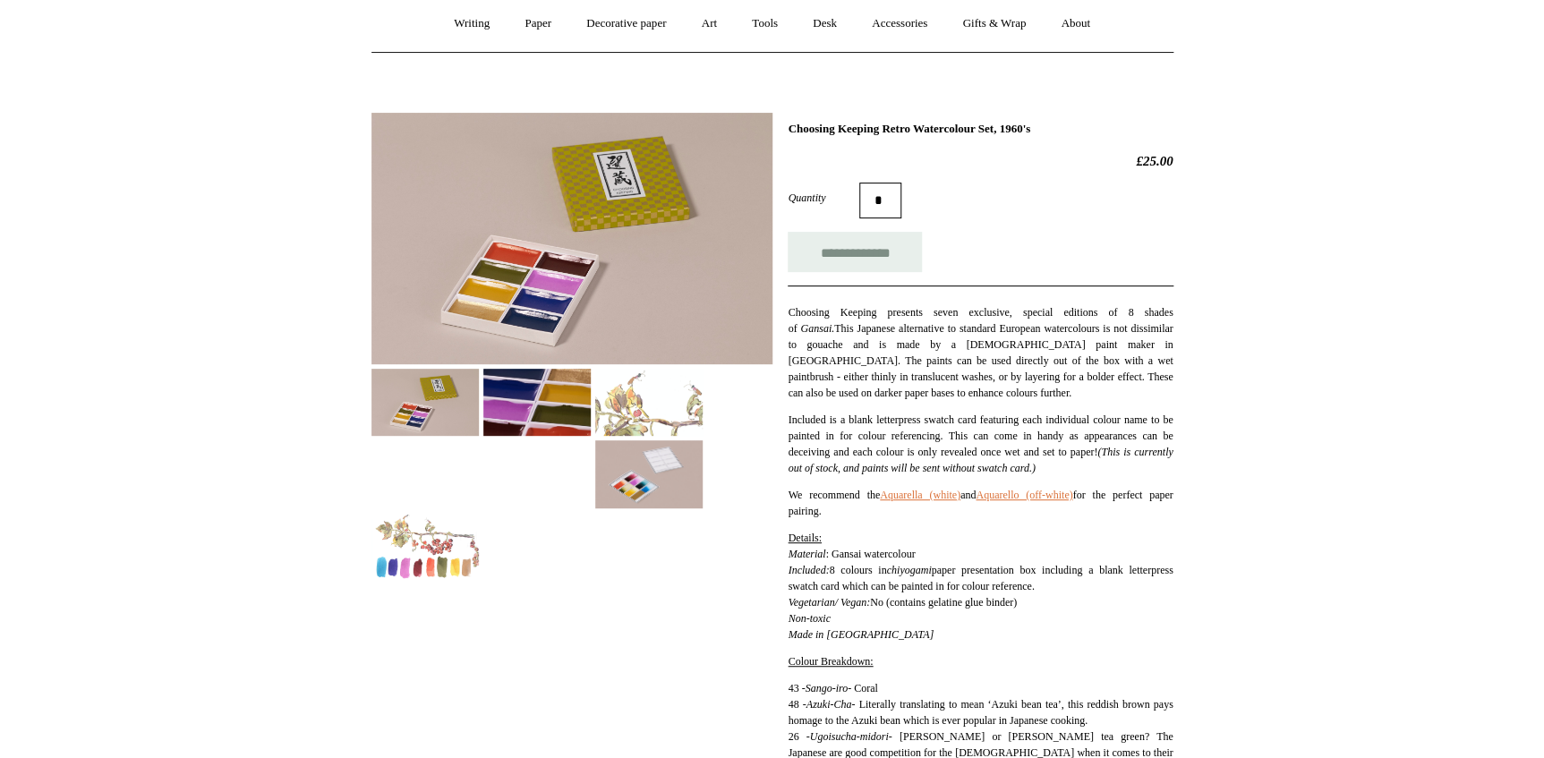
click at [407, 568] on img at bounding box center [425, 546] width 107 height 67
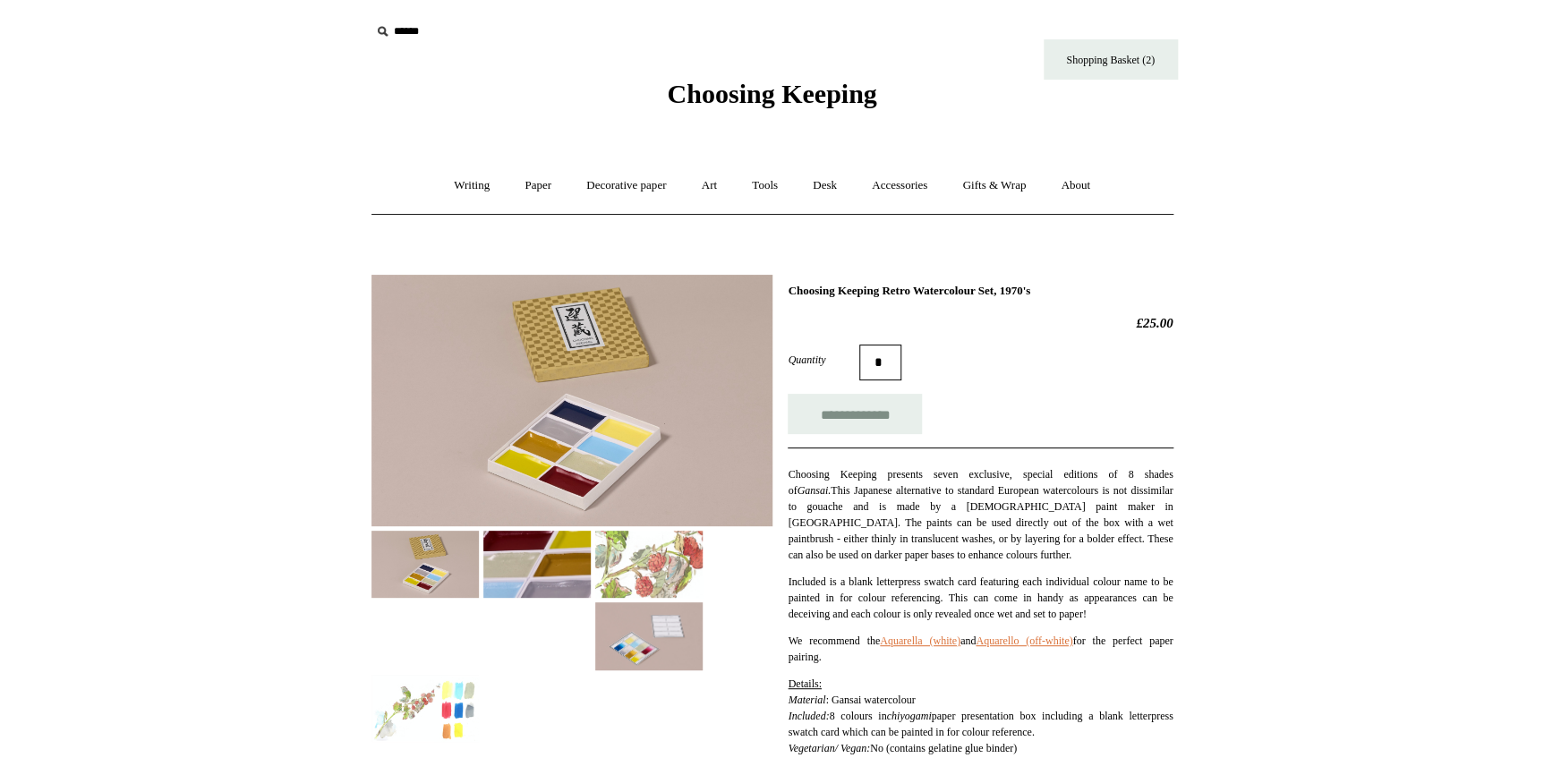
click at [560, 382] on img at bounding box center [572, 401] width 401 height 252
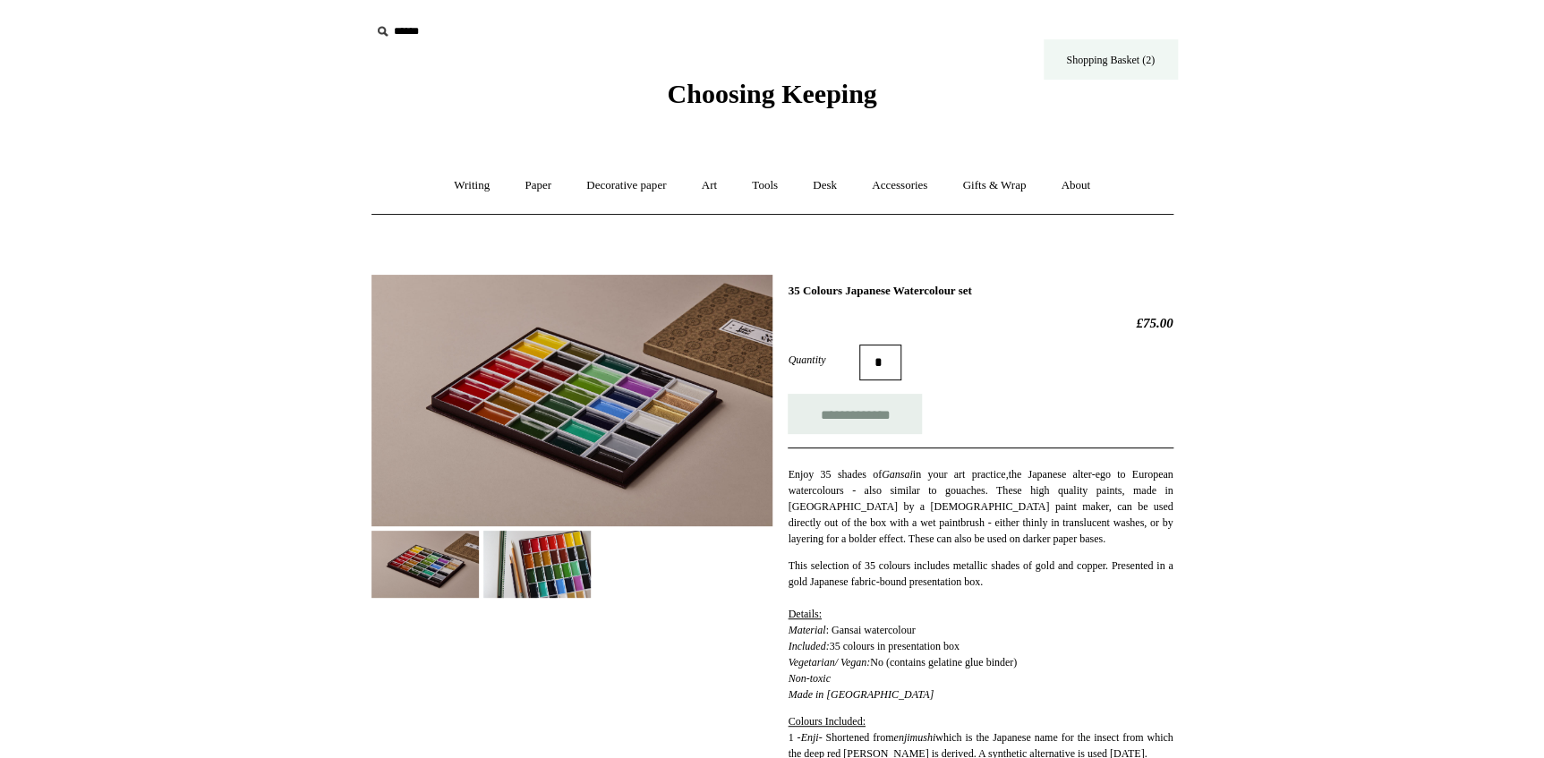
click at [1085, 73] on link "Shopping Basket (2)" at bounding box center [1111, 59] width 134 height 40
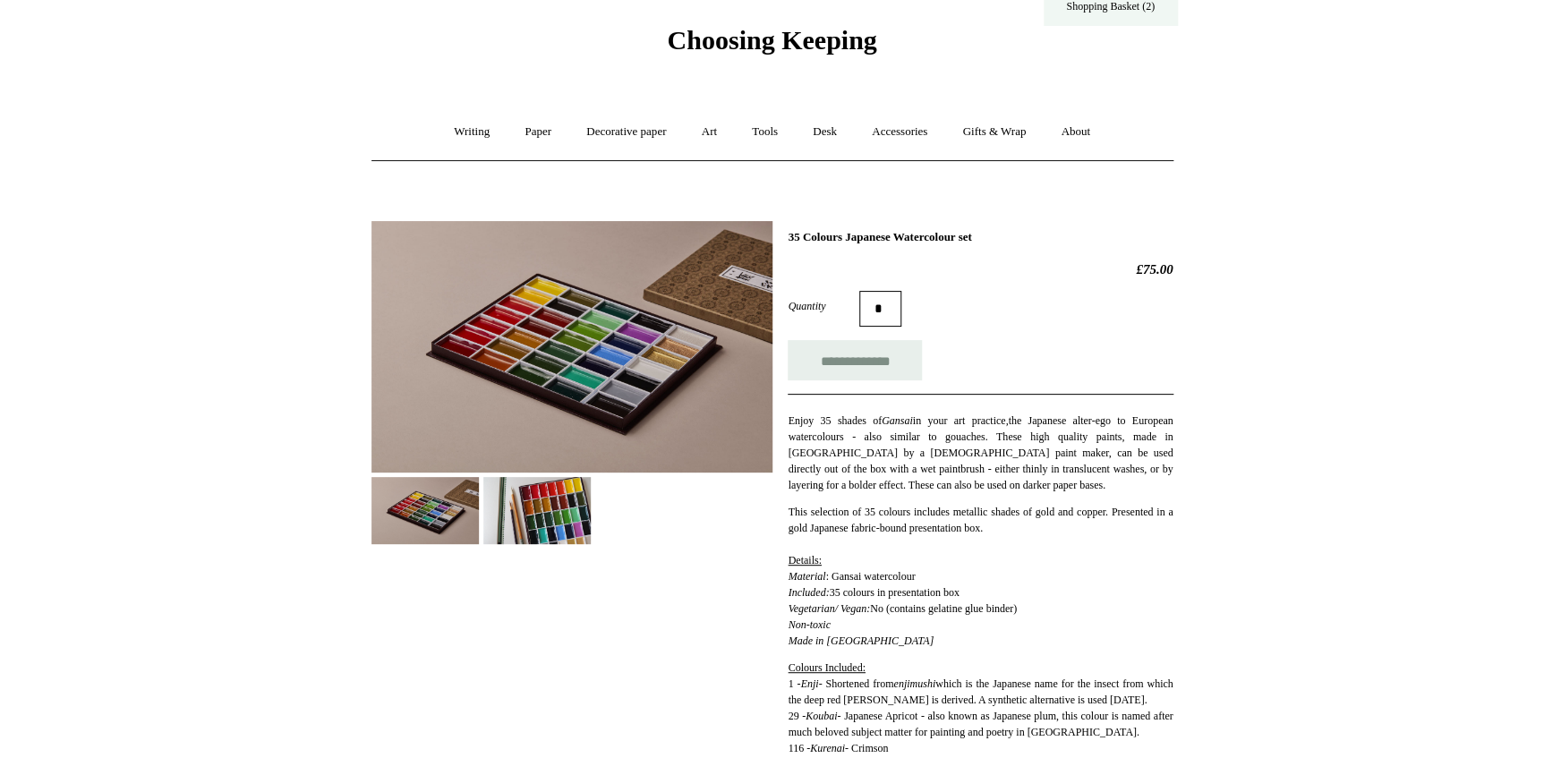
scroll to position [81, 0]
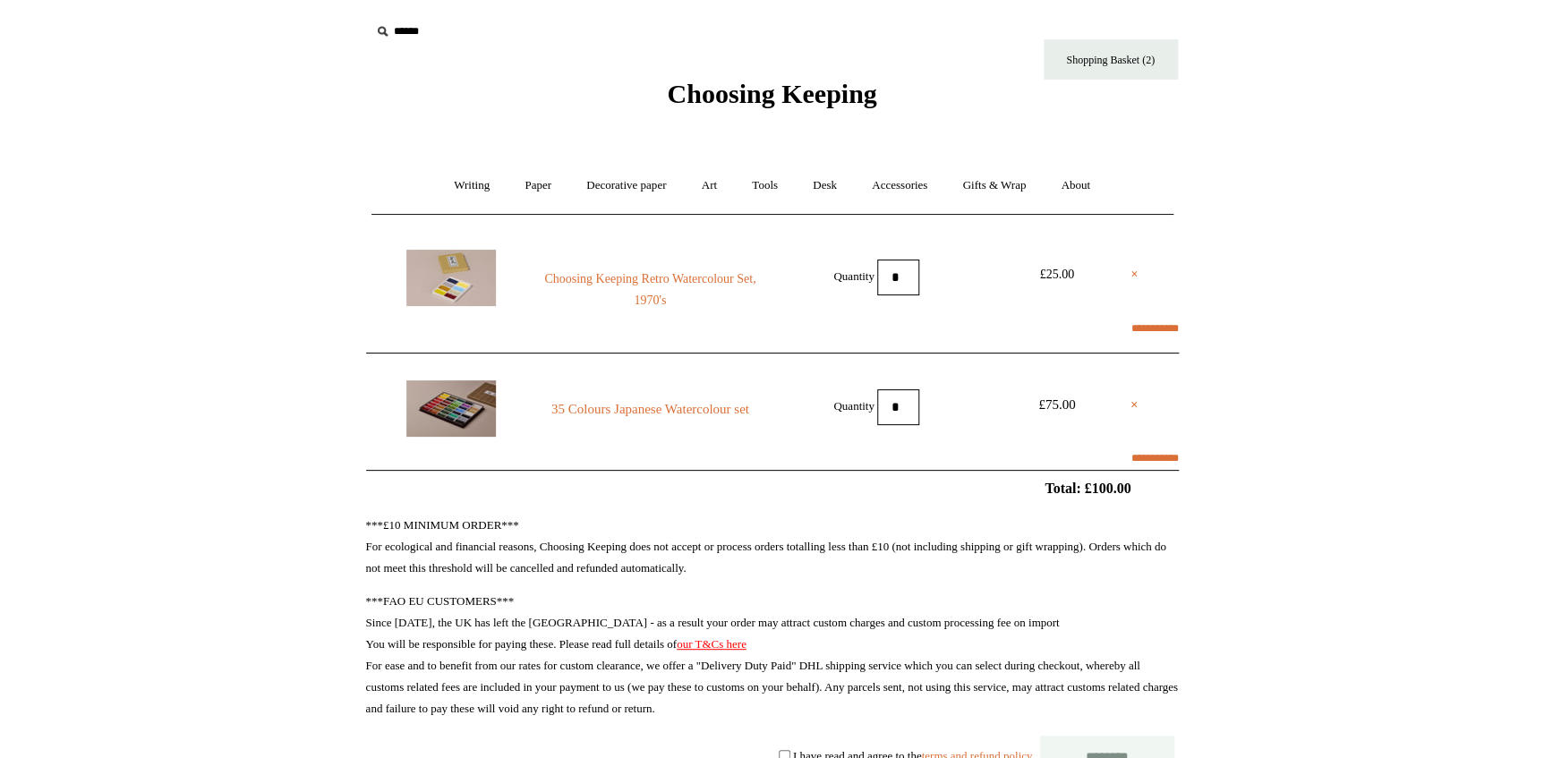
select select "*******"
type input "****"
click at [1137, 278] on link "×" at bounding box center [1134, 274] width 7 height 21
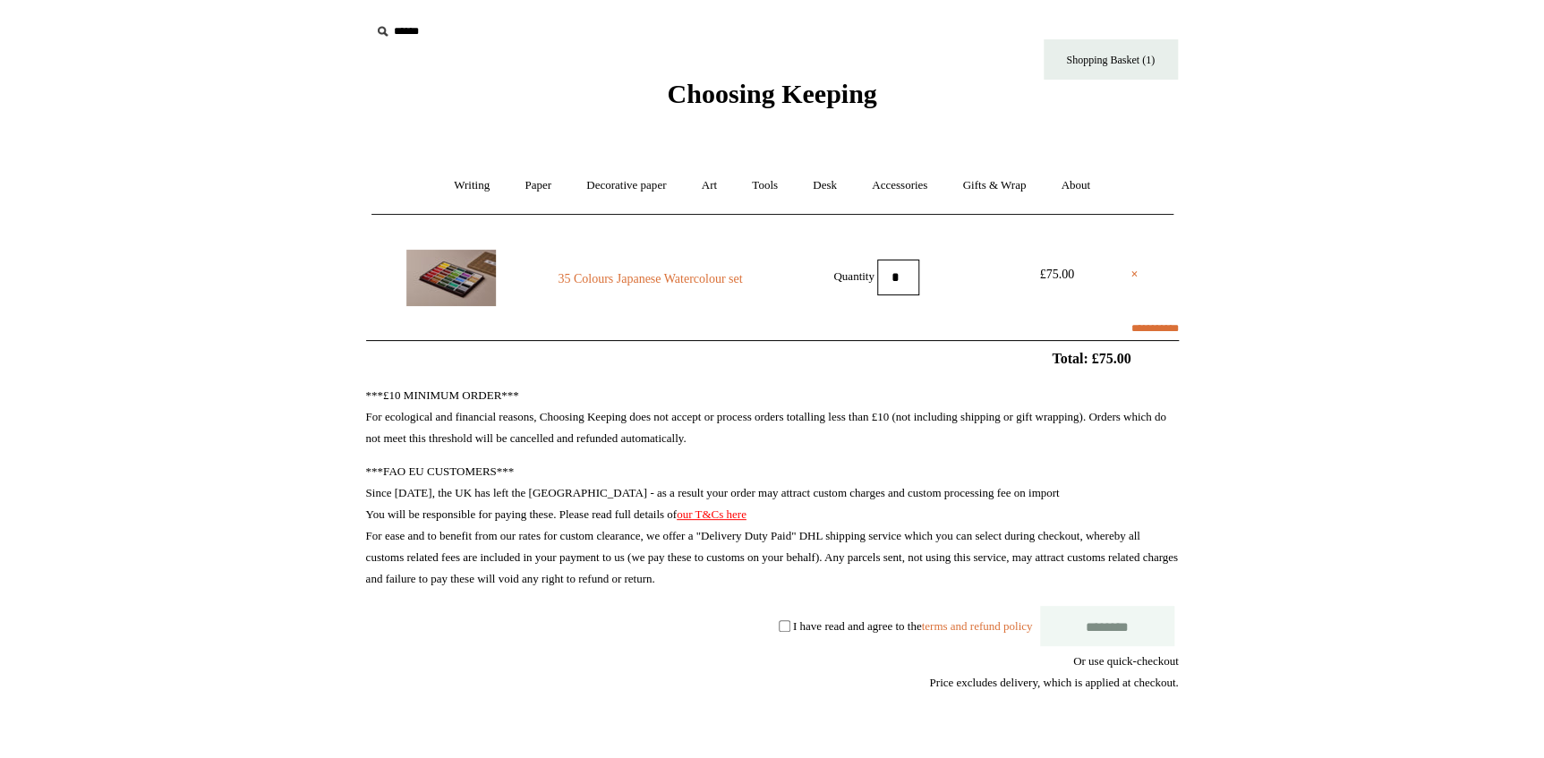
select select "*******"
type input "****"
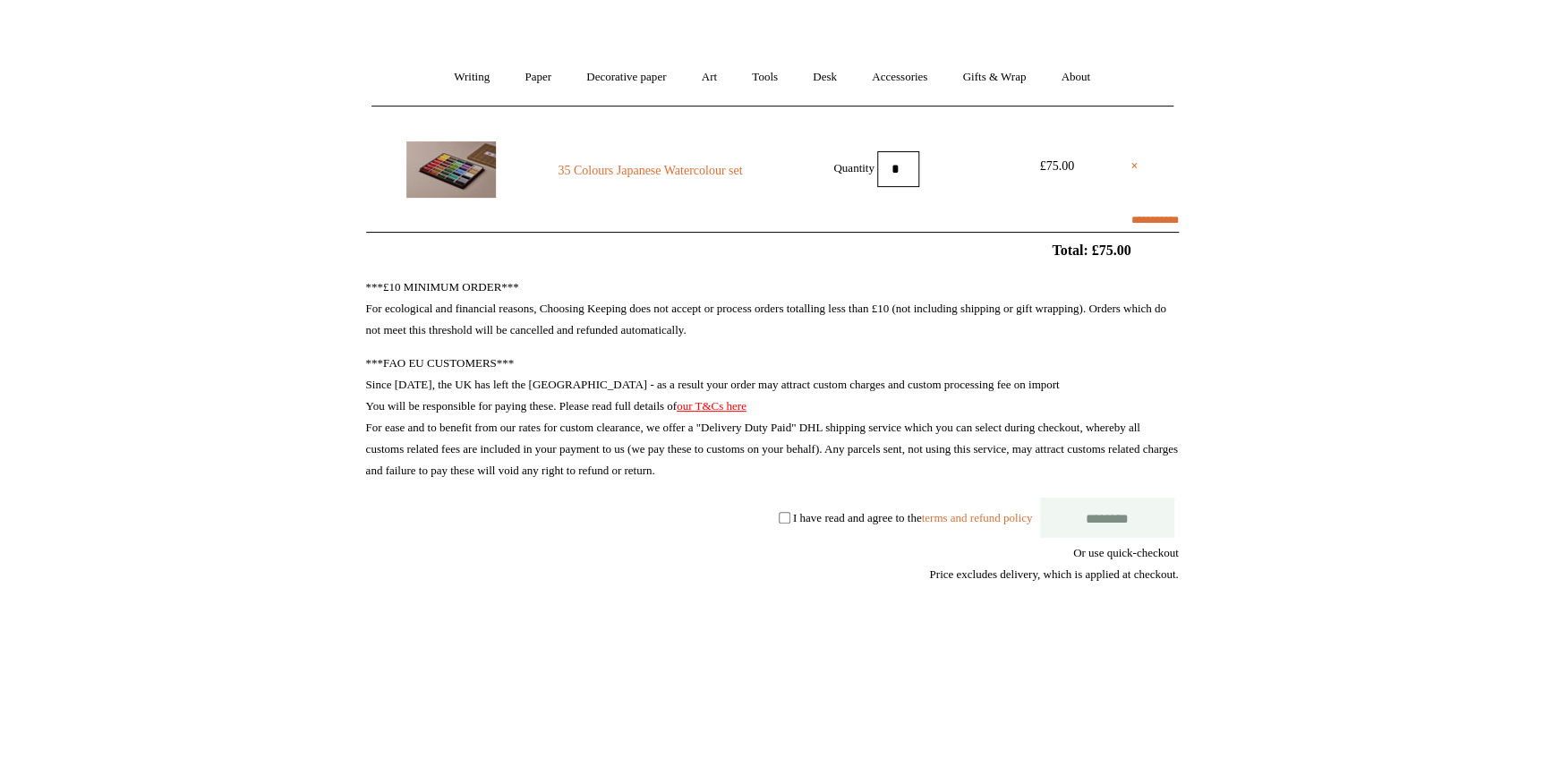
scroll to position [162, 0]
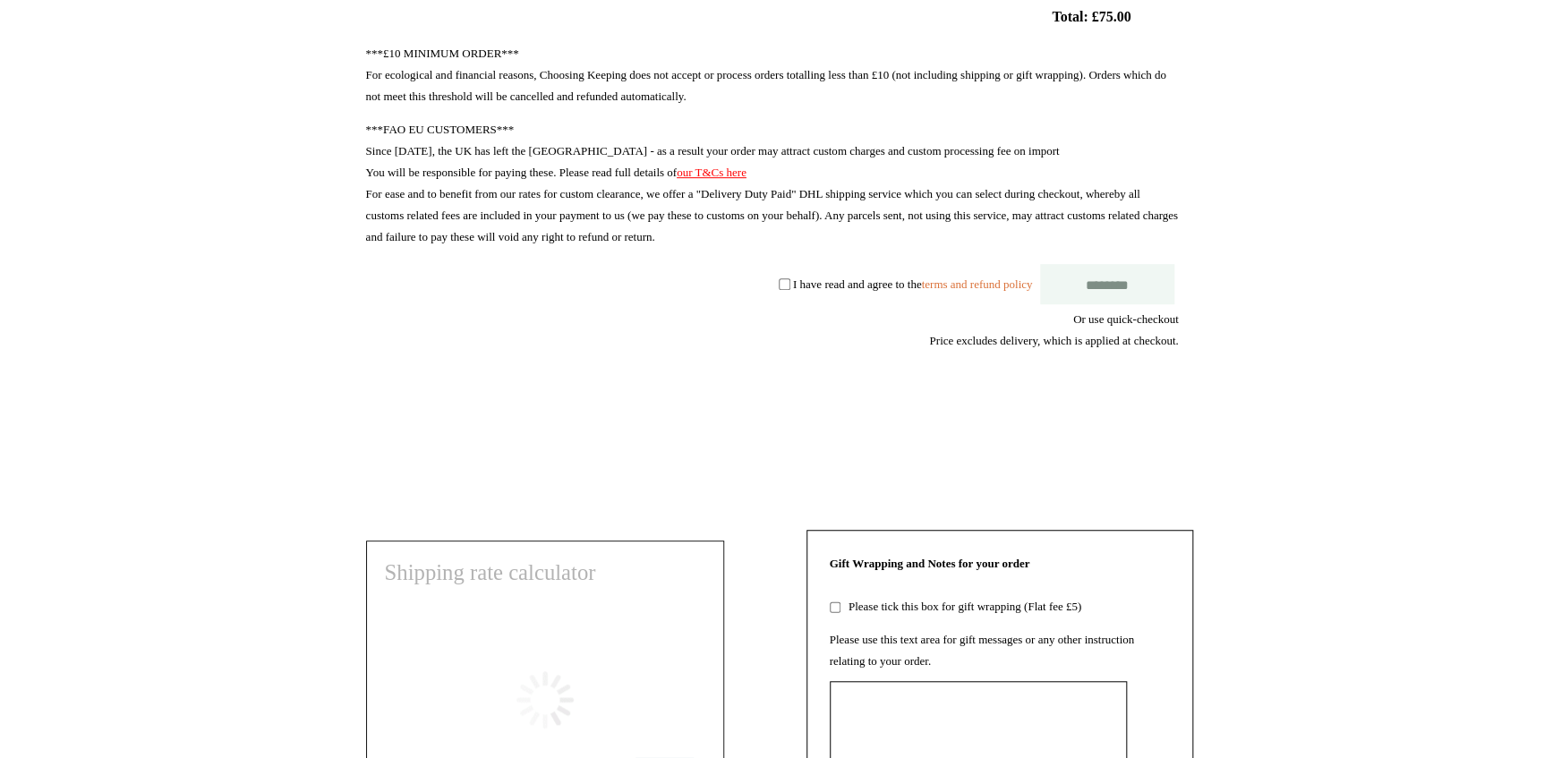
select select "*******"
type input "****"
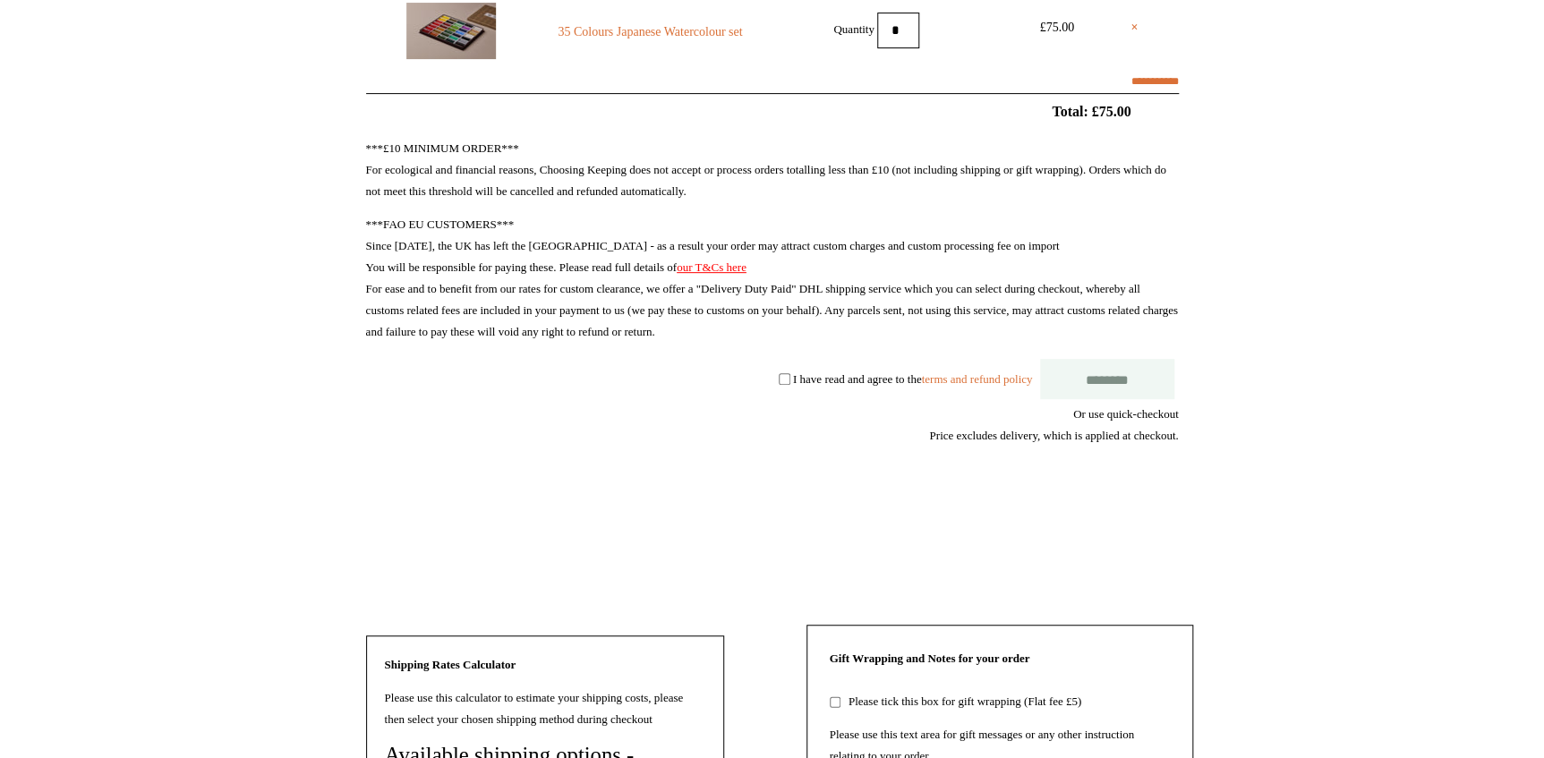
scroll to position [162, 0]
